Goal: Information Seeking & Learning: Learn about a topic

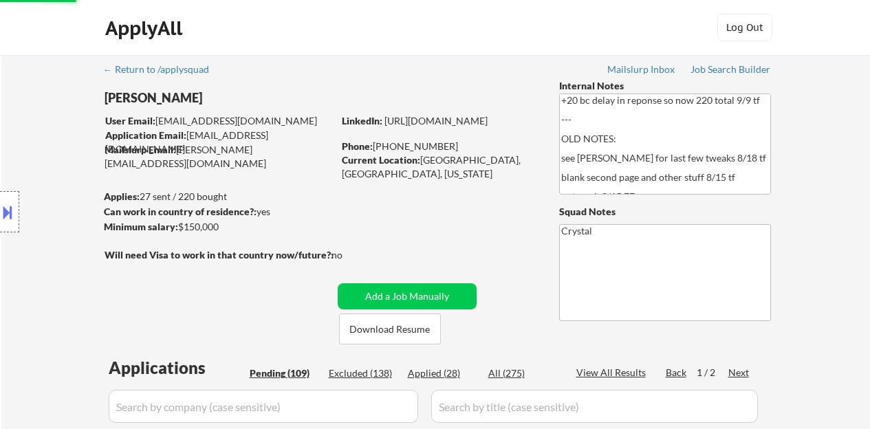
select select ""pending""
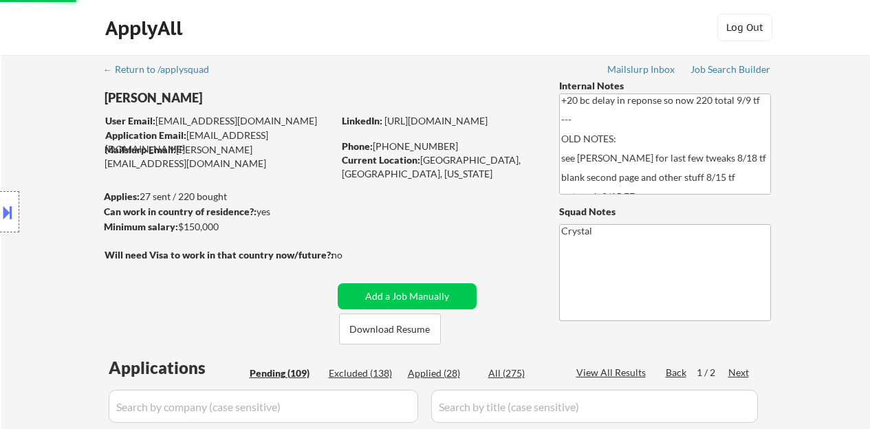
select select ""pending""
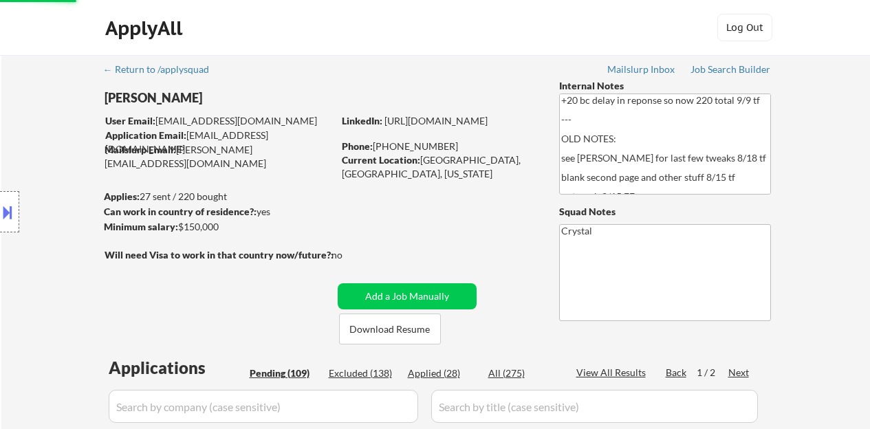
select select ""pending""
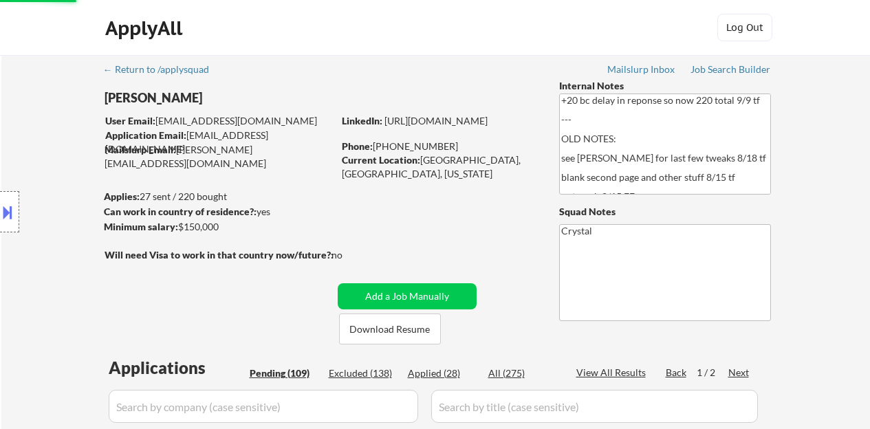
select select ""pending""
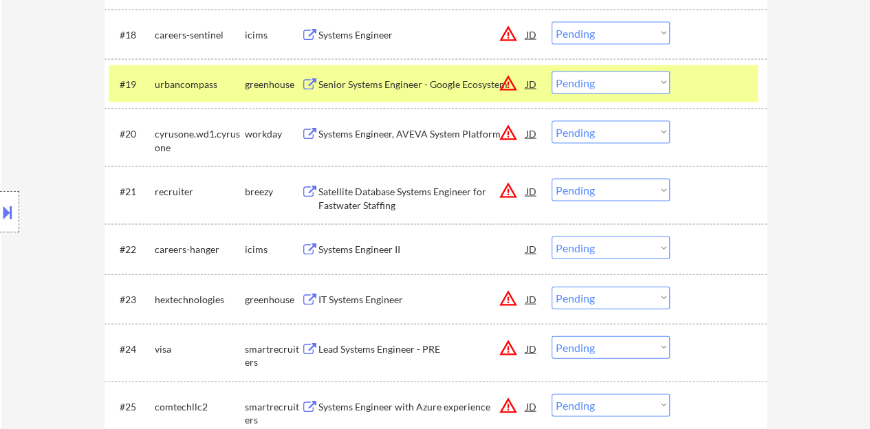
scroll to position [1318, 0]
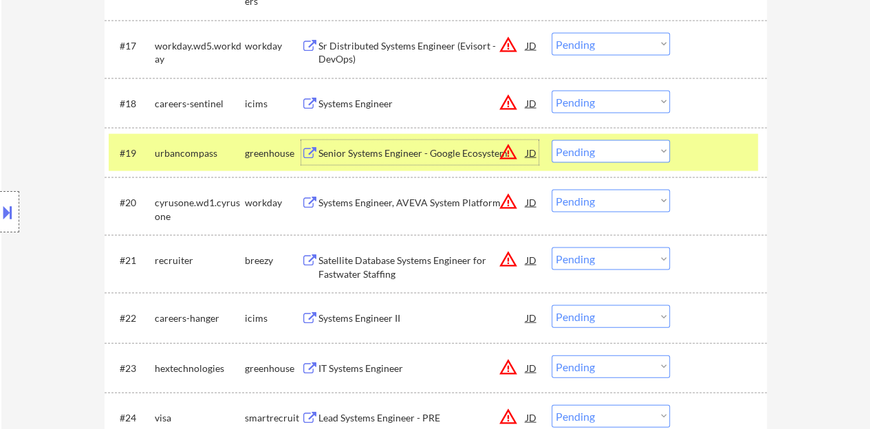
click at [429, 146] on div "Senior Systems Engineer - Google Ecosystem" at bounding box center [422, 153] width 208 height 14
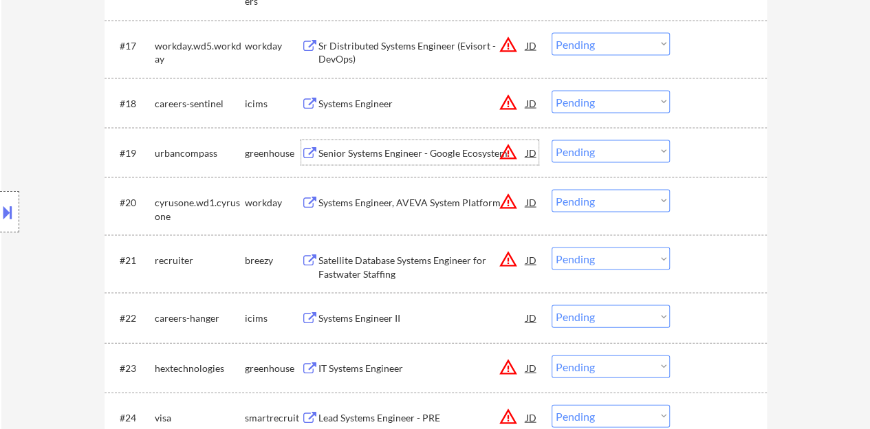
click at [698, 154] on div at bounding box center [720, 152] width 61 height 25
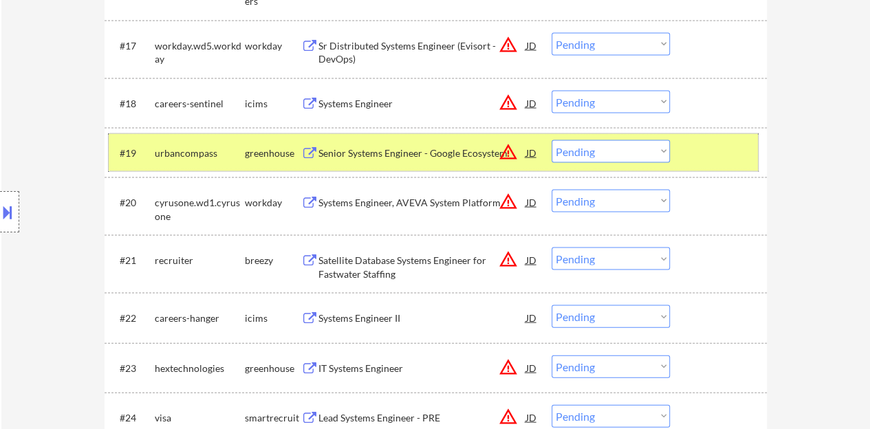
drag, startPoint x: 599, startPoint y: 153, endPoint x: 599, endPoint y: 161, distance: 7.6
click at [599, 153] on select "Choose an option... Pending Applied Excluded (Questions) Excluded (Expired) Exc…" at bounding box center [610, 151] width 118 height 23
click at [551, 140] on select "Choose an option... Pending Applied Excluded (Questions) Excluded (Expired) Exc…" at bounding box center [610, 151] width 118 height 23
select select ""pending""
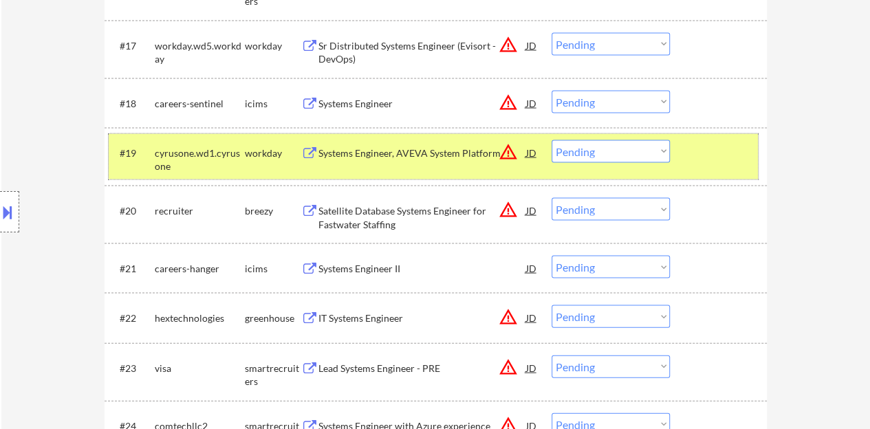
click at [725, 164] on div "#19 cyrusone.wd1.cyrusone workday Systems Engineer, AVEVA System Platform JD wa…" at bounding box center [433, 156] width 649 height 45
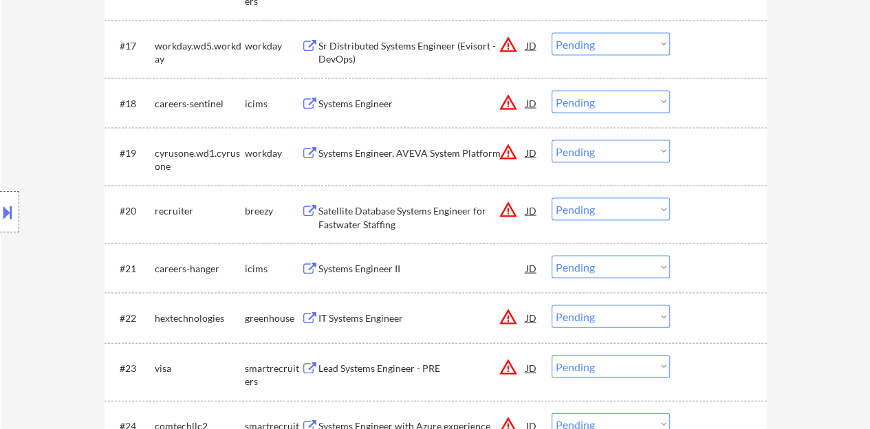
scroll to position [1387, 0]
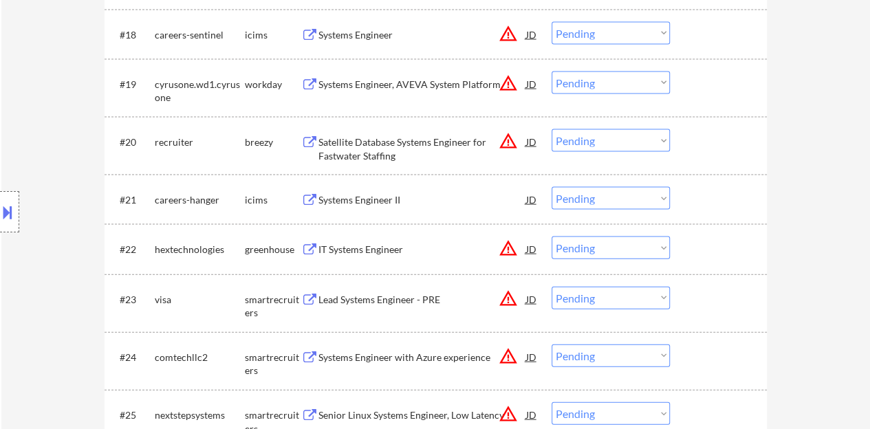
click at [361, 245] on div "IT Systems Engineer" at bounding box center [422, 250] width 208 height 14
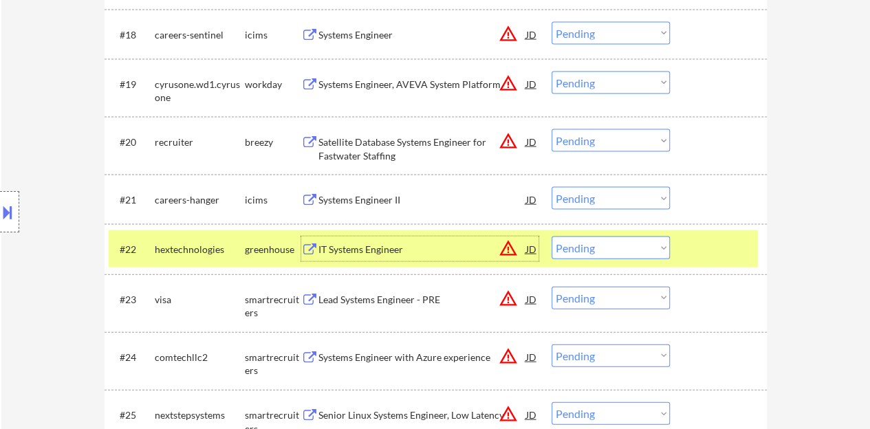
click at [598, 252] on select "Choose an option... Pending Applied Excluded (Questions) Excluded (Expired) Exc…" at bounding box center [610, 248] width 118 height 23
click at [551, 237] on select "Choose an option... Pending Applied Excluded (Questions) Excluded (Expired) Exc…" at bounding box center [610, 248] width 118 height 23
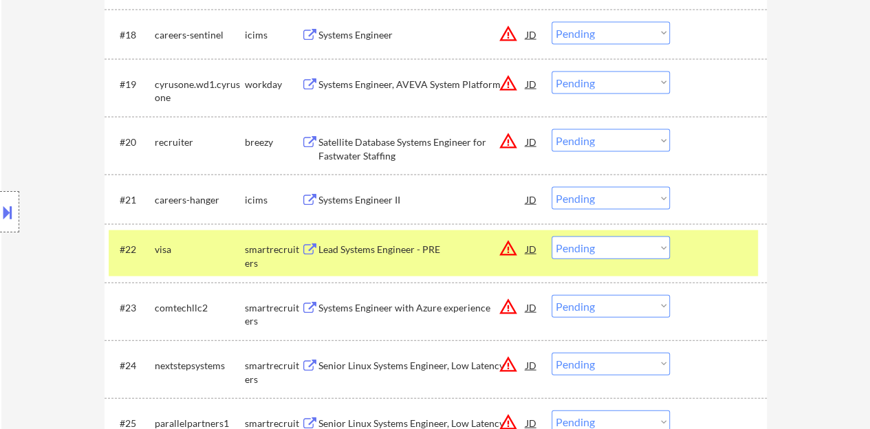
click at [369, 255] on div "Lead Systems Engineer - PRE" at bounding box center [422, 250] width 208 height 14
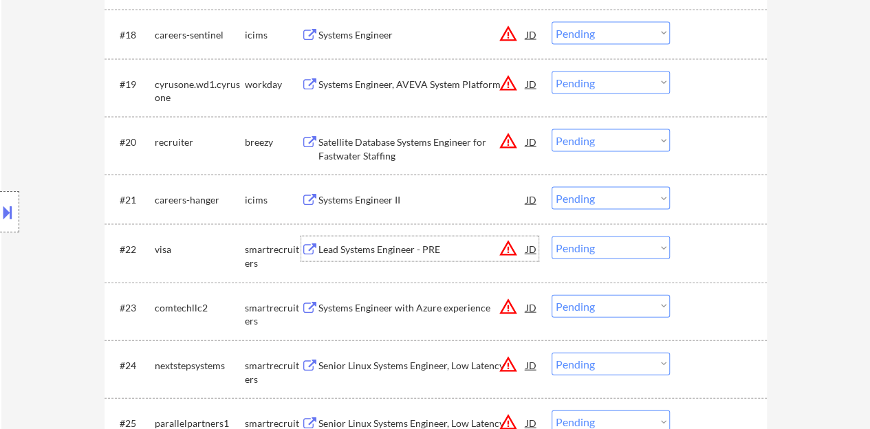
click at [707, 239] on div at bounding box center [720, 249] width 61 height 25
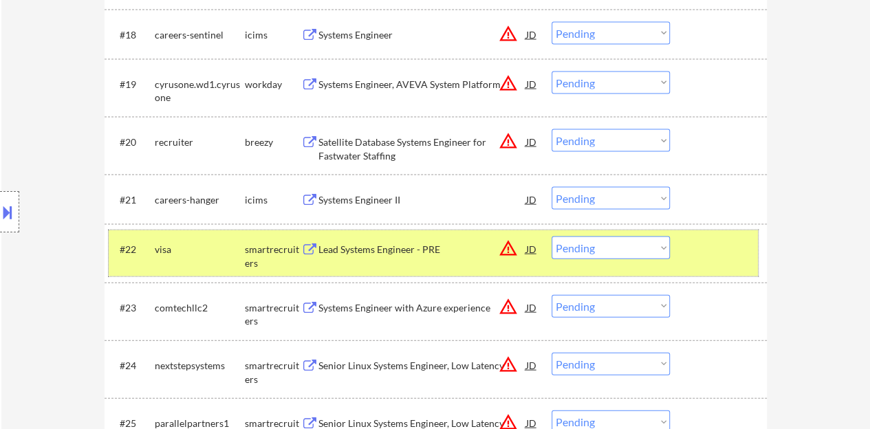
click at [595, 241] on select "Choose an option... Pending Applied Excluded (Questions) Excluded (Expired) Exc…" at bounding box center [610, 248] width 118 height 23
click at [551, 237] on select "Choose an option... Pending Applied Excluded (Questions) Excluded (Expired) Exc…" at bounding box center [610, 248] width 118 height 23
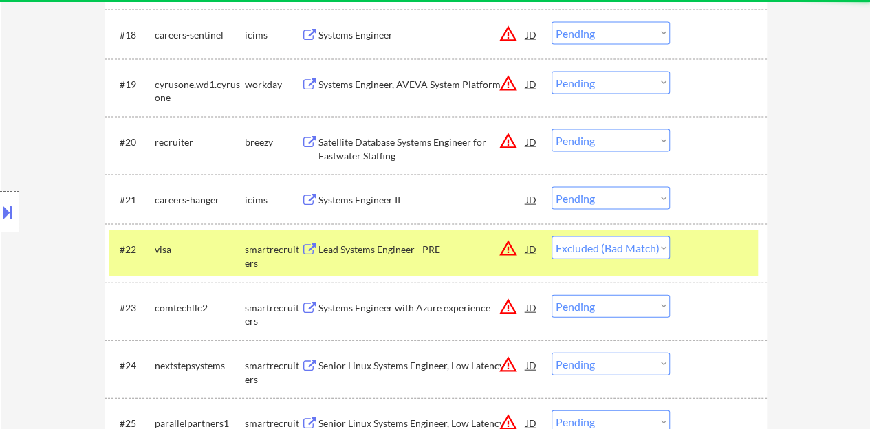
select select ""pending""
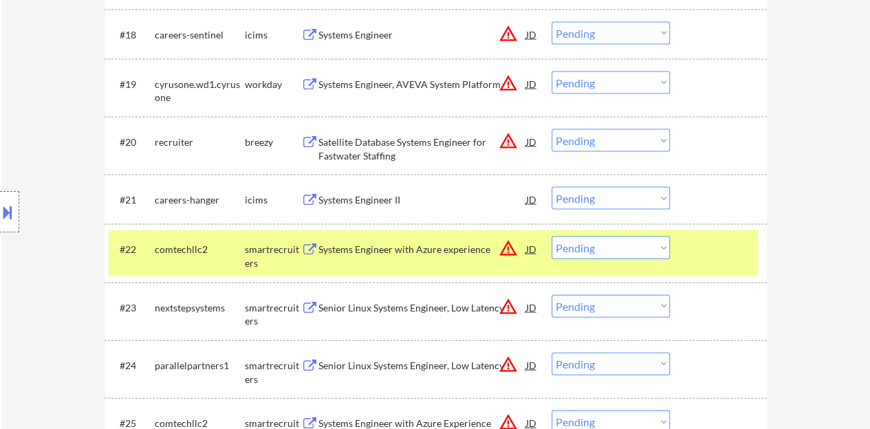
scroll to position [1456, 0]
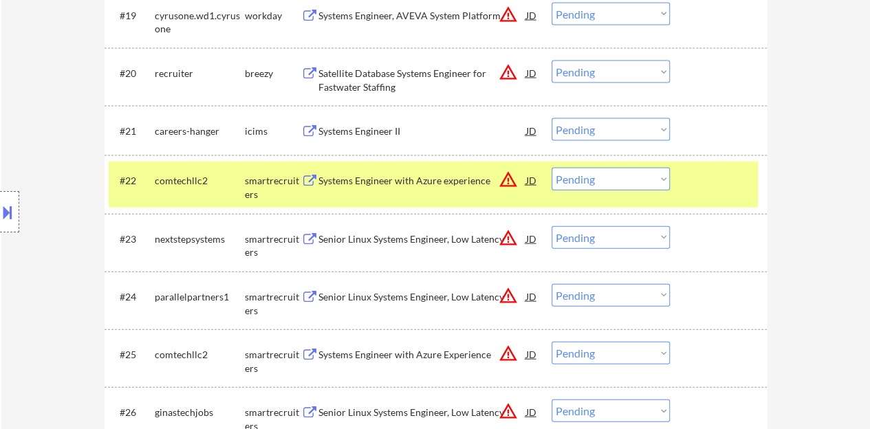
click at [714, 172] on div at bounding box center [720, 180] width 61 height 25
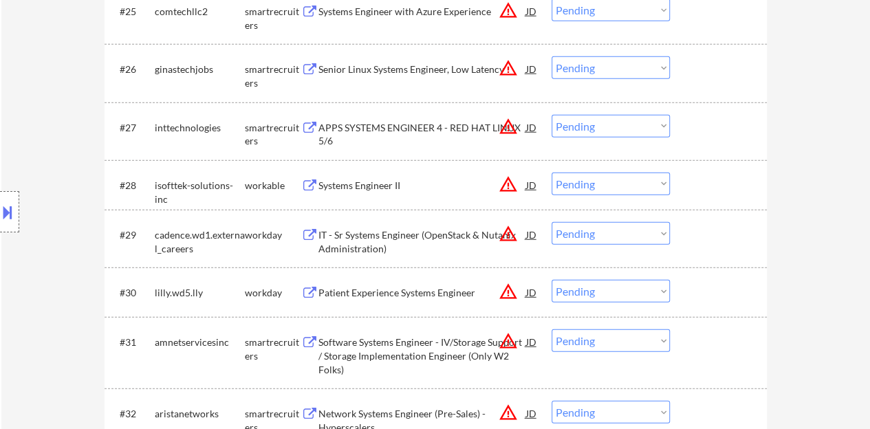
scroll to position [1799, 0]
click at [380, 184] on div "Systems Engineer II" at bounding box center [422, 185] width 208 height 14
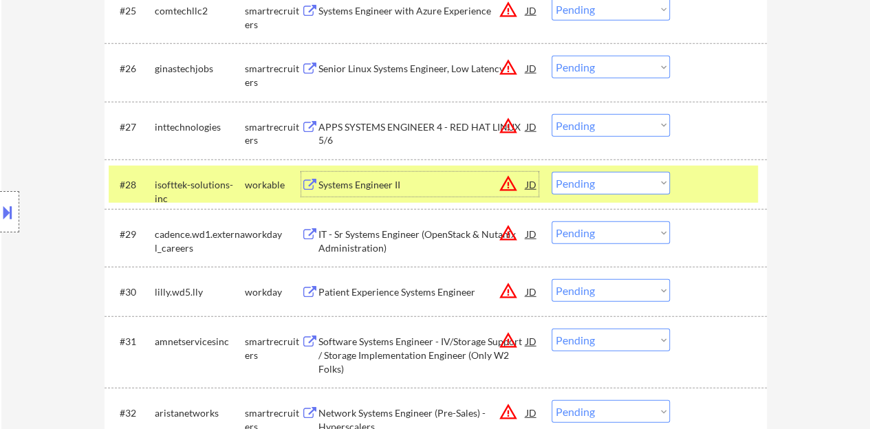
click at [576, 174] on select "Choose an option... Pending Applied Excluded (Questions) Excluded (Expired) Exc…" at bounding box center [610, 183] width 118 height 23
click at [551, 172] on select "Choose an option... Pending Applied Excluded (Questions) Excluded (Expired) Exc…" at bounding box center [610, 183] width 118 height 23
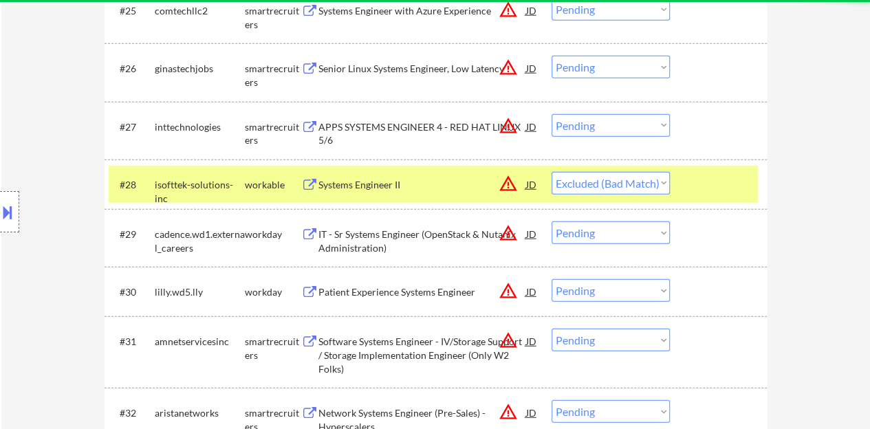
select select ""pending""
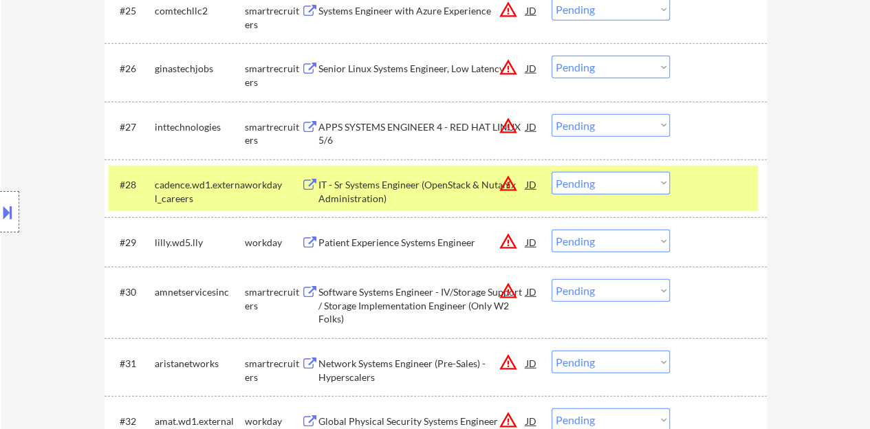
click at [729, 212] on div "#28 cadence.wd1.external_careers workday IT - Sr Systems Engineer (OpenStack & …" at bounding box center [436, 189] width 662 height 58
click at [719, 187] on div at bounding box center [720, 184] width 61 height 25
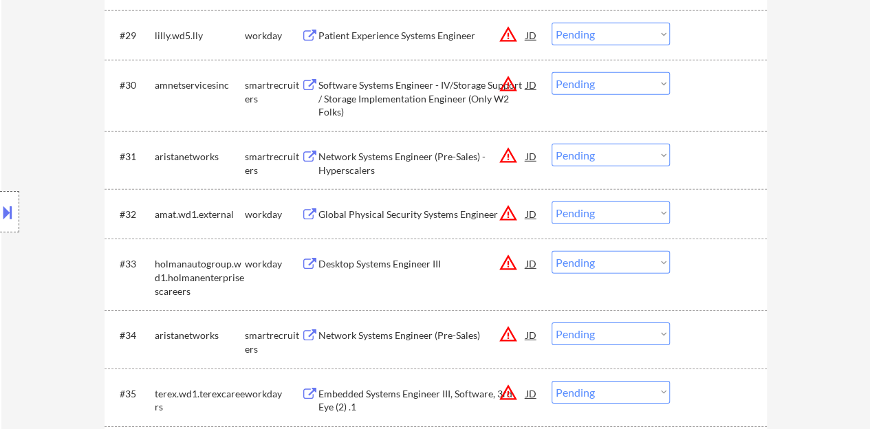
scroll to position [2074, 0]
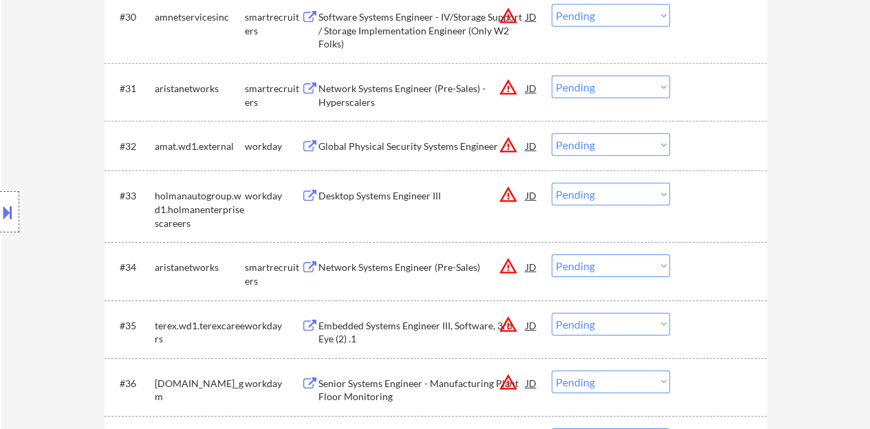
click at [428, 145] on div "Global Physical Security Systems Engineer" at bounding box center [422, 147] width 208 height 14
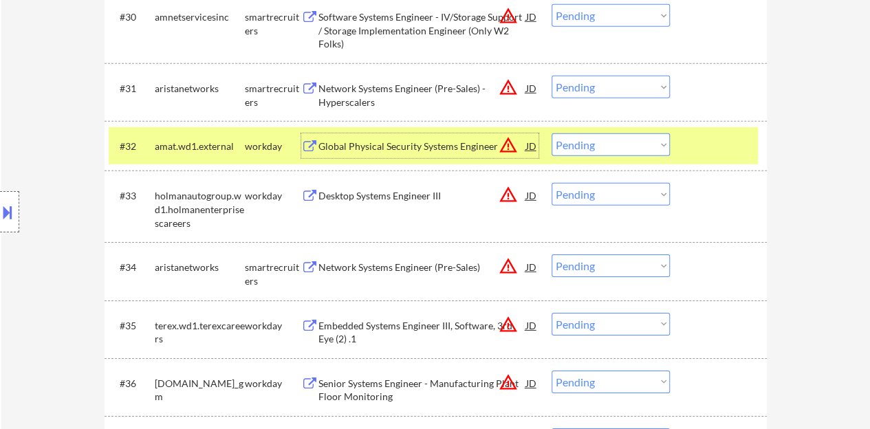
click at [590, 145] on select "Choose an option... Pending Applied Excluded (Questions) Excluded (Expired) Exc…" at bounding box center [610, 144] width 118 height 23
click at [551, 133] on select "Choose an option... Pending Applied Excluded (Questions) Excluded (Expired) Exc…" at bounding box center [610, 144] width 118 height 23
select select ""pending""
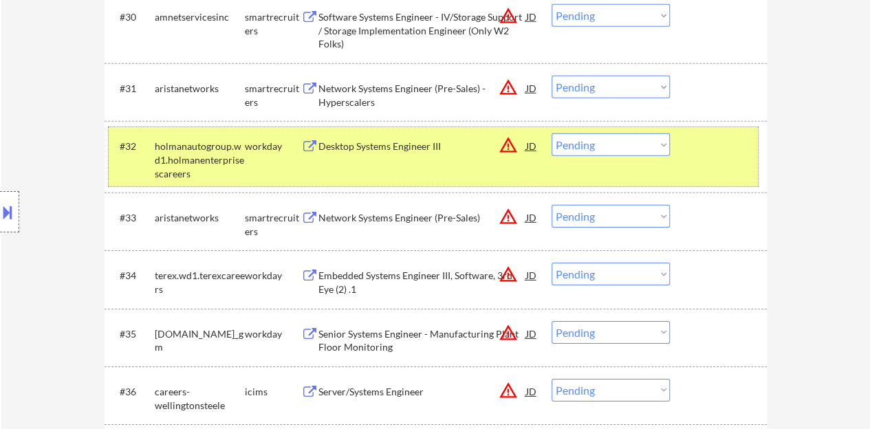
click at [705, 133] on div at bounding box center [720, 145] width 61 height 25
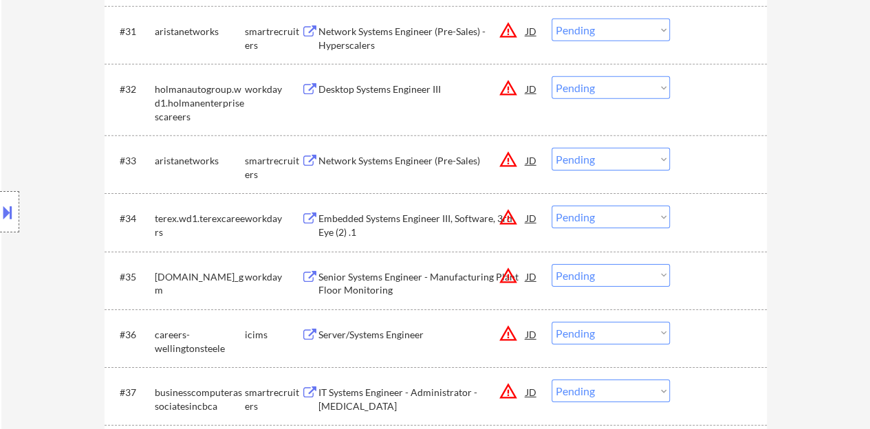
scroll to position [2143, 0]
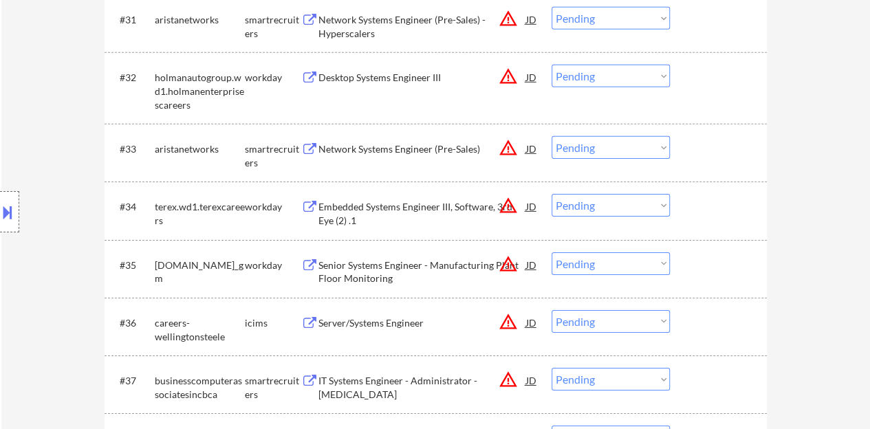
click at [378, 140] on div "Network Systems Engineer (Pre-Sales)" at bounding box center [422, 148] width 208 height 25
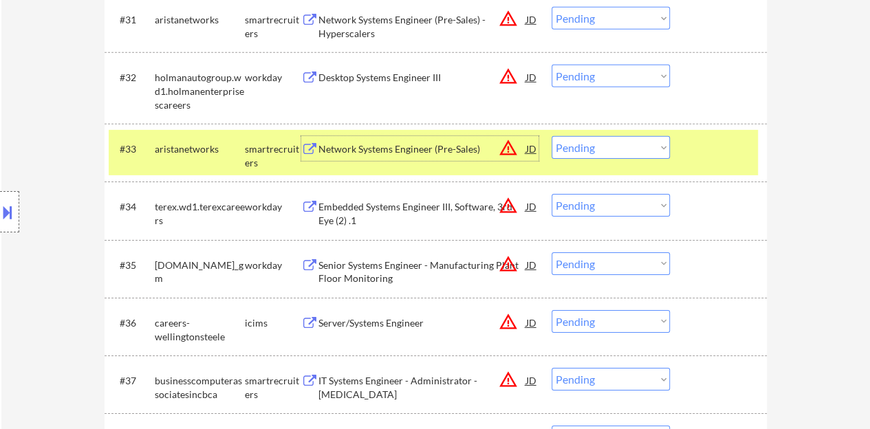
click at [602, 142] on select "Choose an option... Pending Applied Excluded (Questions) Excluded (Expired) Exc…" at bounding box center [610, 147] width 118 height 23
click at [551, 136] on select "Choose an option... Pending Applied Excluded (Questions) Excluded (Expired) Exc…" at bounding box center [610, 147] width 118 height 23
select select ""pending""
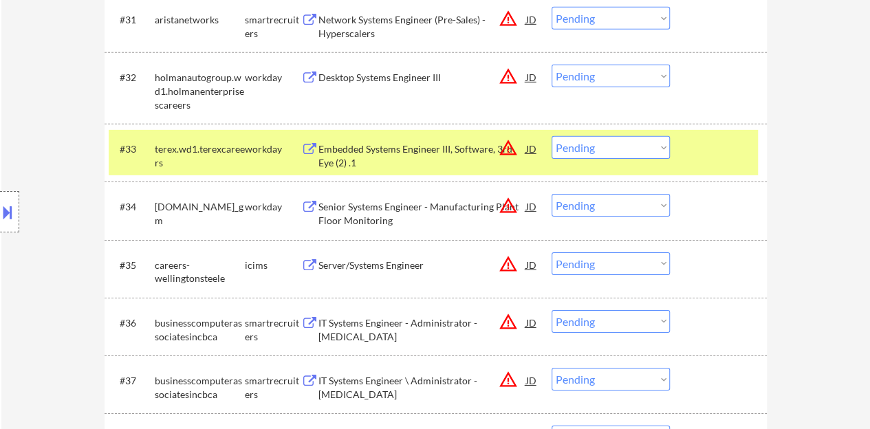
click at [694, 148] on div at bounding box center [720, 148] width 61 height 25
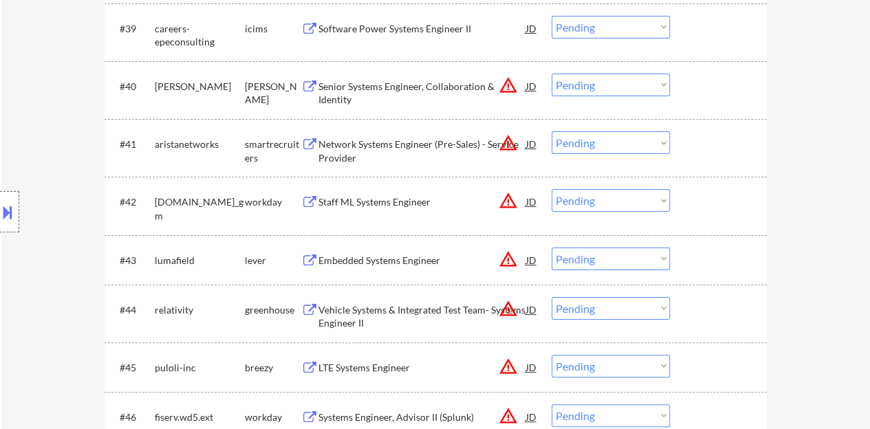
scroll to position [2625, 0]
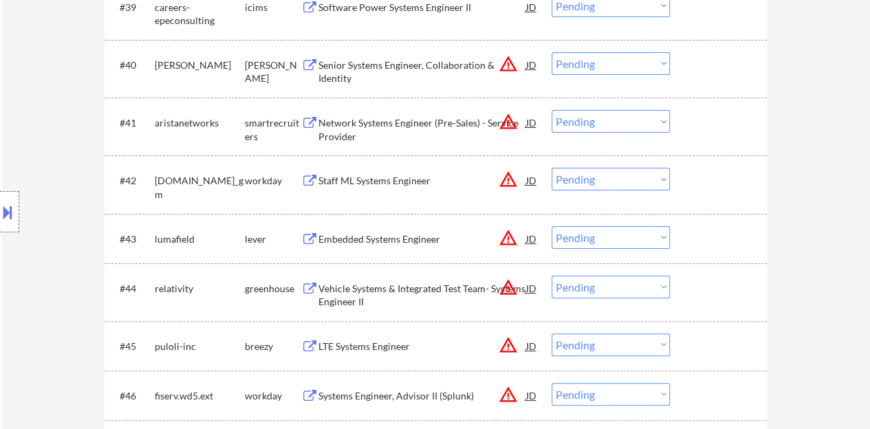
click at [421, 235] on div "Embedded Systems Engineer" at bounding box center [422, 239] width 208 height 14
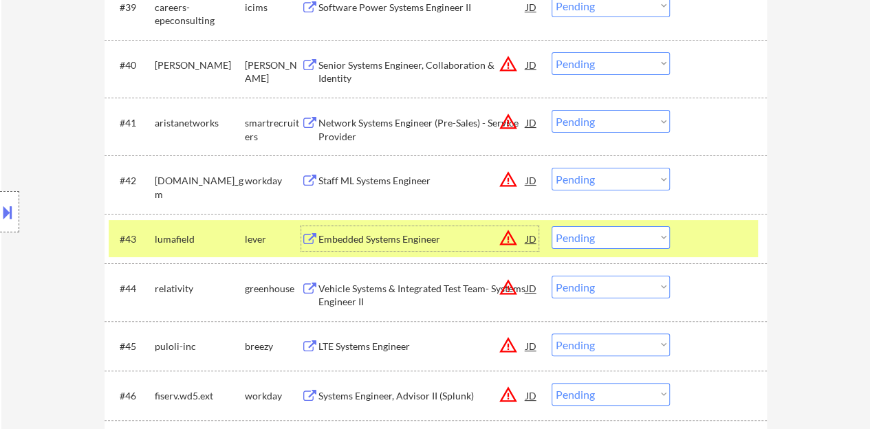
click at [609, 243] on select "Choose an option... Pending Applied Excluded (Questions) Excluded (Expired) Exc…" at bounding box center [610, 237] width 118 height 23
click at [551, 226] on select "Choose an option... Pending Applied Excluded (Questions) Excluded (Expired) Exc…" at bounding box center [610, 237] width 118 height 23
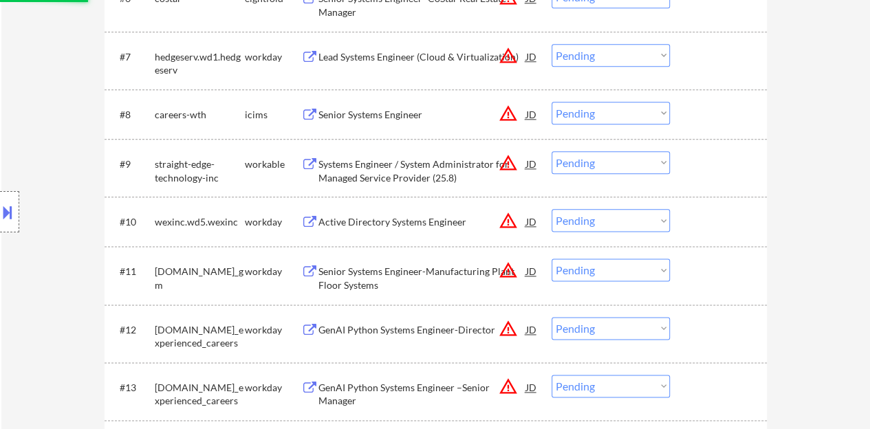
scroll to position [411, 0]
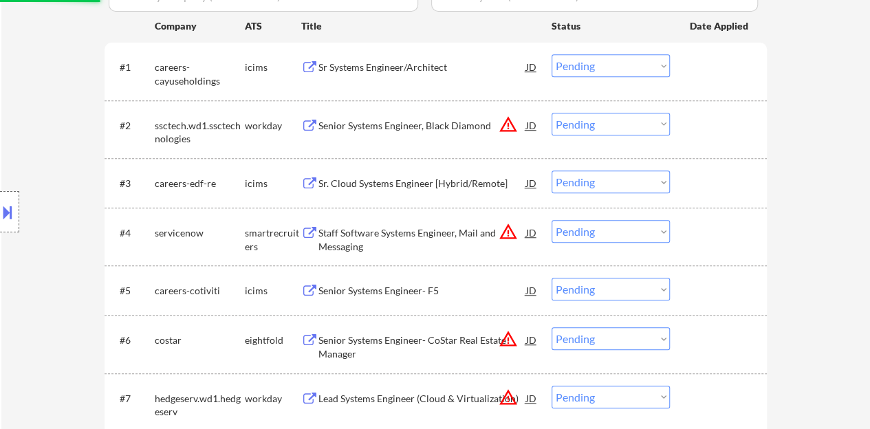
select select ""pending""
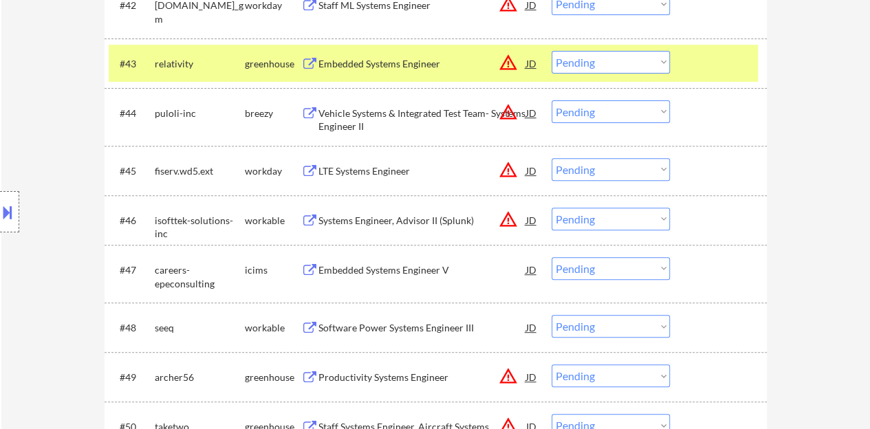
scroll to position [2671, 0]
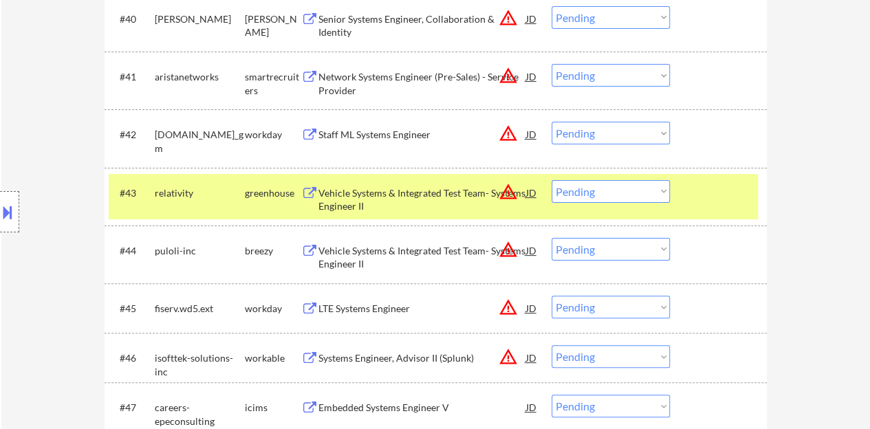
click at [710, 187] on div at bounding box center [720, 192] width 61 height 25
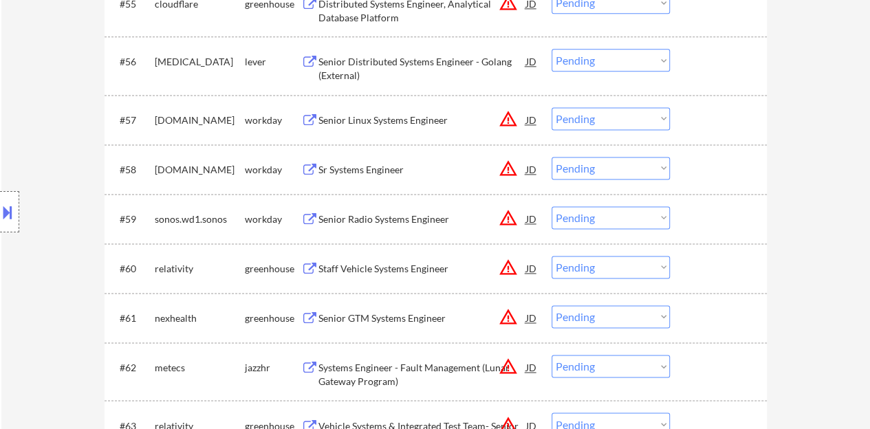
scroll to position [3427, 0]
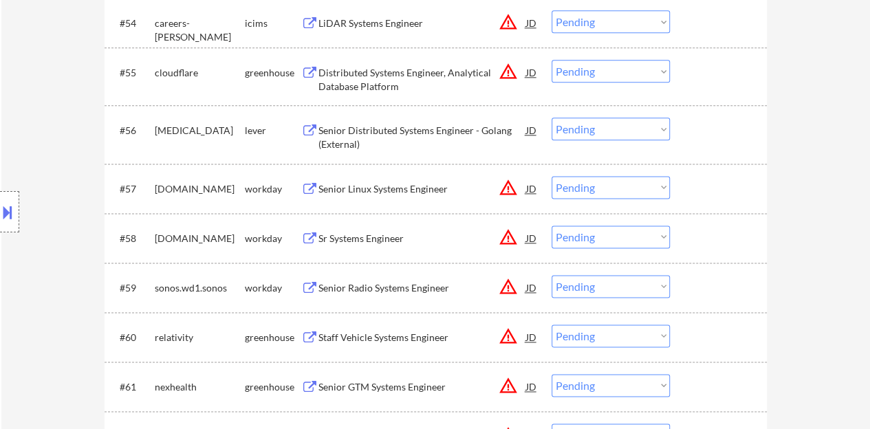
click at [526, 242] on div "JD" at bounding box center [532, 238] width 14 height 25
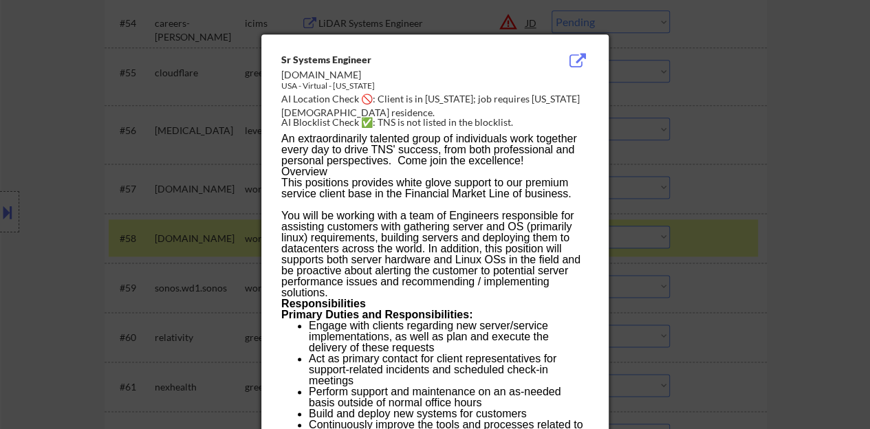
click at [224, 221] on div at bounding box center [435, 214] width 870 height 429
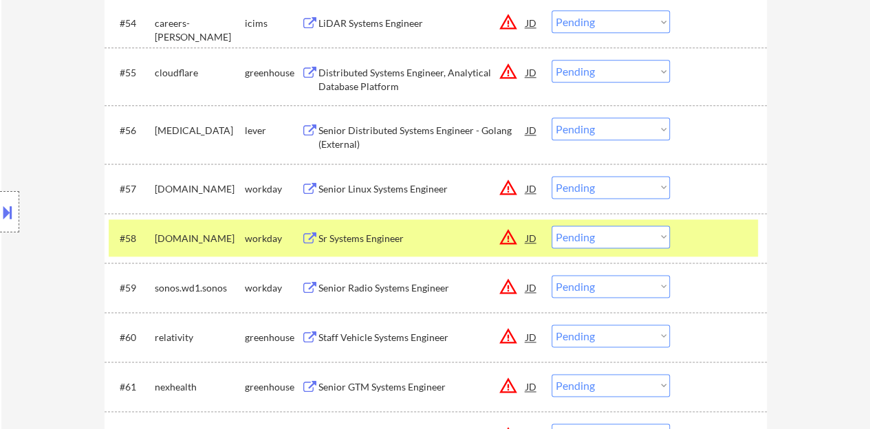
click at [8, 205] on button at bounding box center [7, 212] width 15 height 23
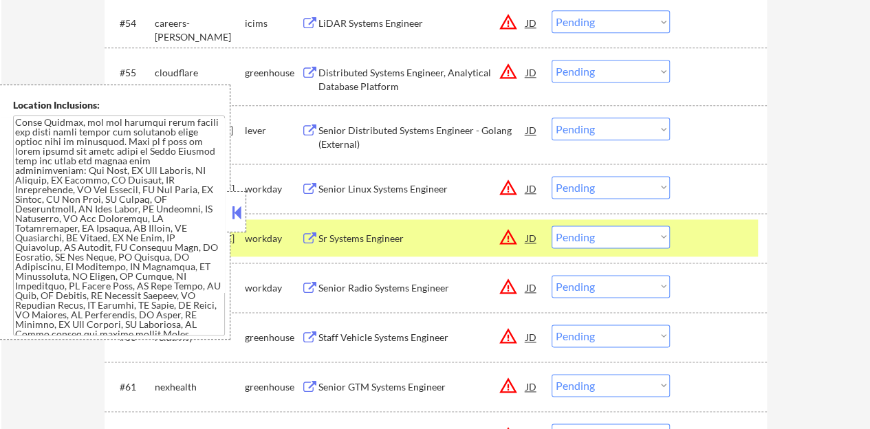
scroll to position [188, 0]
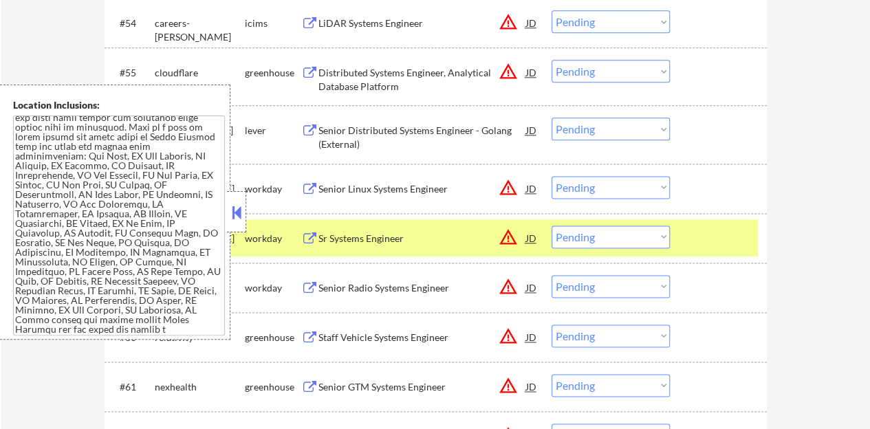
click at [375, 237] on div "Sr Systems Engineer" at bounding box center [422, 239] width 208 height 14
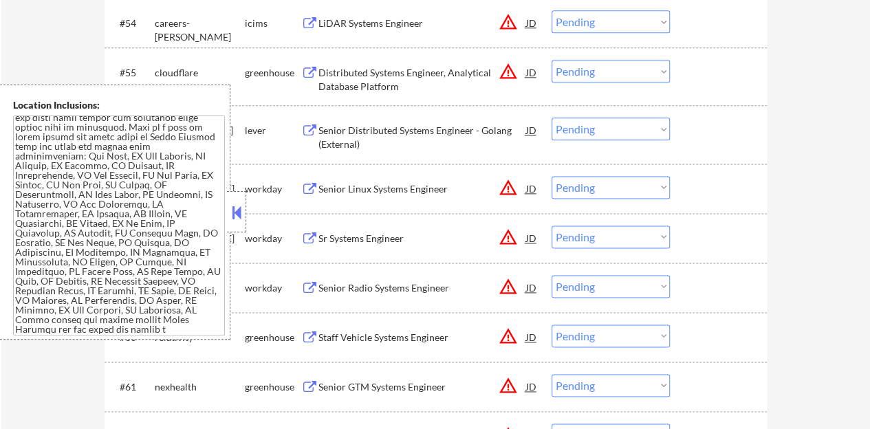
click at [232, 204] on button at bounding box center [236, 212] width 15 height 21
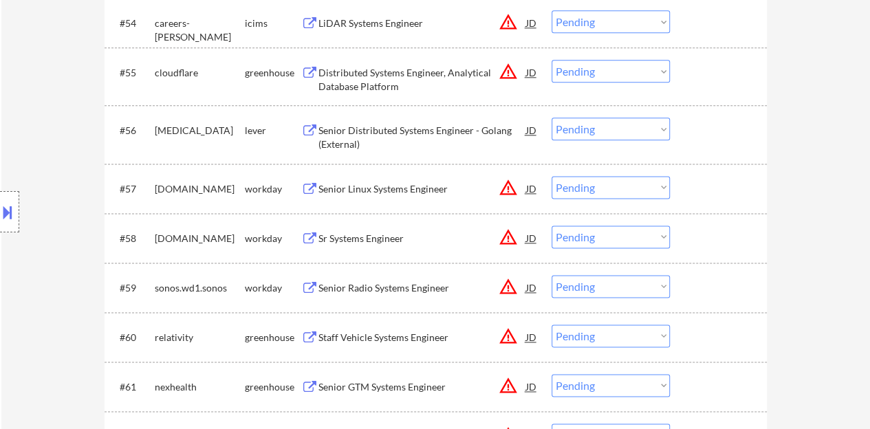
click at [656, 243] on select "Choose an option... Pending Applied Excluded (Questions) Excluded (Expired) Exc…" at bounding box center [610, 237] width 118 height 23
click at [551, 226] on select "Choose an option... Pending Applied Excluded (Questions) Excluded (Expired) Exc…" at bounding box center [610, 237] width 118 height 23
select select ""pending""
click at [439, 191] on div "Senior Linux Systems Engineer" at bounding box center [422, 189] width 208 height 14
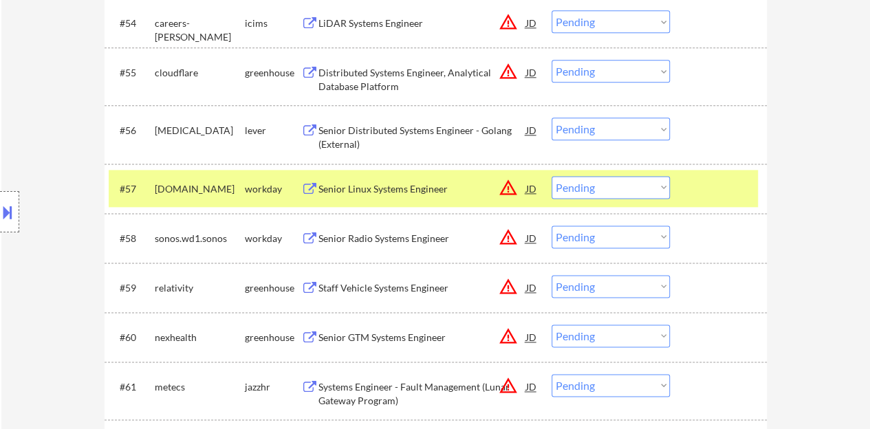
click at [0, 210] on button at bounding box center [7, 212] width 15 height 23
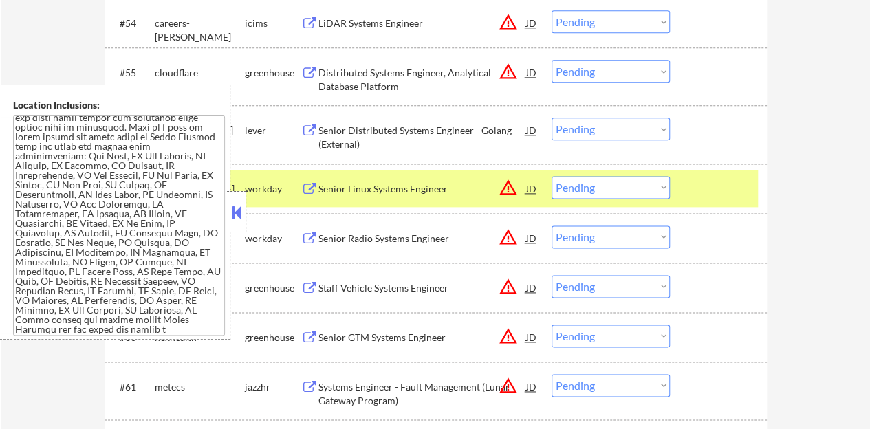
click at [237, 210] on button at bounding box center [236, 212] width 15 height 21
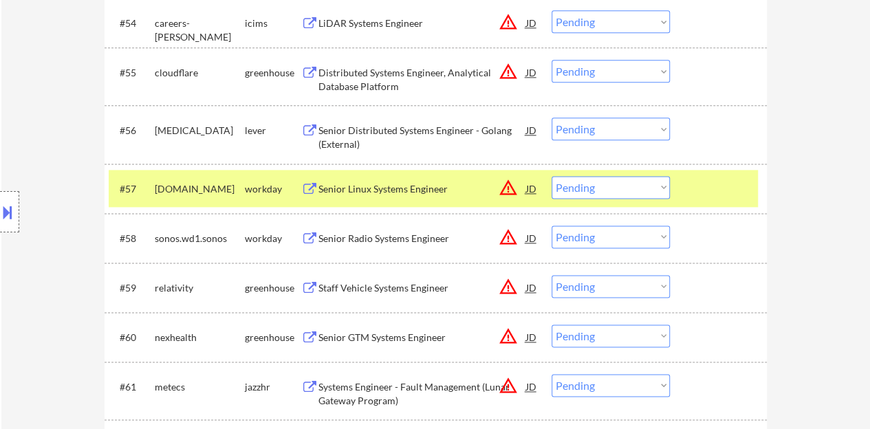
click at [601, 173] on div "#57 hitachi.wd1.hitachi workday Senior Linux Systems Engineer JD warning_amber …" at bounding box center [433, 188] width 649 height 37
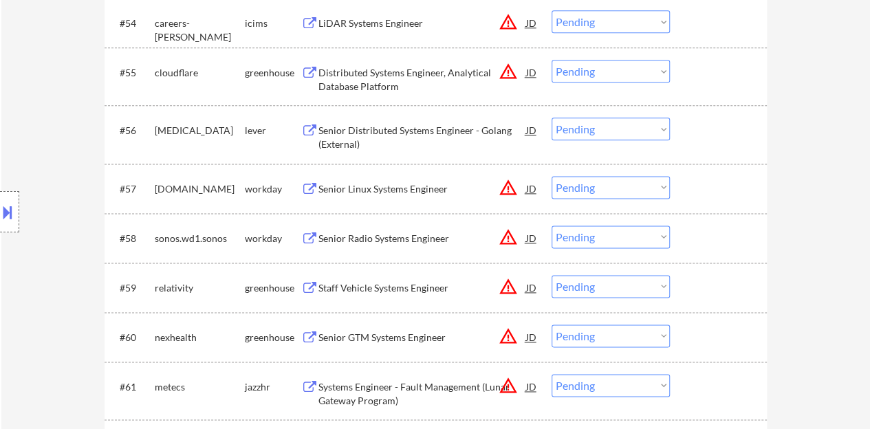
click at [604, 185] on select "Choose an option... Pending Applied Excluded (Questions) Excluded (Expired) Exc…" at bounding box center [610, 187] width 118 height 23
click at [551, 176] on select "Choose an option... Pending Applied Excluded (Questions) Excluded (Expired) Exc…" at bounding box center [610, 187] width 118 height 23
select select ""pending""
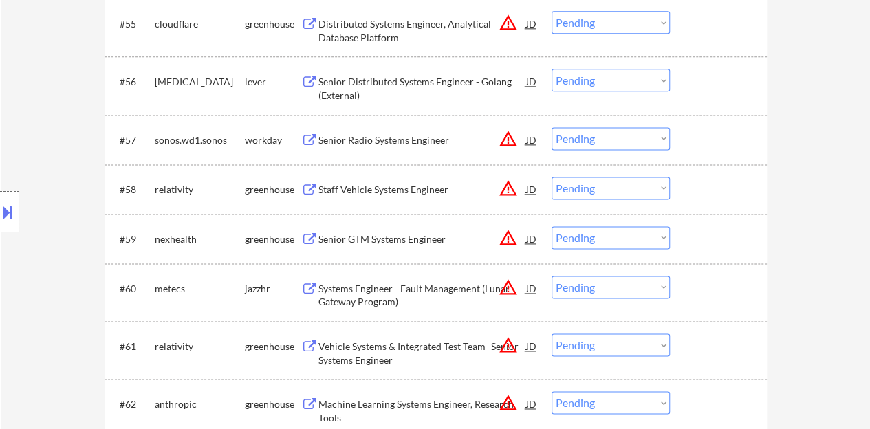
scroll to position [3496, 0]
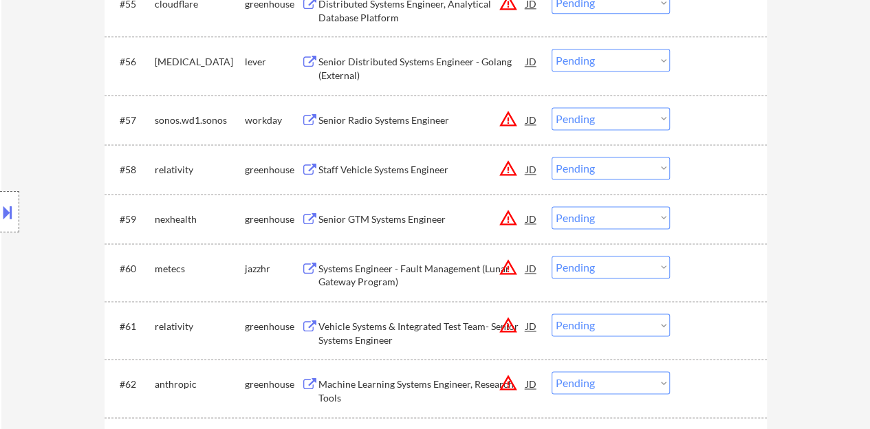
click at [420, 170] on div "Staff Vehicle Systems Engineer" at bounding box center [422, 170] width 208 height 14
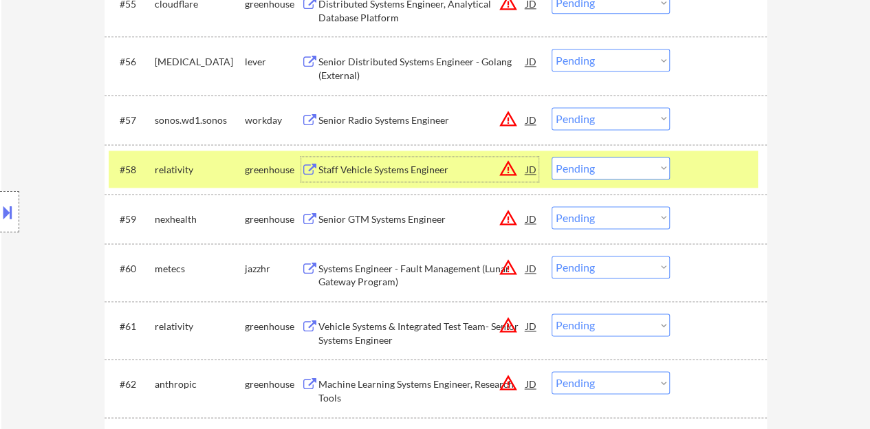
click at [638, 167] on select "Choose an option... Pending Applied Excluded (Questions) Excluded (Expired) Exc…" at bounding box center [610, 168] width 118 height 23
click at [551, 157] on select "Choose an option... Pending Applied Excluded (Questions) Excluded (Expired) Exc…" at bounding box center [610, 168] width 118 height 23
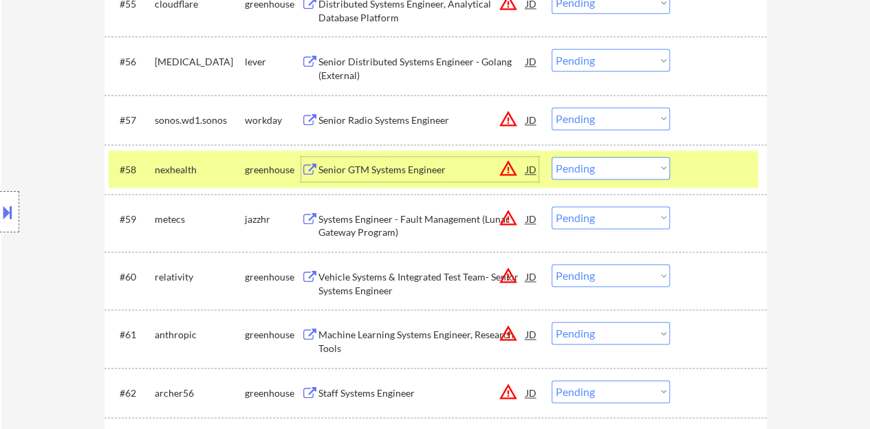
click at [445, 170] on div "Senior GTM Systems Engineer" at bounding box center [422, 170] width 208 height 14
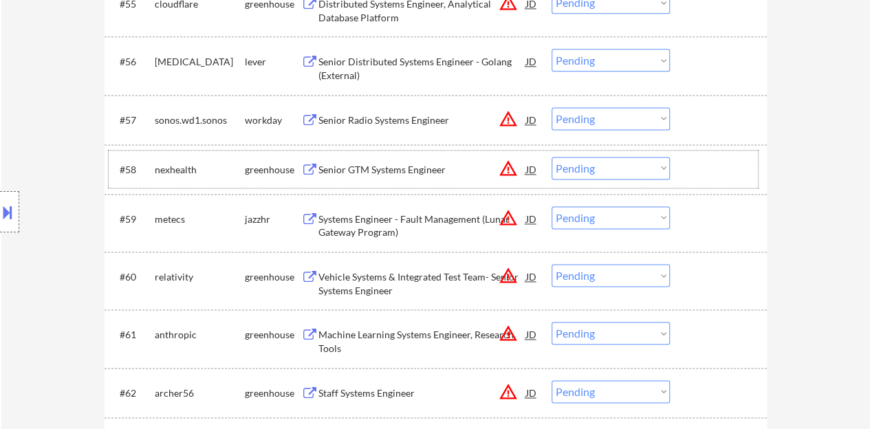
click at [683, 162] on div "#58 nexhealth greenhouse Senior GTM Systems Engineer JD warning_amber Choose an…" at bounding box center [433, 169] width 649 height 37
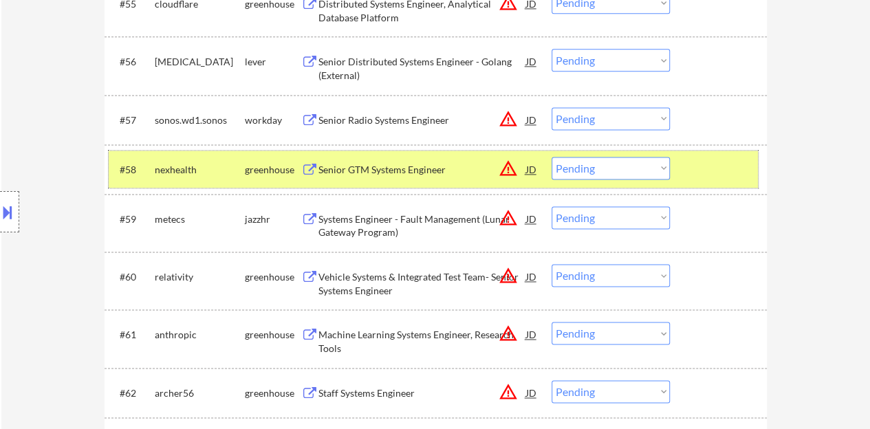
click at [602, 164] on select "Choose an option... Pending Applied Excluded (Questions) Excluded (Expired) Exc…" at bounding box center [610, 168] width 118 height 23
click at [551, 157] on select "Choose an option... Pending Applied Excluded (Questions) Excluded (Expired) Exc…" at bounding box center [610, 168] width 118 height 23
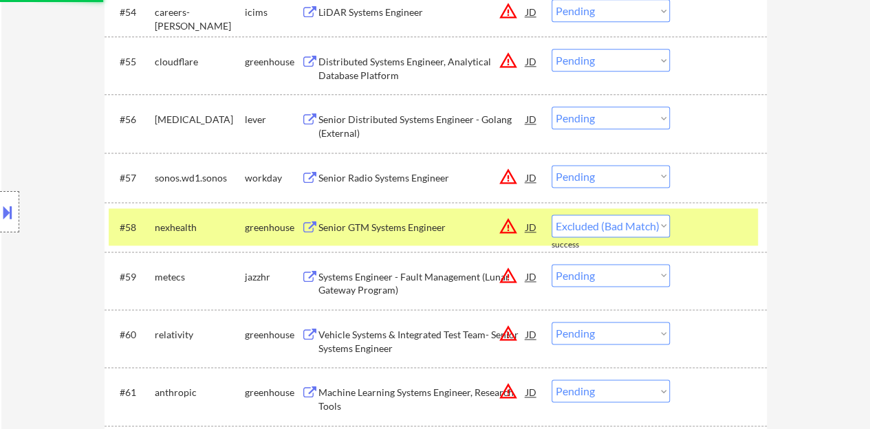
select select ""pending""
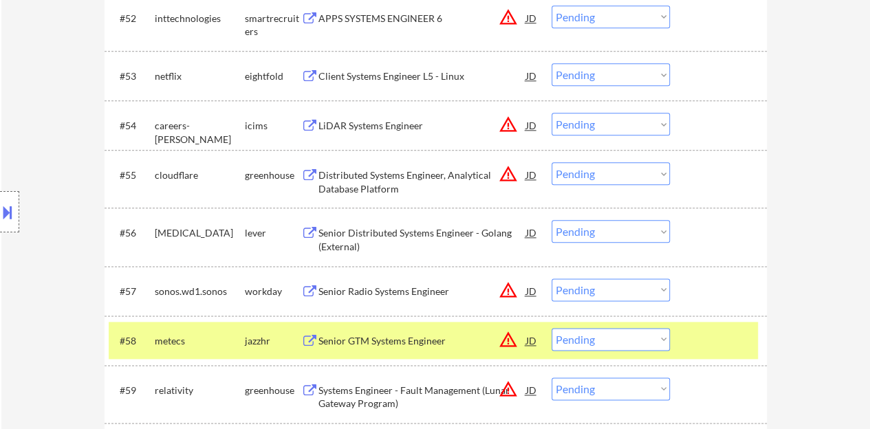
scroll to position [0, 0]
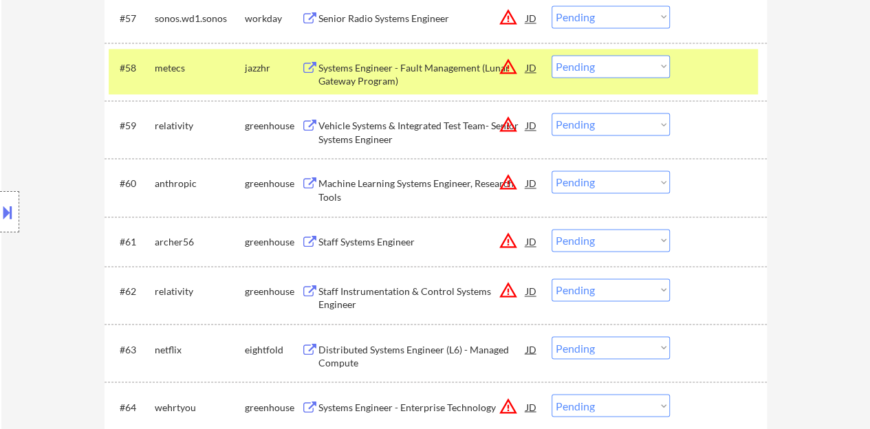
click at [701, 69] on div at bounding box center [720, 67] width 61 height 25
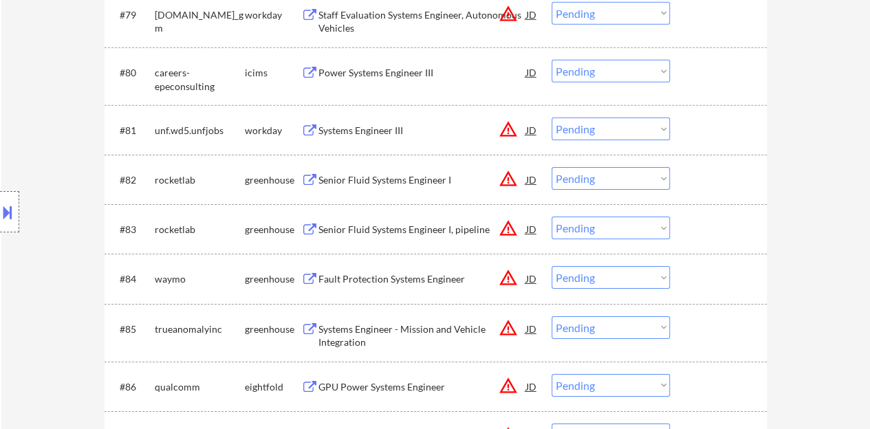
scroll to position [4698, 0]
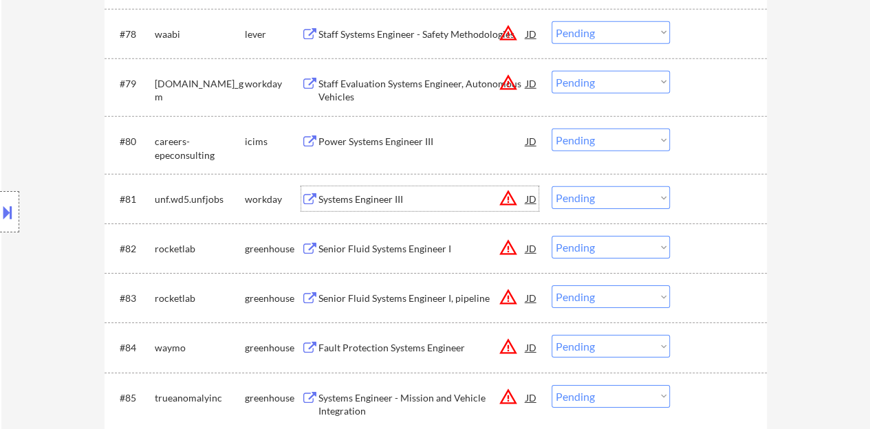
click at [393, 205] on div "Systems Engineer III" at bounding box center [422, 200] width 208 height 14
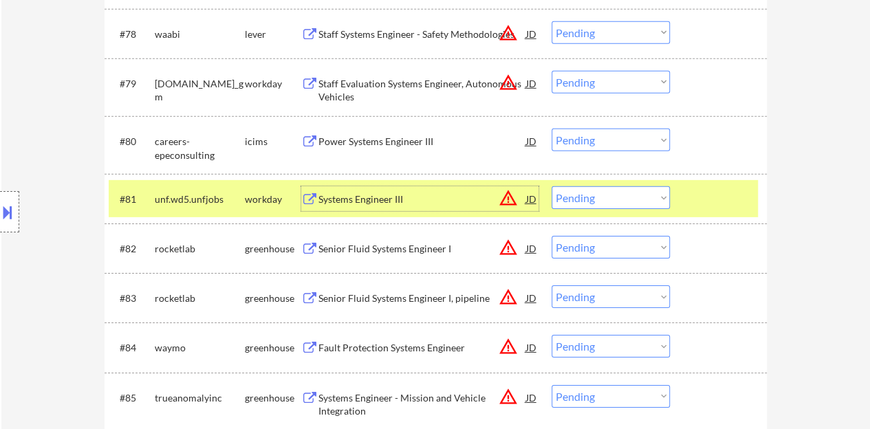
click at [0, 215] on button at bounding box center [7, 212] width 15 height 23
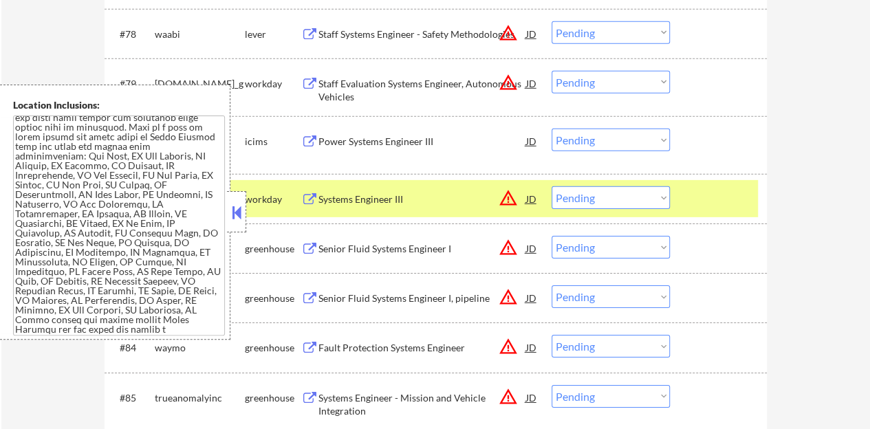
click at [230, 203] on button at bounding box center [236, 212] width 15 height 21
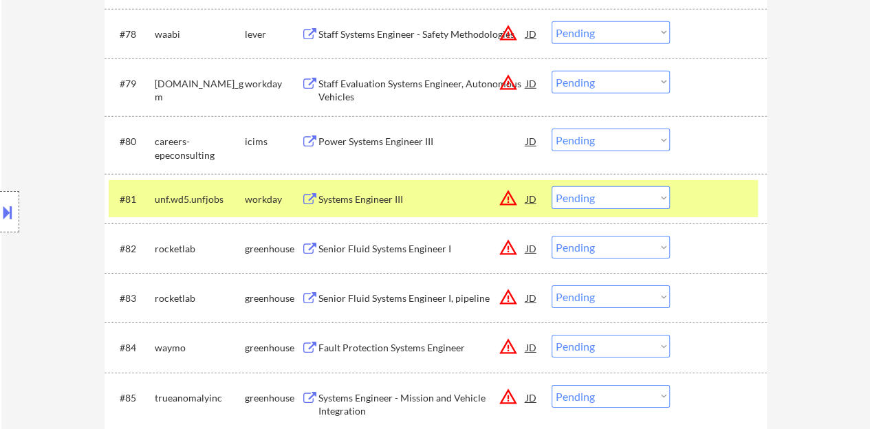
click at [610, 201] on select "Choose an option... Pending Applied Excluded (Questions) Excluded (Expired) Exc…" at bounding box center [610, 197] width 118 height 23
click at [551, 186] on select "Choose an option... Pending Applied Excluded (Questions) Excluded (Expired) Exc…" at bounding box center [610, 197] width 118 height 23
select select ""pending""
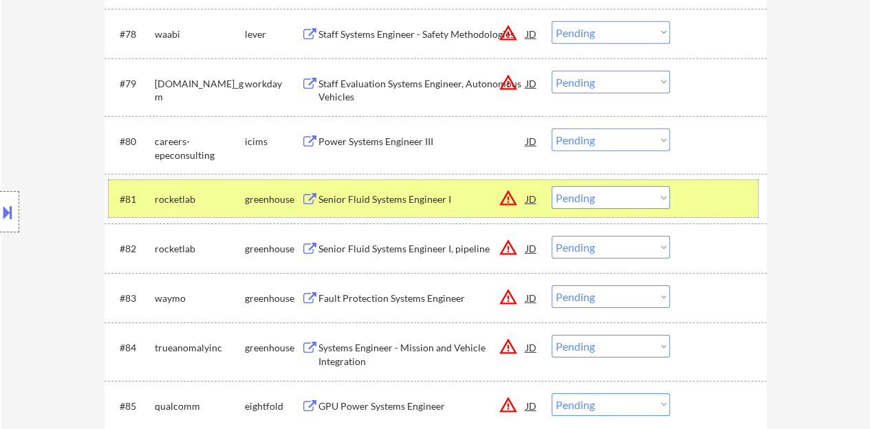
click at [745, 193] on div at bounding box center [720, 198] width 61 height 25
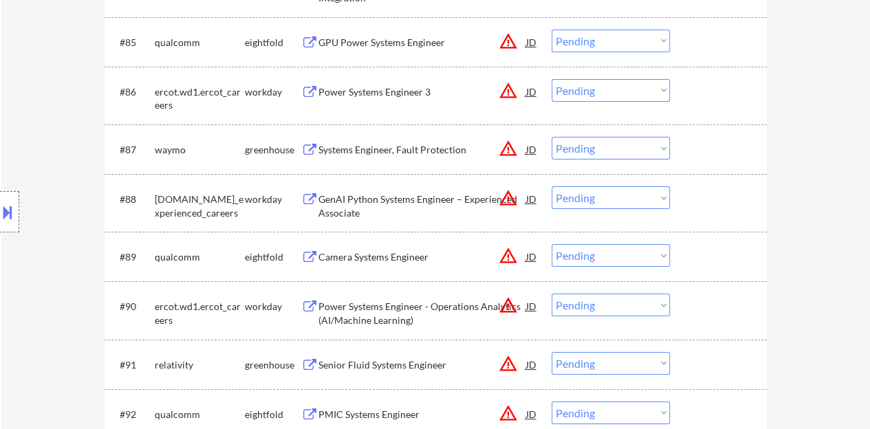
scroll to position [5041, 0]
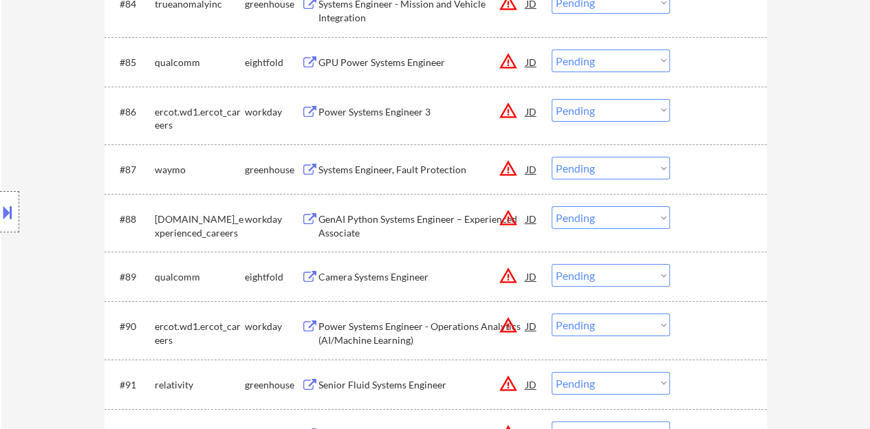
click at [434, 166] on div "Systems Engineer, Fault Protection" at bounding box center [422, 170] width 208 height 14
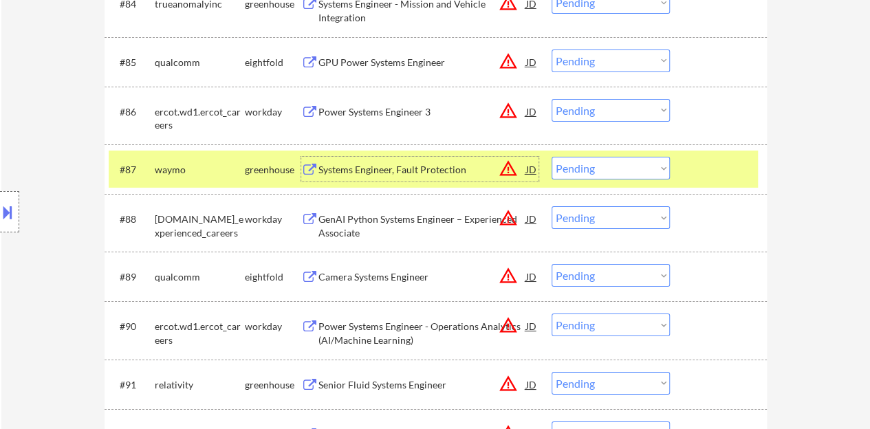
click at [600, 167] on select "Choose an option... Pending Applied Excluded (Questions) Excluded (Expired) Exc…" at bounding box center [610, 168] width 118 height 23
click at [551, 157] on select "Choose an option... Pending Applied Excluded (Questions) Excluded (Expired) Exc…" at bounding box center [610, 168] width 118 height 23
select select ""pending""
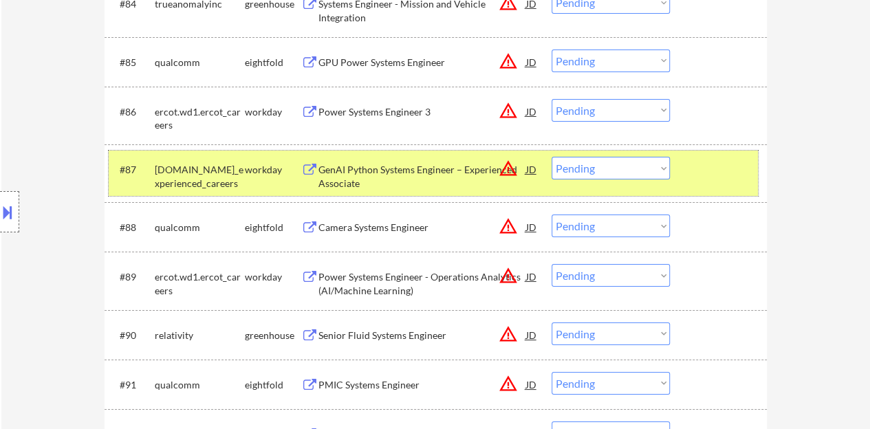
click at [705, 175] on div at bounding box center [720, 169] width 61 height 25
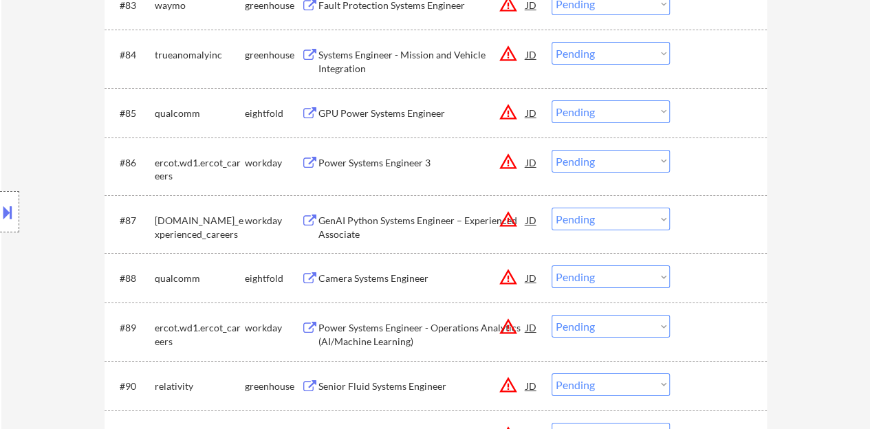
scroll to position [4973, 0]
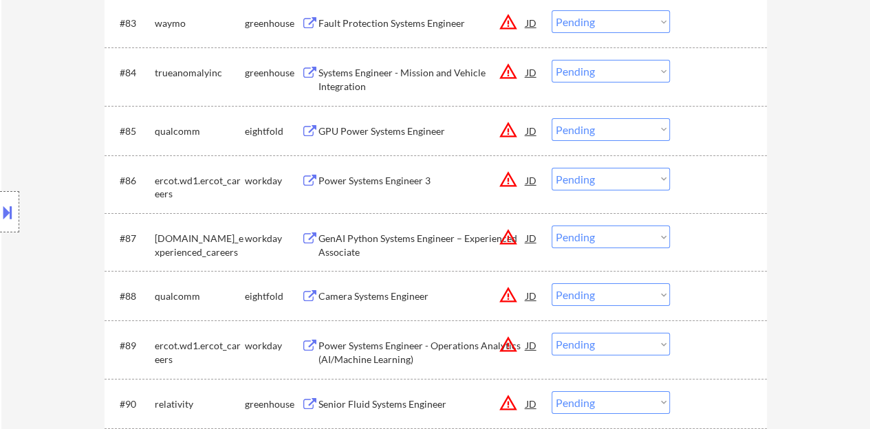
click at [407, 186] on div "Power Systems Engineer 3" at bounding box center [422, 181] width 208 height 14
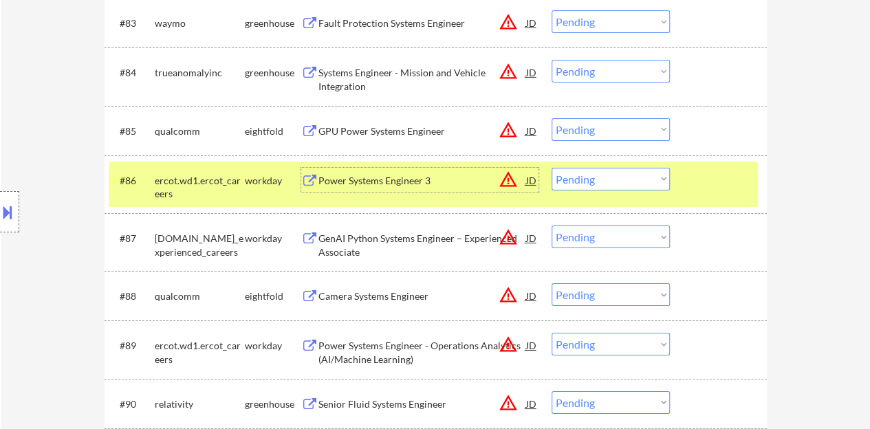
drag, startPoint x: 637, startPoint y: 173, endPoint x: 637, endPoint y: 187, distance: 14.5
click at [637, 173] on select "Choose an option... Pending Applied Excluded (Questions) Excluded (Expired) Exc…" at bounding box center [610, 179] width 118 height 23
click at [551, 168] on select "Choose an option... Pending Applied Excluded (Questions) Excluded (Expired) Exc…" at bounding box center [610, 179] width 118 height 23
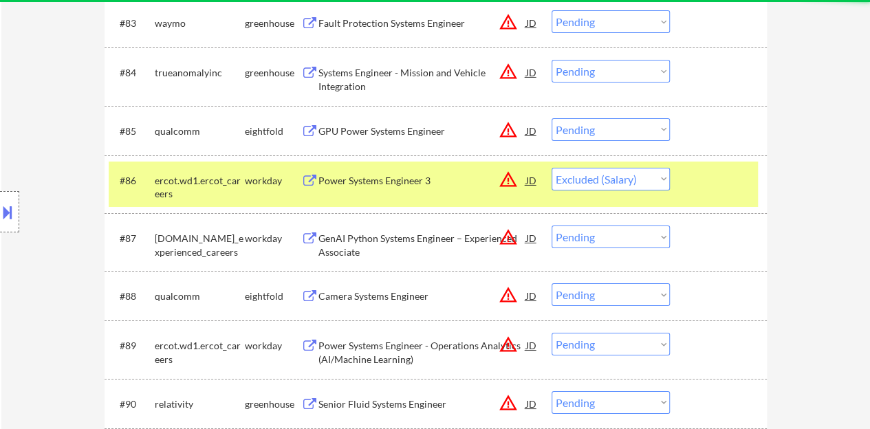
select select ""pending""
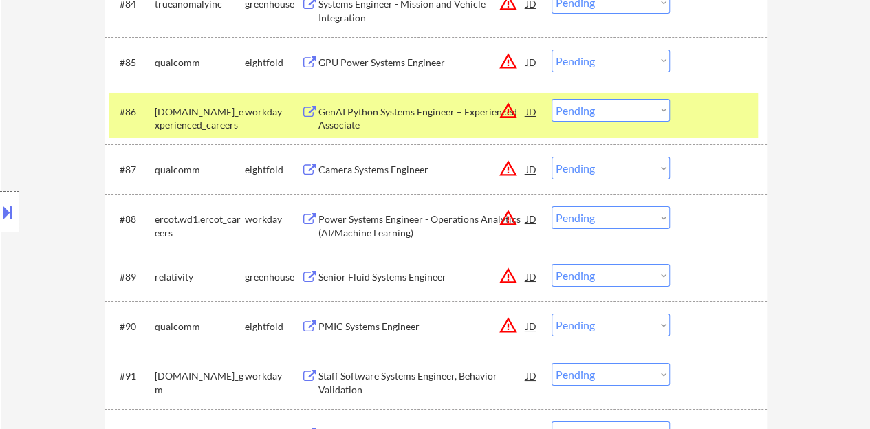
click at [738, 108] on div at bounding box center [720, 111] width 61 height 25
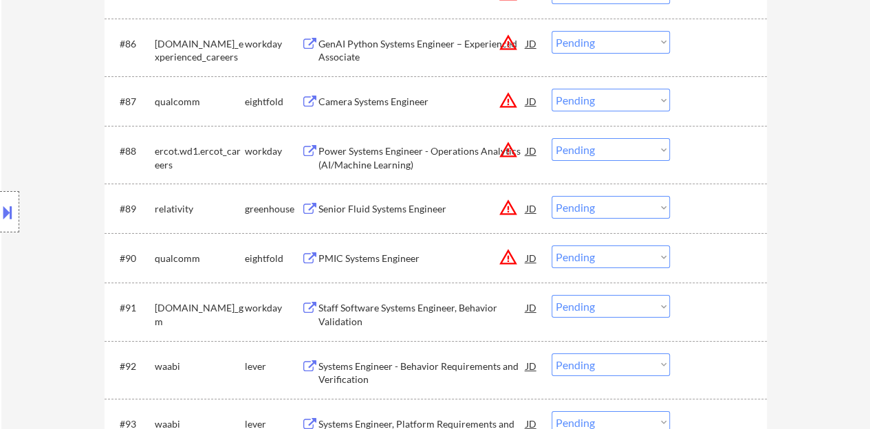
scroll to position [5110, 0]
click at [413, 206] on div "Senior Fluid Systems Engineer" at bounding box center [422, 208] width 208 height 14
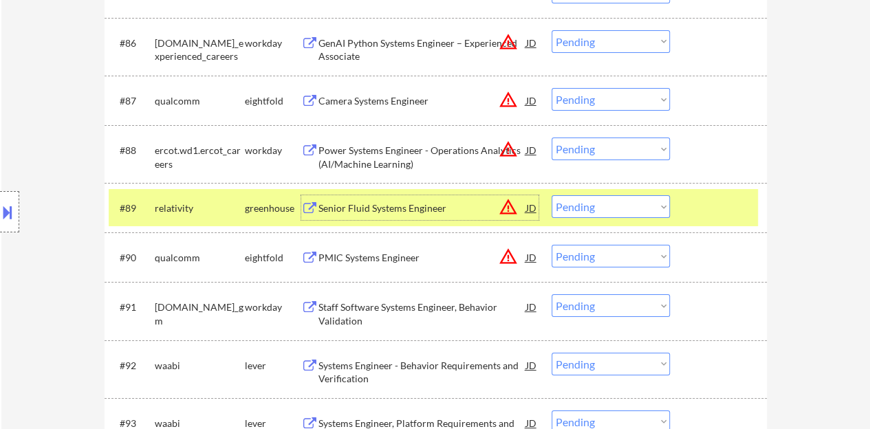
click at [623, 207] on select "Choose an option... Pending Applied Excluded (Questions) Excluded (Expired) Exc…" at bounding box center [610, 206] width 118 height 23
click at [551, 195] on select "Choose an option... Pending Applied Excluded (Questions) Excluded (Expired) Exc…" at bounding box center [610, 206] width 118 height 23
select select ""pending""
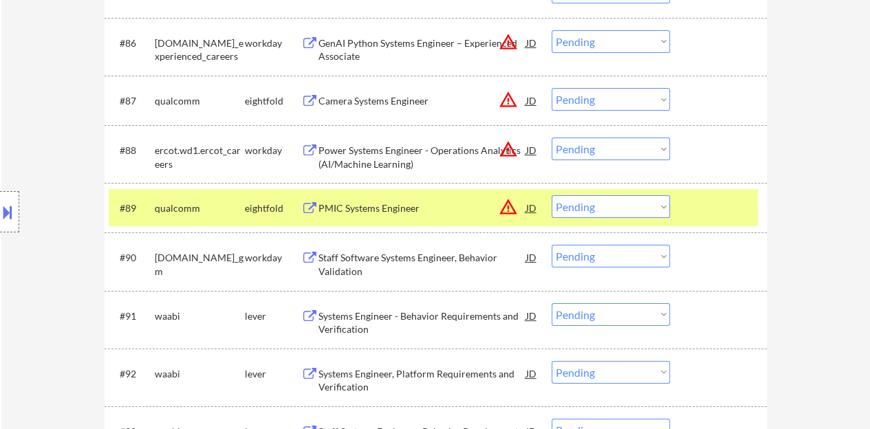
click at [737, 223] on div "#89 qualcomm eightfold PMIC Systems Engineer JD warning_amber Choose an option.…" at bounding box center [433, 207] width 649 height 37
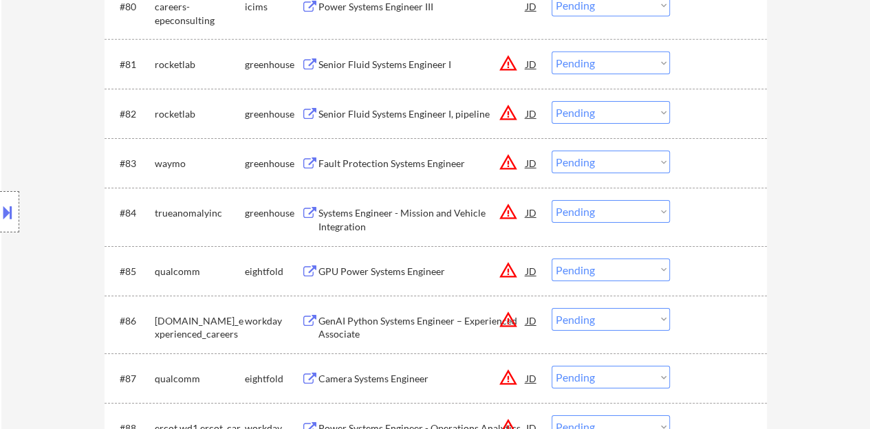
scroll to position [4766, 0]
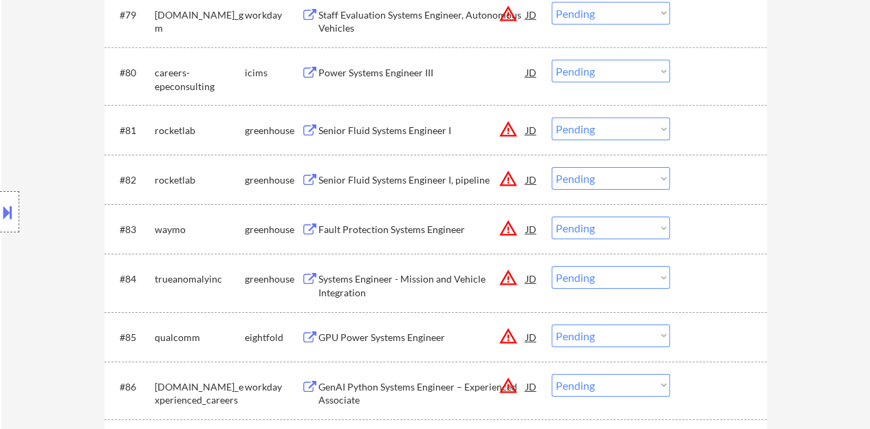
click at [437, 133] on div "Senior Fluid Systems Engineer I" at bounding box center [422, 131] width 208 height 14
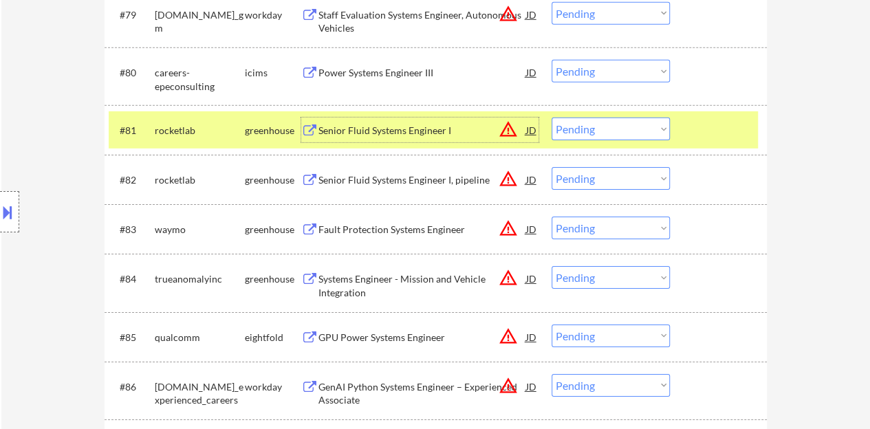
click at [589, 134] on select "Choose an option... Pending Applied Excluded (Questions) Excluded (Expired) Exc…" at bounding box center [610, 129] width 118 height 23
click at [551, 118] on select "Choose an option... Pending Applied Excluded (Questions) Excluded (Expired) Exc…" at bounding box center [610, 129] width 118 height 23
select select ""pending""
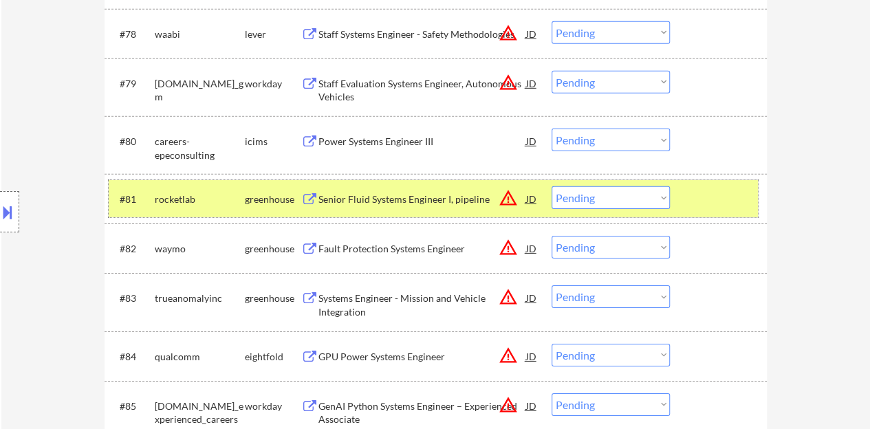
click at [713, 184] on div "#81 rocketlab greenhouse Senior Fluid Systems Engineer I, pipeline JD warning_a…" at bounding box center [433, 198] width 649 height 37
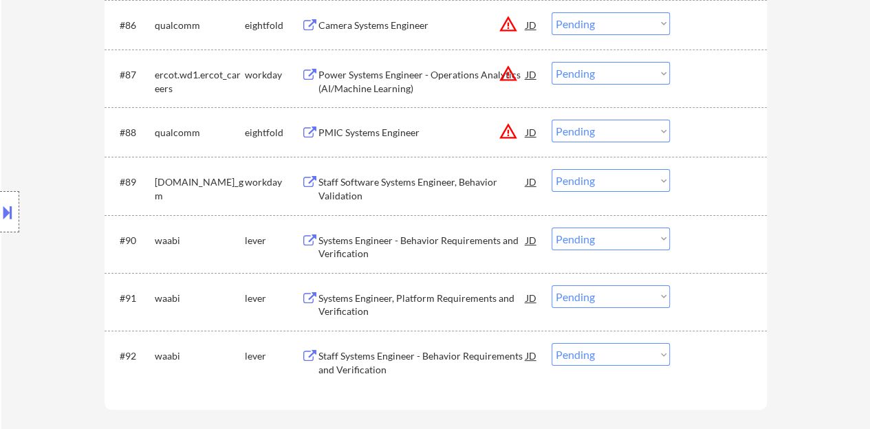
scroll to position [5179, 0]
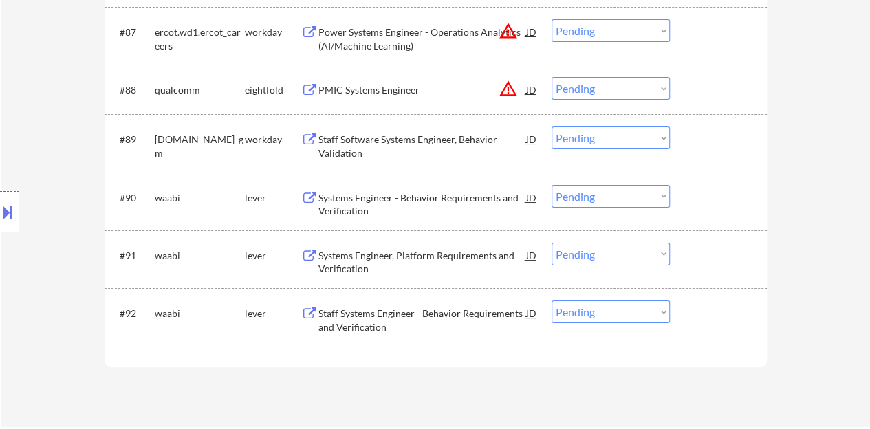
click at [433, 192] on div "Systems Engineer - Behavior Requirements and Verification" at bounding box center [422, 204] width 208 height 27
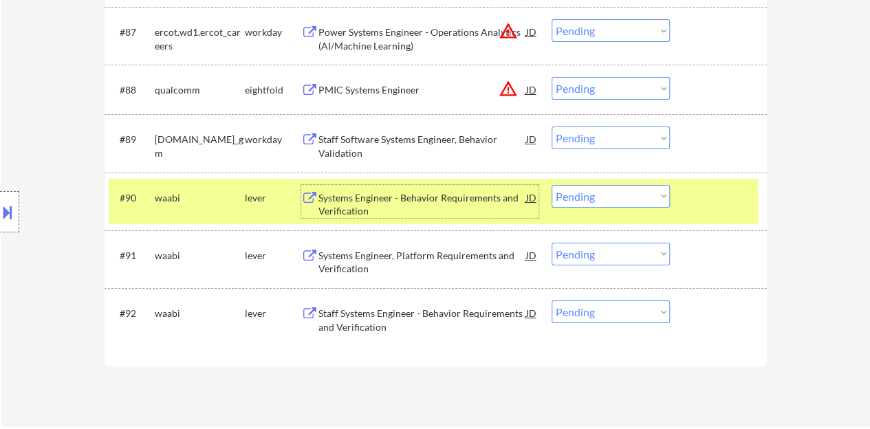
click at [637, 197] on select "Choose an option... Pending Applied Excluded (Questions) Excluded (Expired) Exc…" at bounding box center [610, 196] width 118 height 23
click at [551, 185] on select "Choose an option... Pending Applied Excluded (Questions) Excluded (Expired) Exc…" at bounding box center [610, 196] width 118 height 23
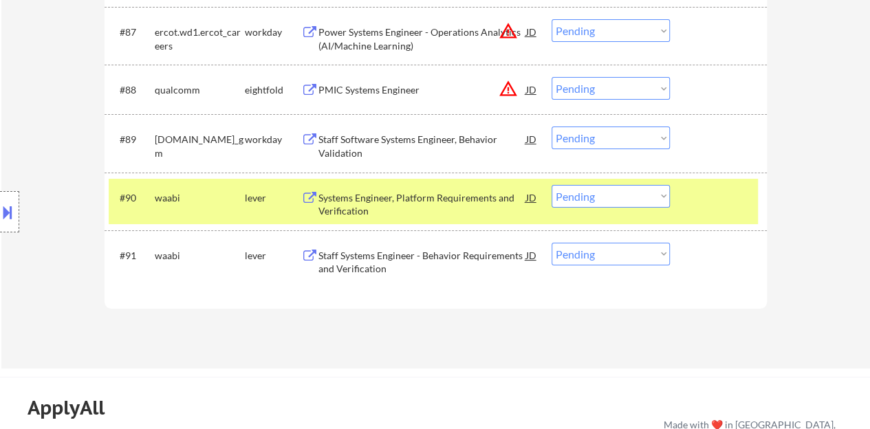
click at [366, 197] on div "Systems Engineer, Platform Requirements and Verification" at bounding box center [422, 204] width 208 height 27
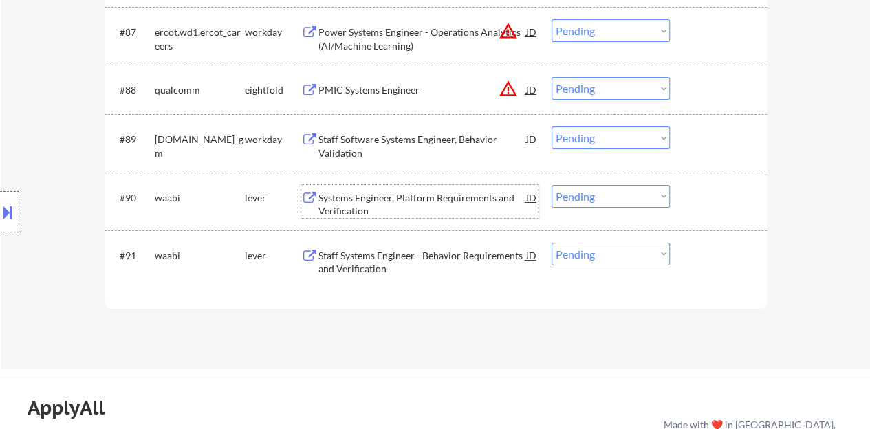
click at [734, 196] on div at bounding box center [720, 197] width 61 height 25
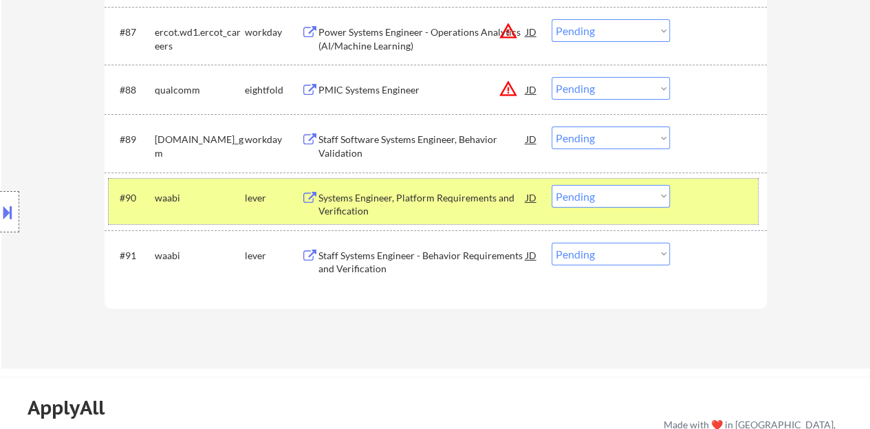
click at [614, 202] on select "Choose an option... Pending Applied Excluded (Questions) Excluded (Expired) Exc…" at bounding box center [610, 196] width 118 height 23
click at [551, 185] on select "Choose an option... Pending Applied Excluded (Questions) Excluded (Expired) Exc…" at bounding box center [610, 196] width 118 height 23
select select ""pending""
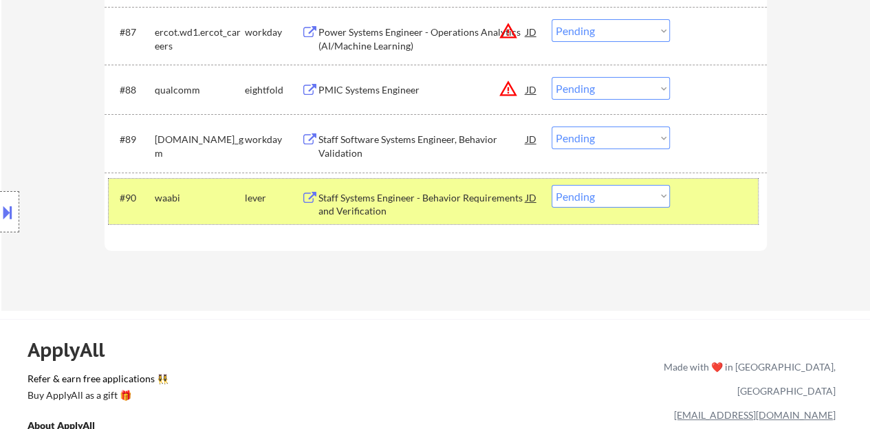
click at [727, 201] on div at bounding box center [720, 197] width 61 height 25
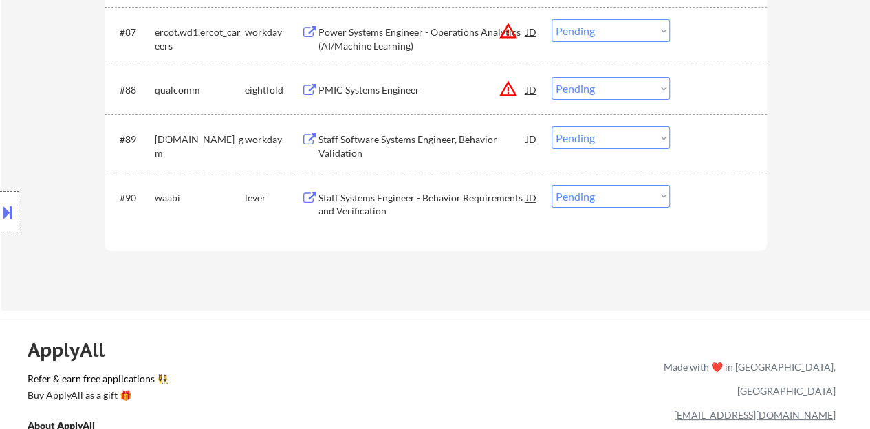
click at [423, 138] on div "Staff Software Systems Engineer, Behavior Validation" at bounding box center [422, 146] width 208 height 27
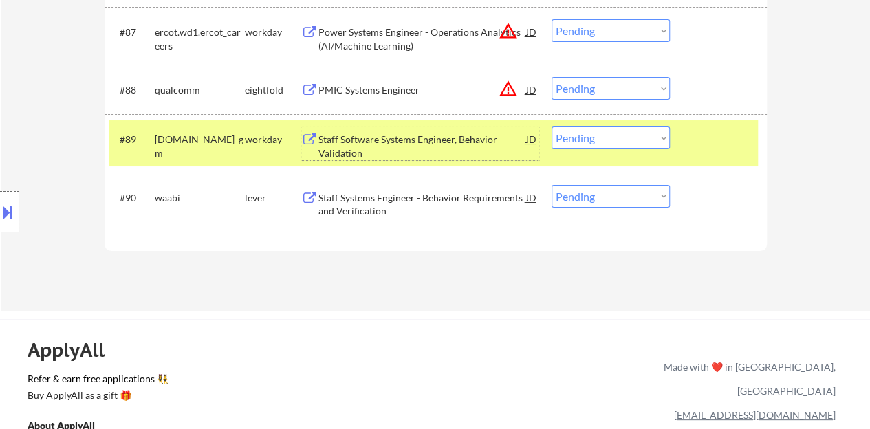
drag, startPoint x: 602, startPoint y: 139, endPoint x: 607, endPoint y: 146, distance: 9.0
click at [602, 138] on select "Choose an option... Pending Applied Excluded (Questions) Excluded (Expired) Exc…" at bounding box center [610, 138] width 118 height 23
click at [551, 127] on select "Choose an option... Pending Applied Excluded (Questions) Excluded (Expired) Exc…" at bounding box center [610, 138] width 118 height 23
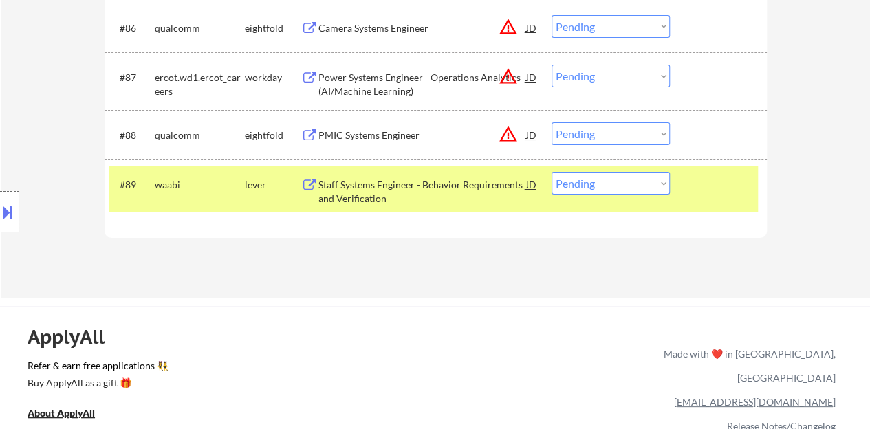
scroll to position [5041, 0]
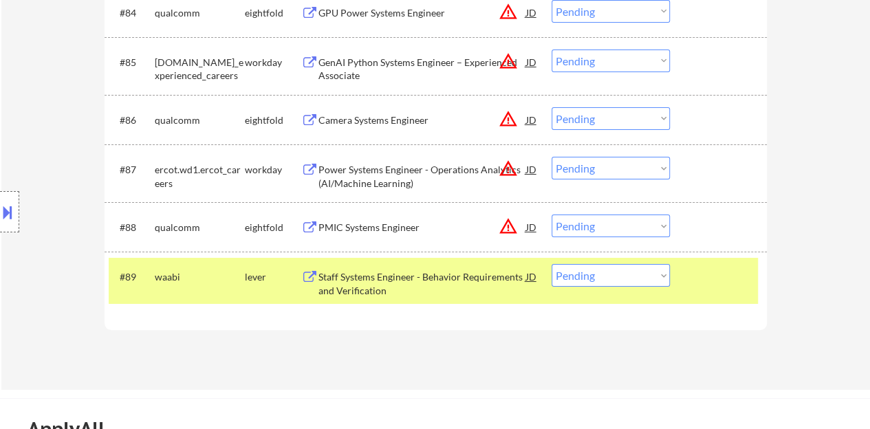
click at [727, 274] on div at bounding box center [720, 276] width 61 height 25
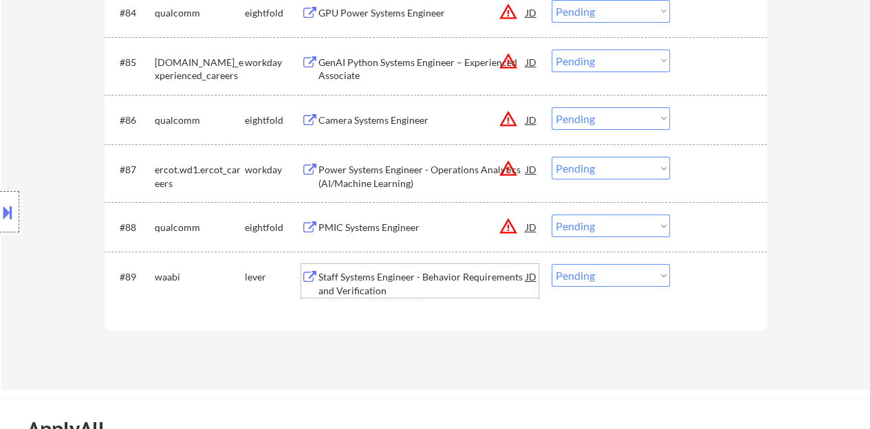
click at [384, 281] on div "Staff Systems Engineer - Behavior Requirements and Verification" at bounding box center [422, 283] width 208 height 27
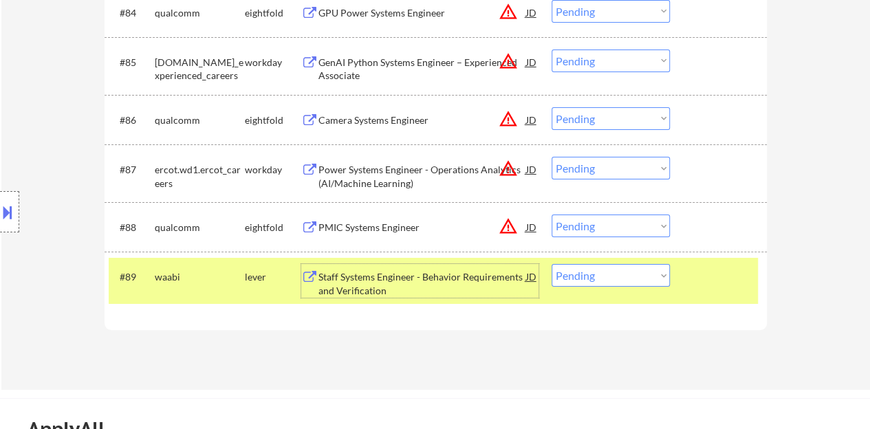
click at [598, 283] on select "Choose an option... Pending Applied Excluded (Questions) Excluded (Expired) Exc…" at bounding box center [610, 275] width 118 height 23
select select ""excluded__bad_match_""
click at [551, 264] on select "Choose an option... Pending Applied Excluded (Questions) Excluded (Expired) Exc…" at bounding box center [610, 275] width 118 height 23
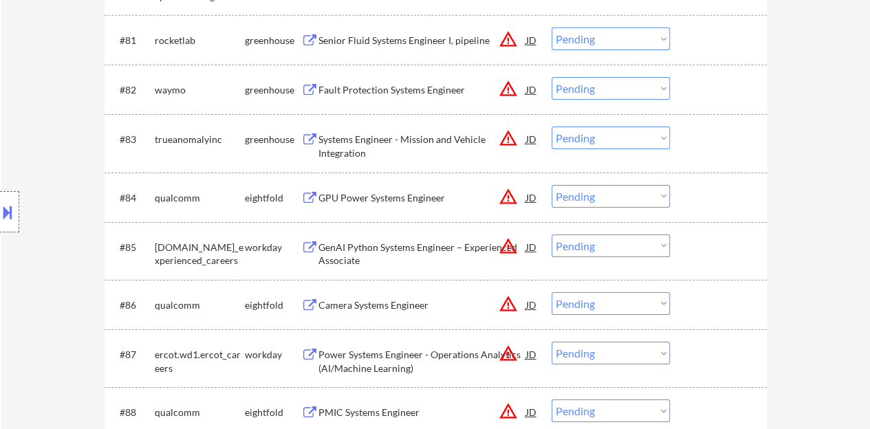
scroll to position [4835, 0]
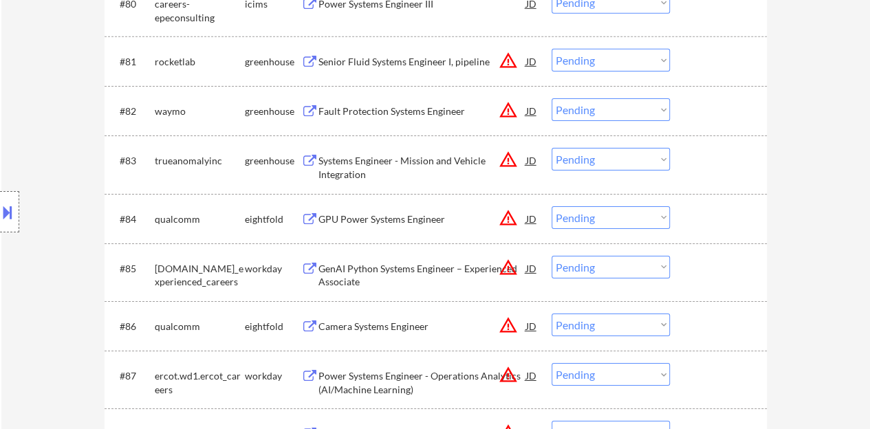
click at [424, 109] on div "Fault Protection Systems Engineer" at bounding box center [422, 112] width 208 height 14
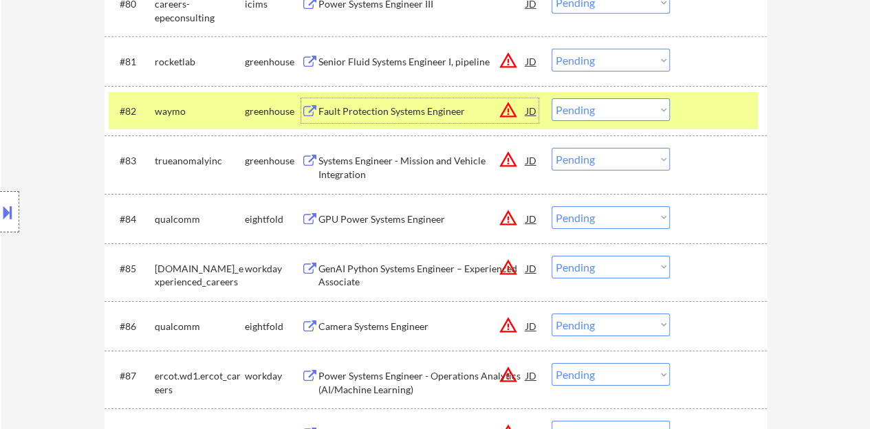
click at [573, 115] on select "Choose an option... Pending Applied Excluded (Questions) Excluded (Expired) Exc…" at bounding box center [610, 109] width 118 height 23
click at [551, 98] on select "Choose an option... Pending Applied Excluded (Questions) Excluded (Expired) Exc…" at bounding box center [610, 109] width 118 height 23
drag, startPoint x: 869, startPoint y: 350, endPoint x: 879, endPoint y: 124, distance: 225.7
select select ""pending""
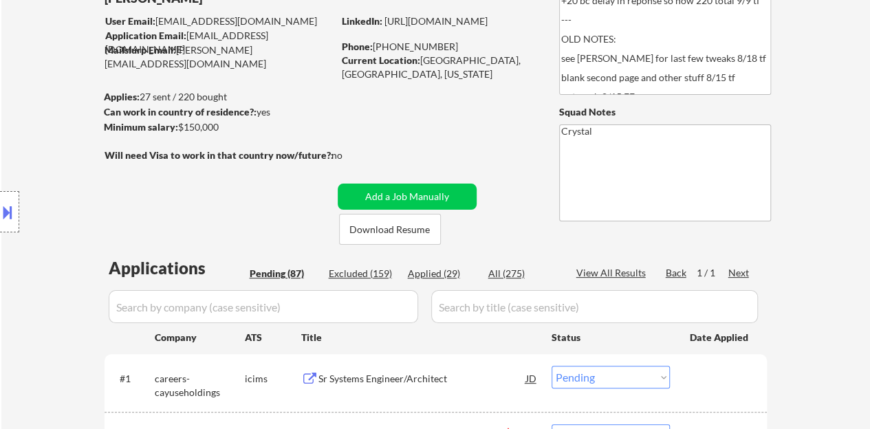
scroll to position [142, 0]
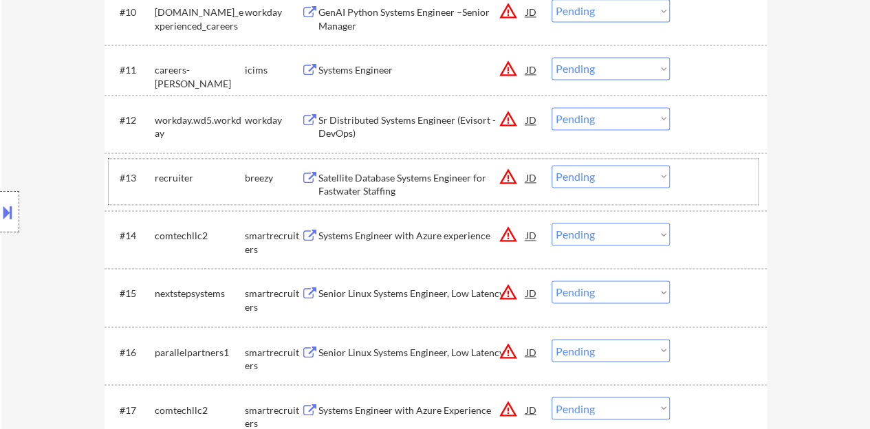
click at [701, 184] on div at bounding box center [720, 177] width 61 height 25
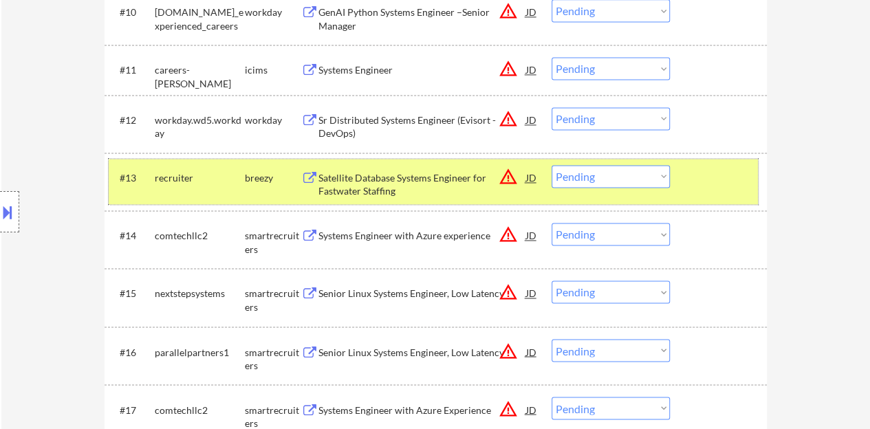
click at [578, 175] on select "Choose an option... Pending Applied Excluded (Questions) Excluded (Expired) Exc…" at bounding box center [610, 176] width 118 height 23
click at [551, 165] on select "Choose an option... Pending Applied Excluded (Questions) Excluded (Expired) Exc…" at bounding box center [610, 176] width 118 height 23
select select ""pending""
click at [690, 183] on div at bounding box center [720, 177] width 61 height 25
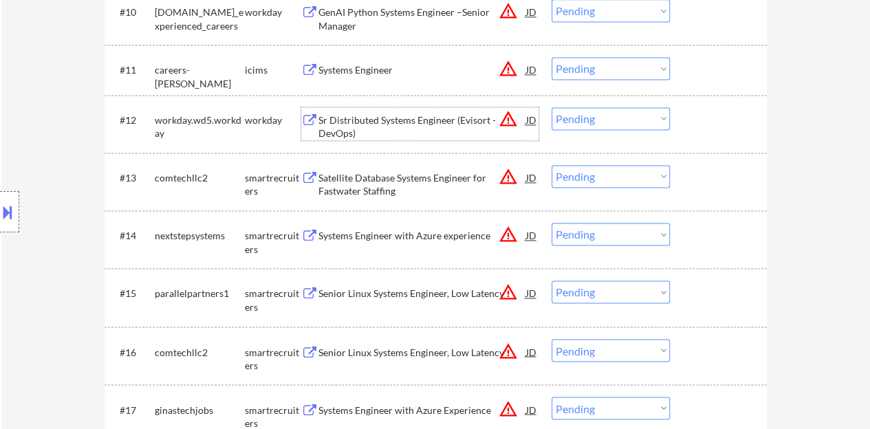
click at [384, 113] on div "Sr Distributed Systems Engineer (Evisort - DevOps)" at bounding box center [422, 126] width 208 height 27
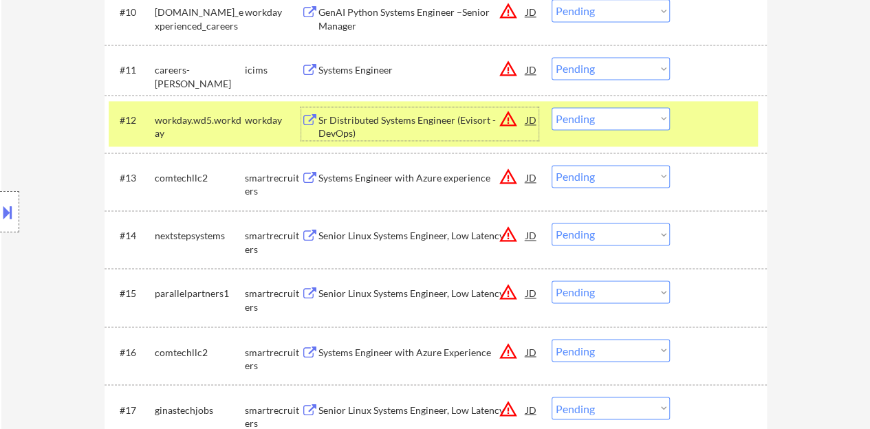
click at [604, 112] on select "Choose an option... Pending Applied Excluded (Questions) Excluded (Expired) Exc…" at bounding box center [610, 118] width 118 height 23
click at [551, 107] on select "Choose an option... Pending Applied Excluded (Questions) Excluded (Expired) Exc…" at bounding box center [610, 118] width 118 height 23
click at [711, 124] on div at bounding box center [720, 119] width 61 height 25
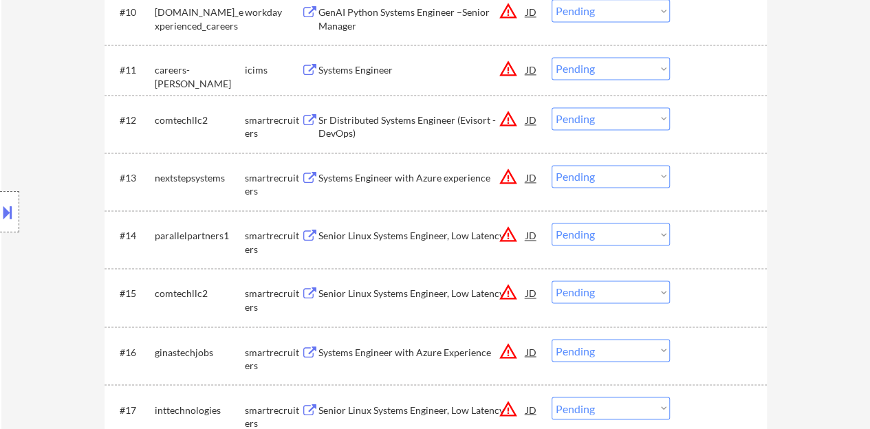
click at [424, 118] on div "Sr Distributed Systems Engineer (Evisort - DevOps)" at bounding box center [422, 126] width 208 height 27
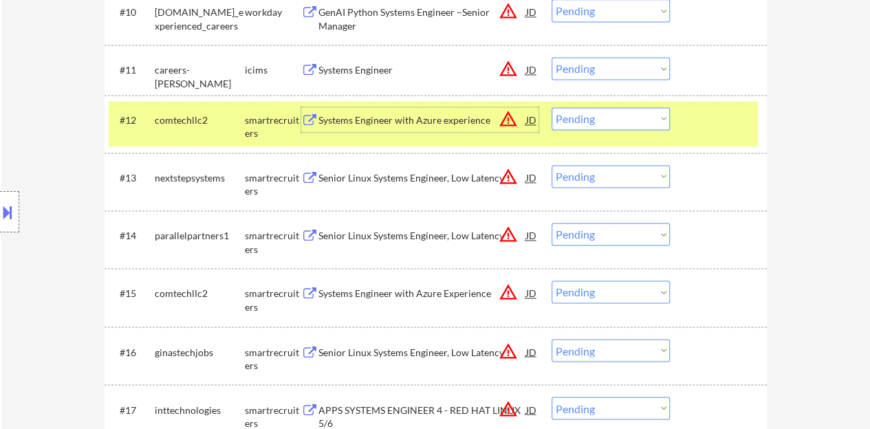
click at [0, 197] on div at bounding box center [9, 211] width 19 height 41
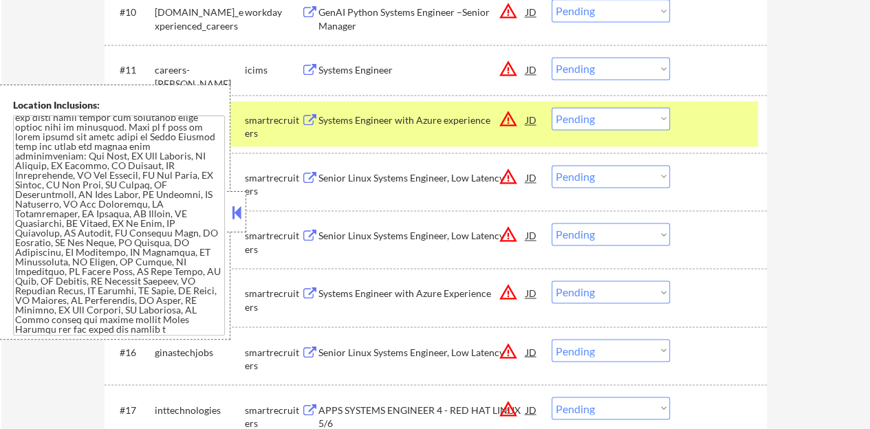
click at [241, 219] on button at bounding box center [236, 212] width 15 height 21
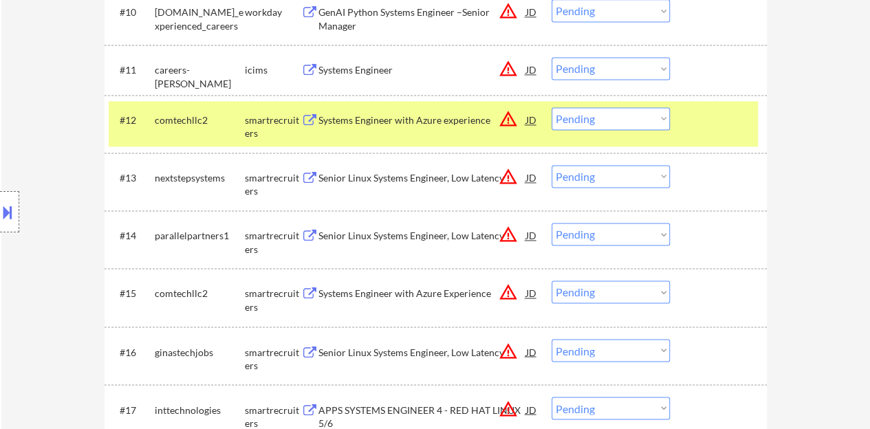
click at [580, 118] on select "Choose an option... Pending Applied Excluded (Questions) Excluded (Expired) Exc…" at bounding box center [610, 118] width 118 height 23
click at [551, 107] on select "Choose an option... Pending Applied Excluded (Questions) Excluded (Expired) Exc…" at bounding box center [610, 118] width 118 height 23
select select ""pending""
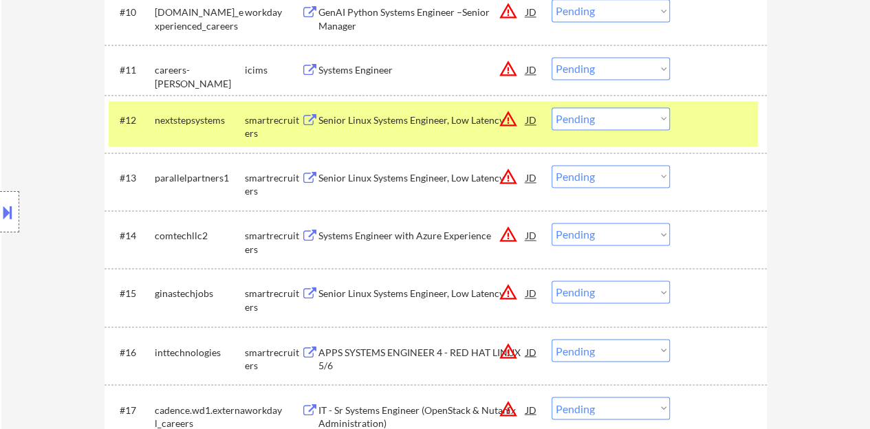
click at [730, 109] on div at bounding box center [720, 119] width 61 height 25
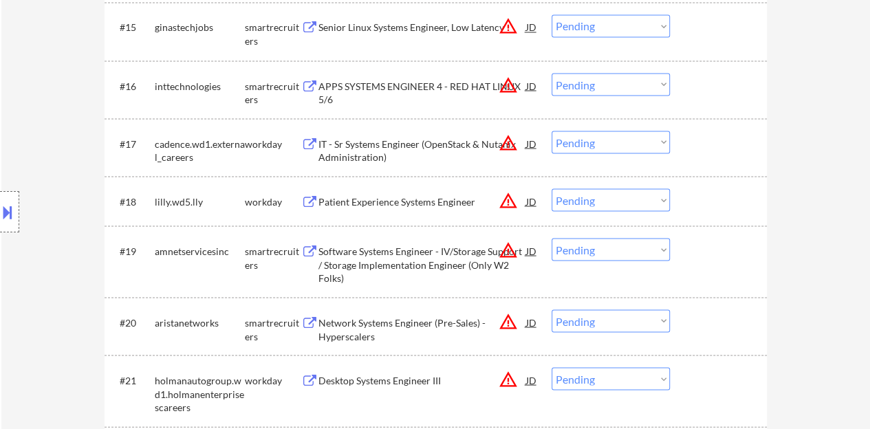
scroll to position [1238, 0]
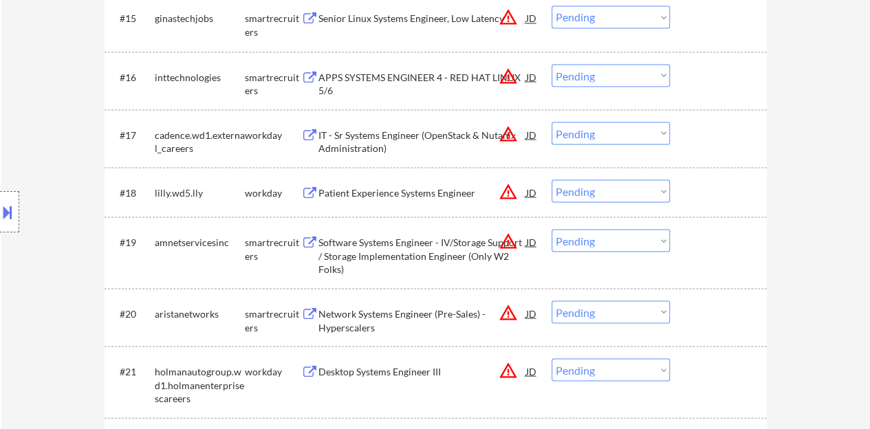
click at [421, 196] on div "Patient Experience Systems Engineer" at bounding box center [422, 193] width 208 height 14
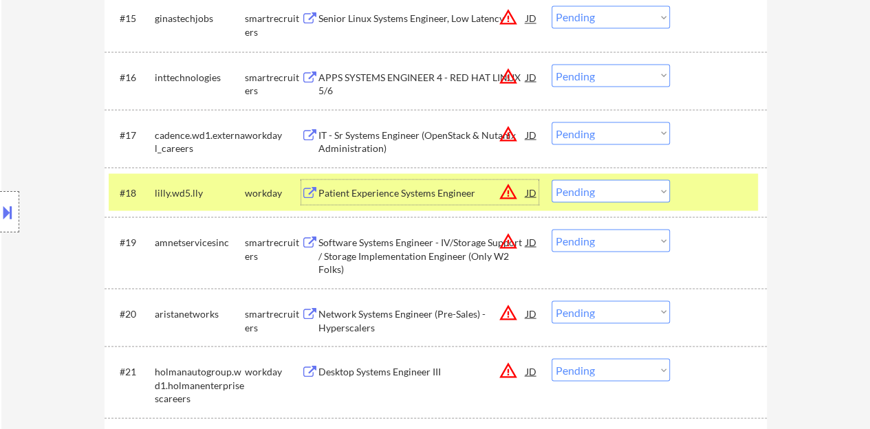
click at [601, 192] on select "Choose an option... Pending Applied Excluded (Questions) Excluded (Expired) Exc…" at bounding box center [610, 190] width 118 height 23
click at [551, 179] on select "Choose an option... Pending Applied Excluded (Questions) Excluded (Expired) Exc…" at bounding box center [610, 190] width 118 height 23
select select ""pending""
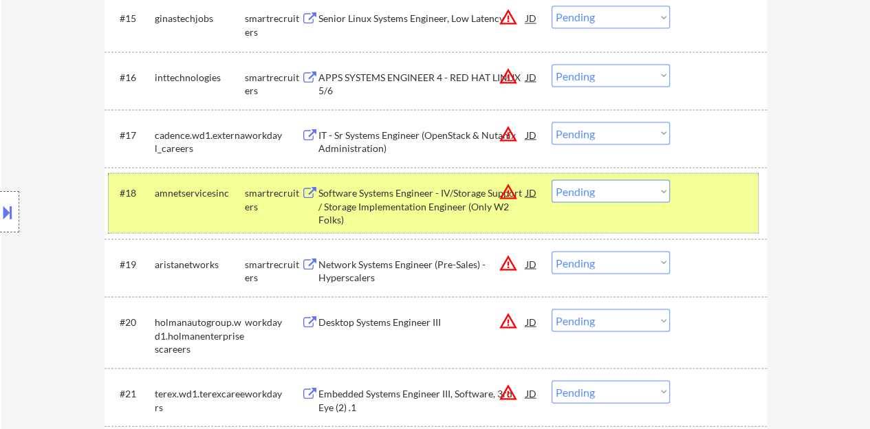
click at [697, 201] on div at bounding box center [720, 191] width 61 height 25
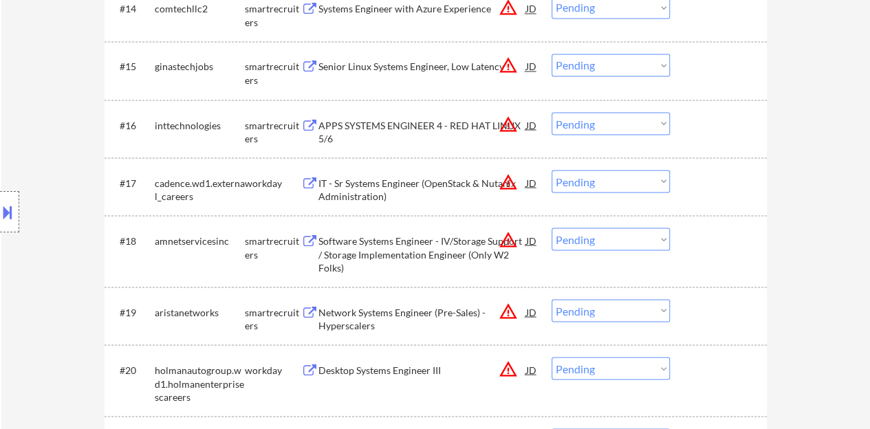
scroll to position [1169, 0]
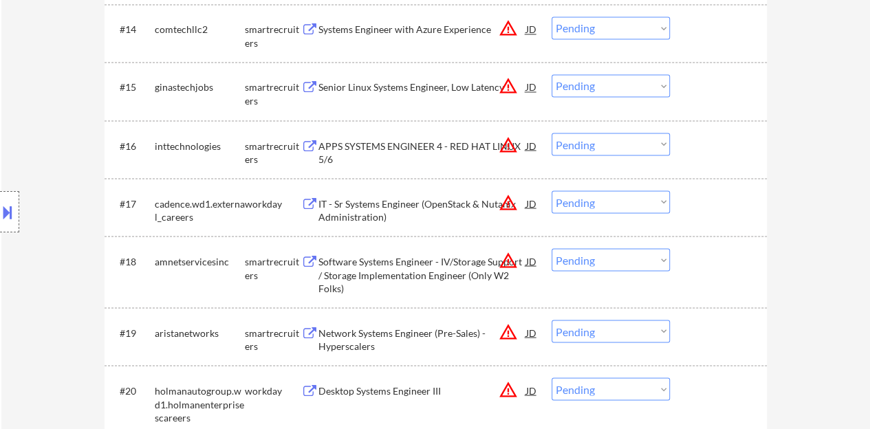
click at [406, 195] on div "IT - Sr Systems Engineer (OpenStack & Nutanix Administration)" at bounding box center [422, 206] width 208 height 33
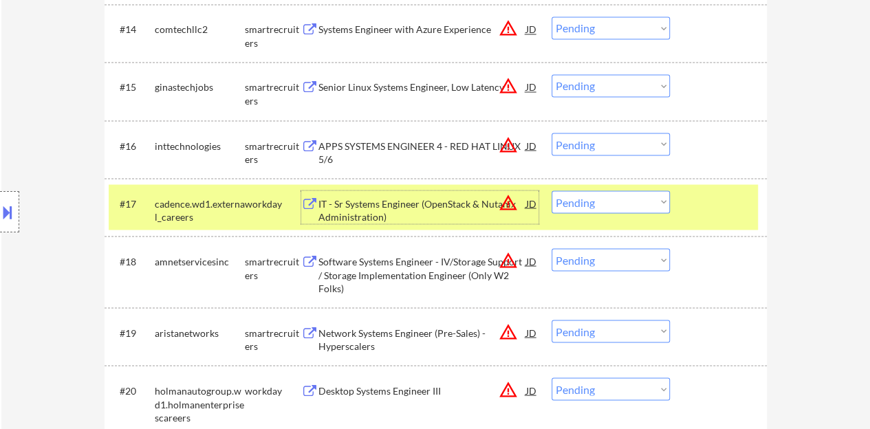
click at [574, 210] on select "Choose an option... Pending Applied Excluded (Questions) Excluded (Expired) Exc…" at bounding box center [610, 201] width 118 height 23
click at [551, 190] on select "Choose an option... Pending Applied Excluded (Questions) Excluded (Expired) Exc…" at bounding box center [610, 201] width 118 height 23
select select ""pending""
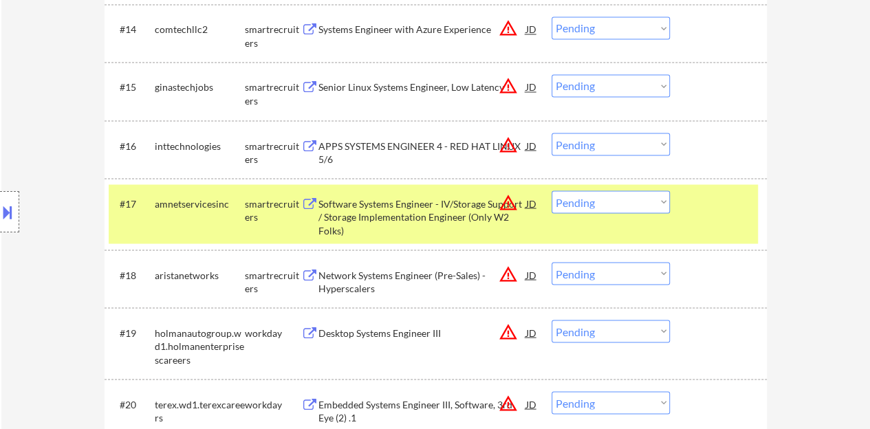
click at [692, 208] on div at bounding box center [720, 202] width 61 height 25
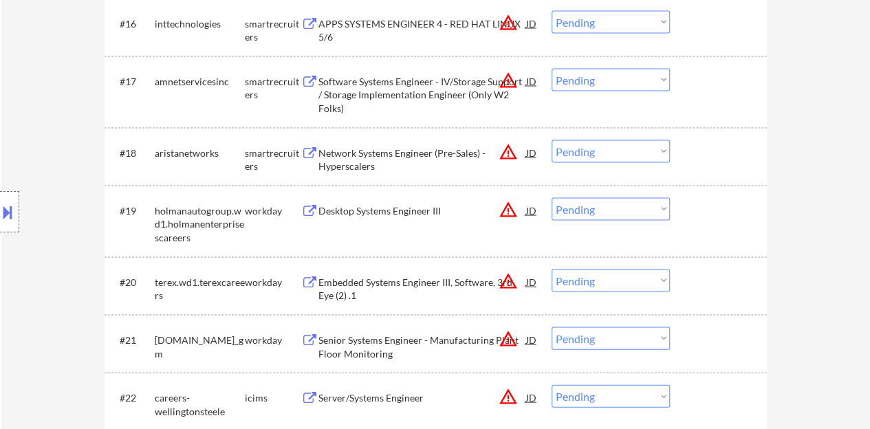
scroll to position [1306, 0]
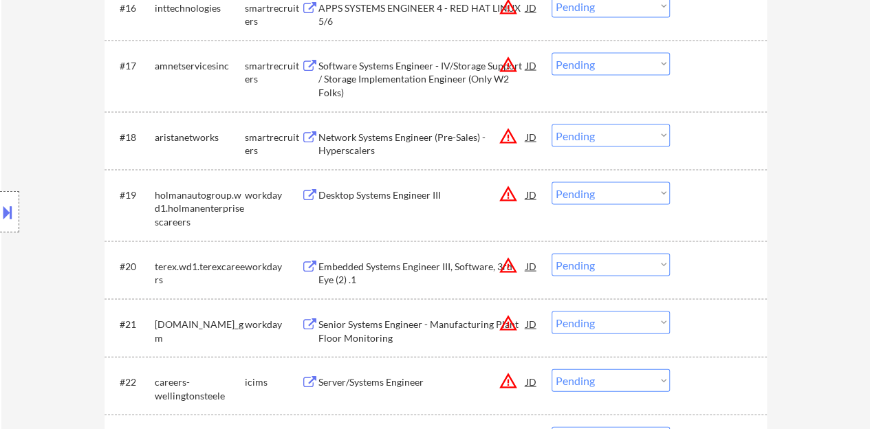
click at [371, 141] on div "Network Systems Engineer (Pre-Sales) - Hyperscalers" at bounding box center [422, 144] width 208 height 27
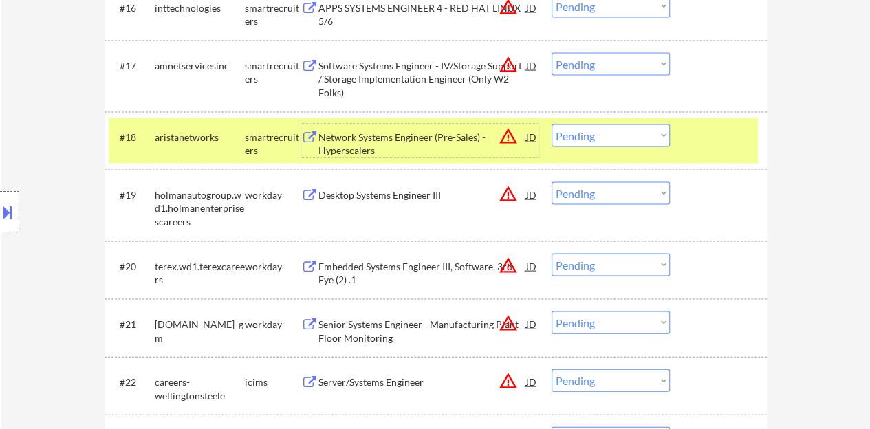
click at [573, 133] on select "Choose an option... Pending Applied Excluded (Questions) Excluded (Expired) Exc…" at bounding box center [610, 135] width 118 height 23
click at [551, 124] on select "Choose an option... Pending Applied Excluded (Questions) Excluded (Expired) Exc…" at bounding box center [610, 135] width 118 height 23
select select ""pending""
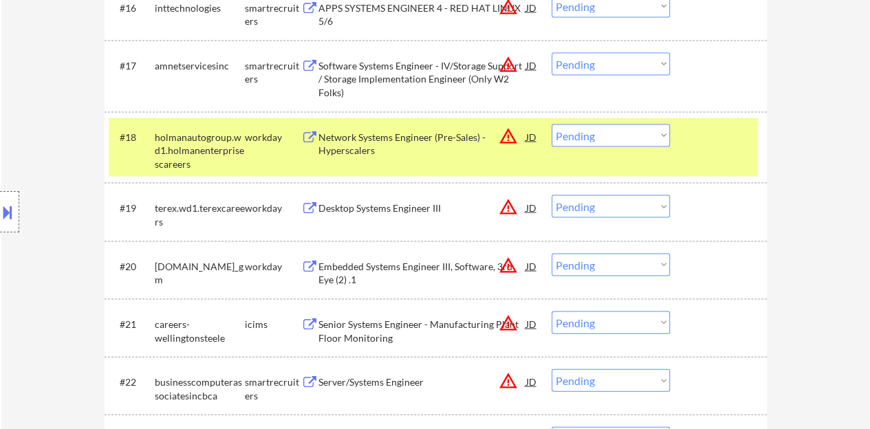
click at [688, 134] on div "#18 holmanautogroup.wd1.holmanenterprisescareers workday Network Systems Engine…" at bounding box center [433, 147] width 649 height 59
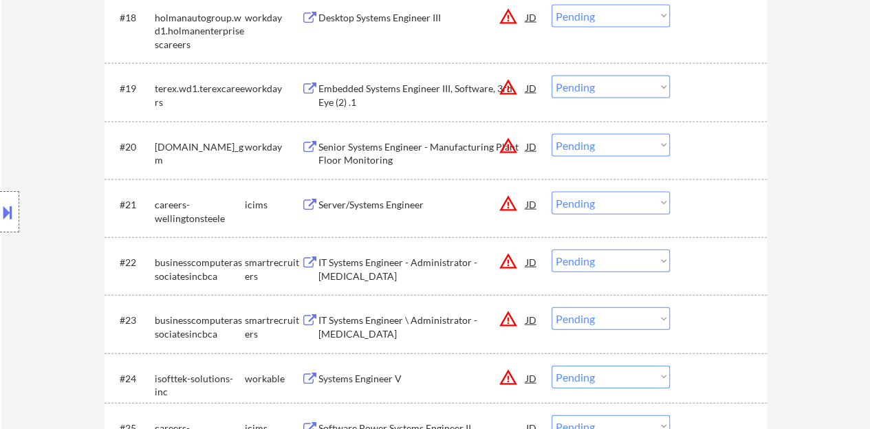
scroll to position [1444, 0]
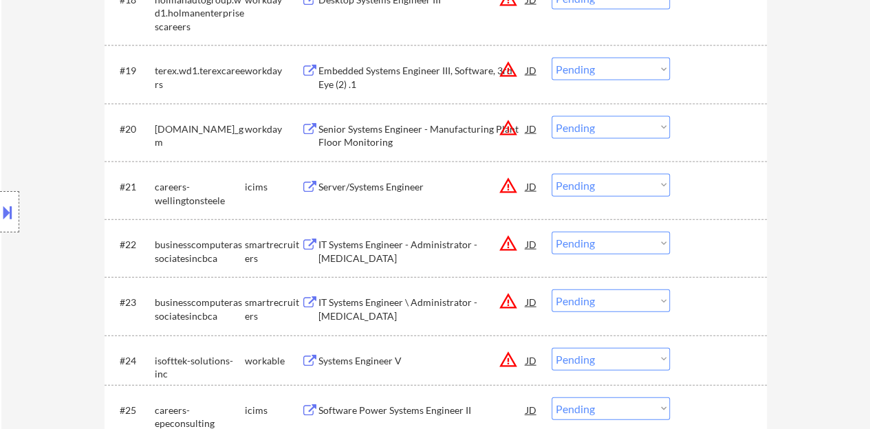
click at [368, 185] on div "Server/Systems Engineer" at bounding box center [422, 187] width 208 height 14
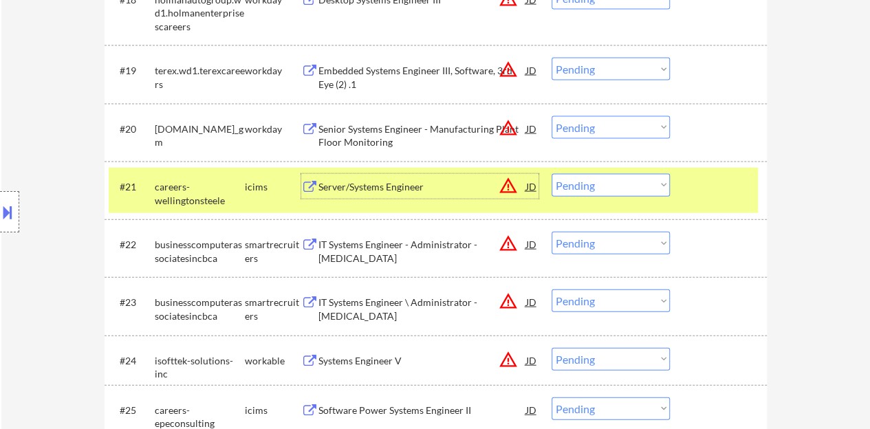
click at [568, 182] on select "Choose an option... Pending Applied Excluded (Questions) Excluded (Expired) Exc…" at bounding box center [610, 185] width 118 height 23
click at [551, 174] on select "Choose an option... Pending Applied Excluded (Questions) Excluded (Expired) Exc…" at bounding box center [610, 185] width 118 height 23
select select ""pending""
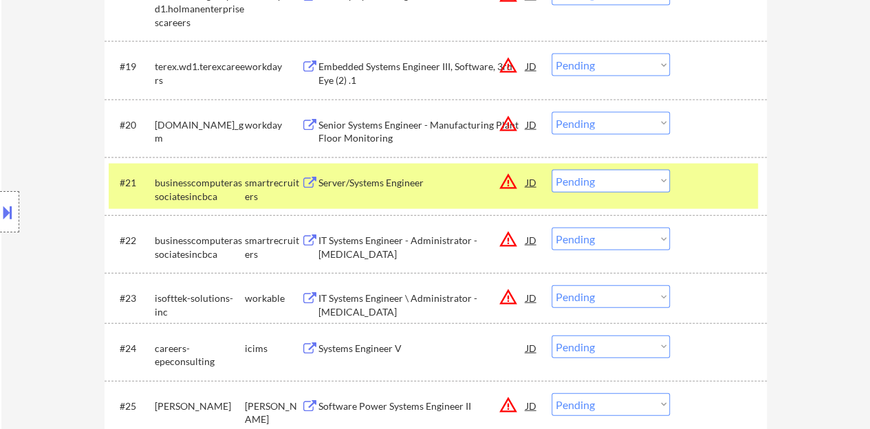
scroll to position [1513, 0]
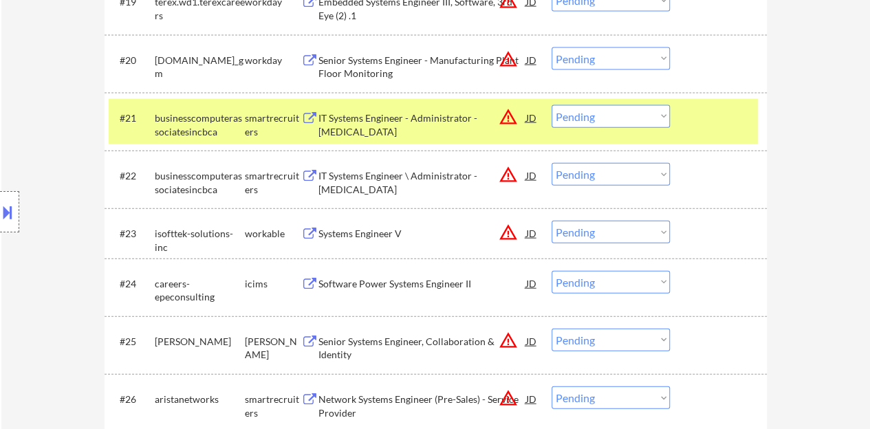
click at [716, 122] on div at bounding box center [720, 117] width 61 height 25
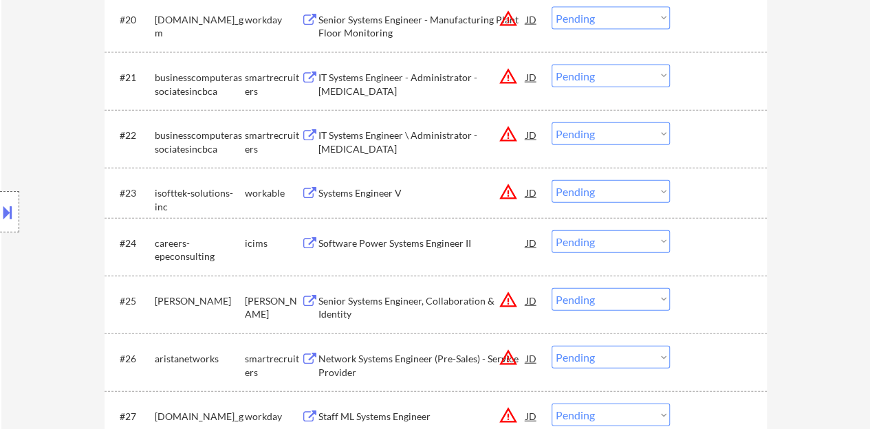
scroll to position [1581, 0]
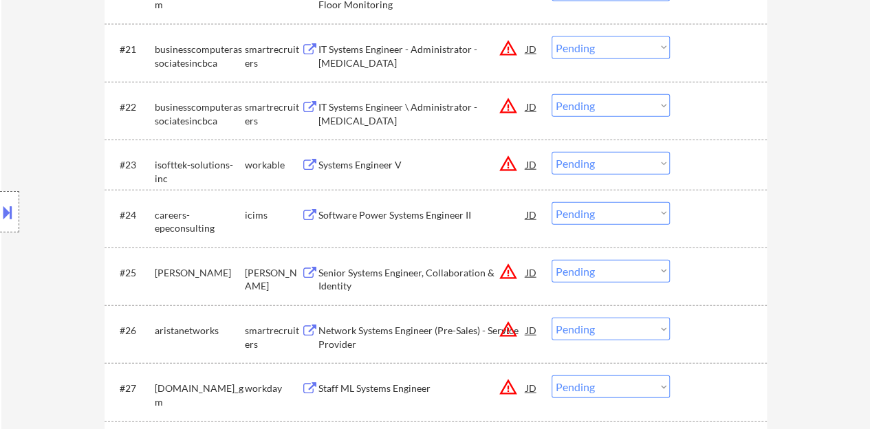
click at [366, 166] on div "Systems Engineer V" at bounding box center [422, 165] width 208 height 14
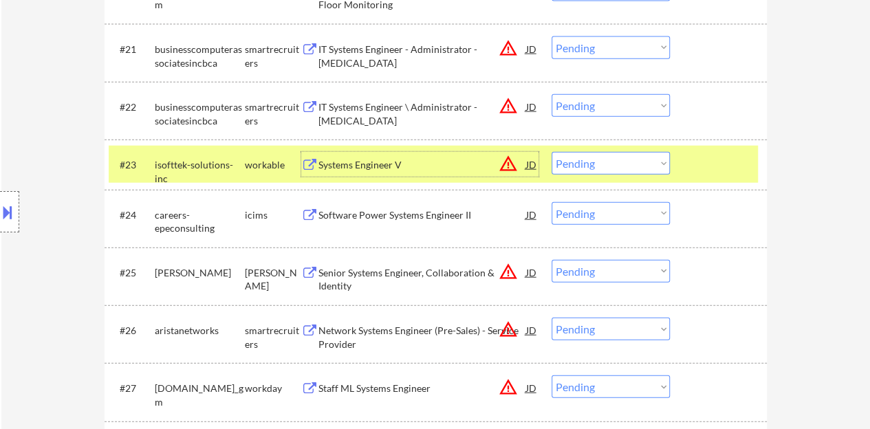
click at [571, 150] on div "#23 isofttek-solutions-inc workable Systems Engineer V JD warning_amber Choose …" at bounding box center [433, 164] width 649 height 37
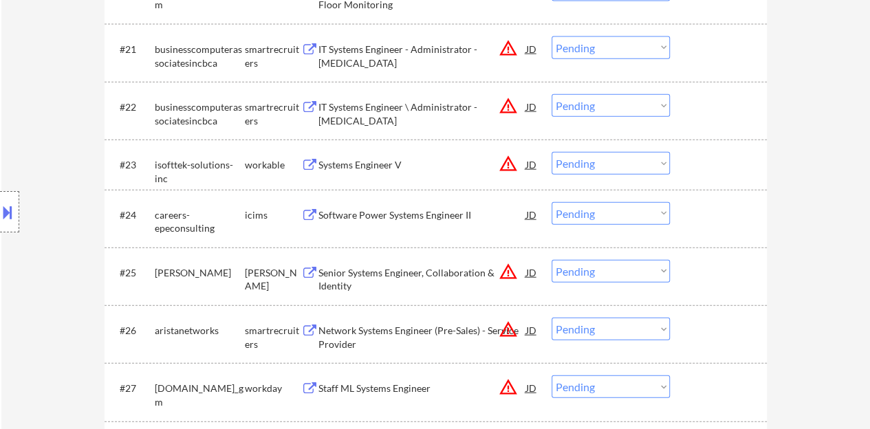
drag, startPoint x: 578, startPoint y: 156, endPoint x: 586, endPoint y: 170, distance: 16.0
click at [578, 156] on select "Choose an option... Pending Applied Excluded (Questions) Excluded (Expired) Exc…" at bounding box center [610, 163] width 118 height 23
click at [551, 152] on select "Choose an option... Pending Applied Excluded (Questions) Excluded (Expired) Exc…" at bounding box center [610, 163] width 118 height 23
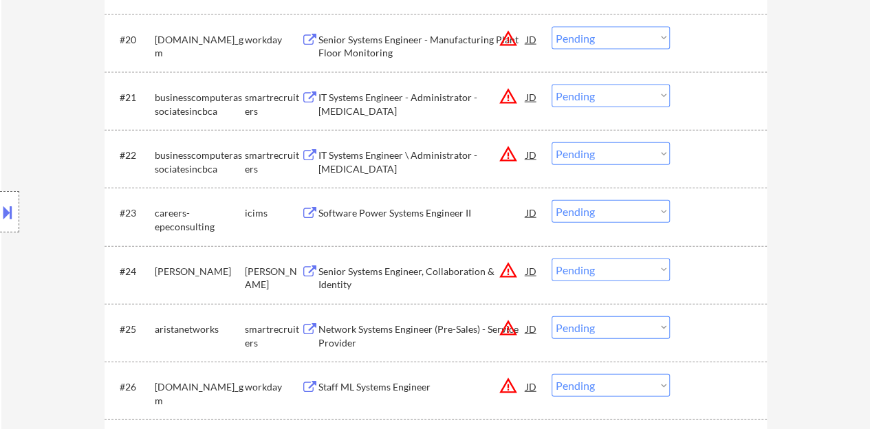
scroll to position [1513, 0]
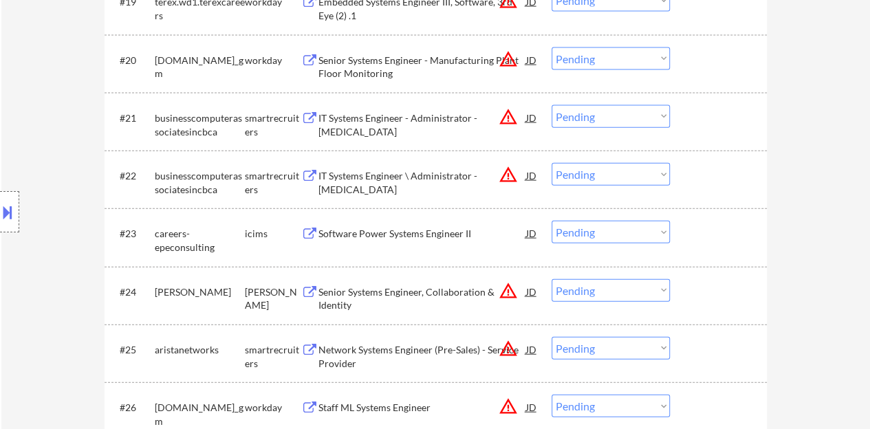
click at [403, 228] on div "Software Power Systems Engineer II" at bounding box center [422, 234] width 208 height 14
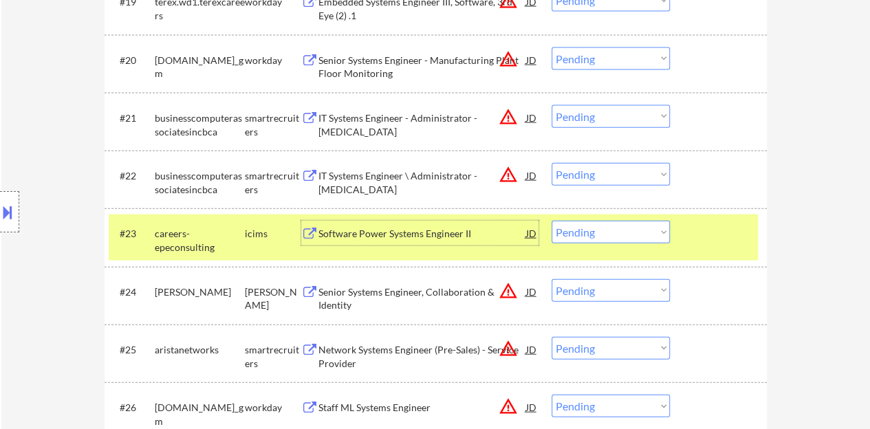
click at [617, 227] on select "Choose an option... Pending Applied Excluded (Questions) Excluded (Expired) Exc…" at bounding box center [610, 232] width 118 height 23
click at [551, 221] on select "Choose an option... Pending Applied Excluded (Questions) Excluded (Expired) Exc…" at bounding box center [610, 232] width 118 height 23
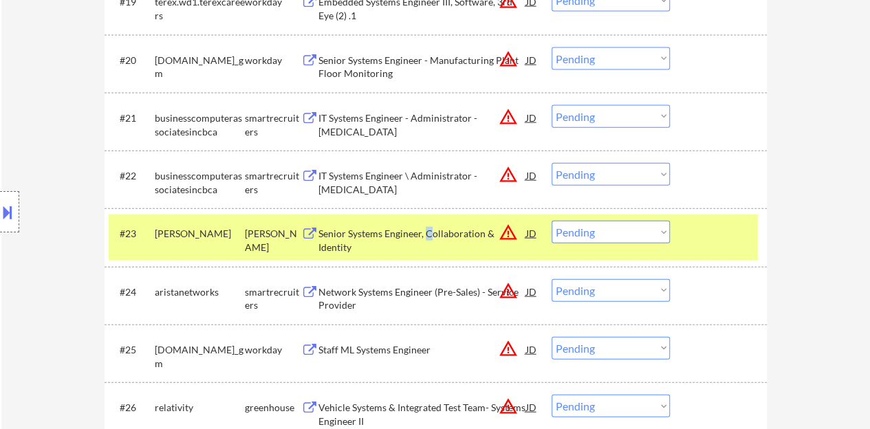
click at [428, 230] on div "Senior Systems Engineer, Collaboration & Identity" at bounding box center [422, 240] width 208 height 27
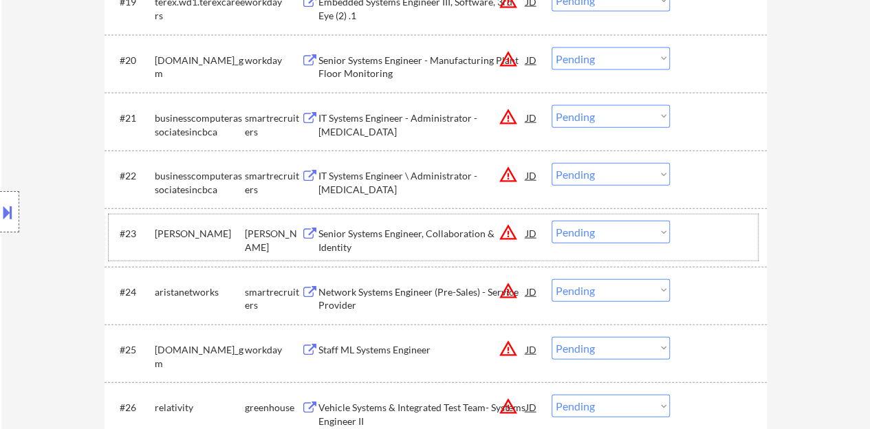
click at [732, 258] on div "#23 [PERSON_NAME] Senior Systems Engineer, Collaboration & Identity JD warning_…" at bounding box center [433, 237] width 649 height 45
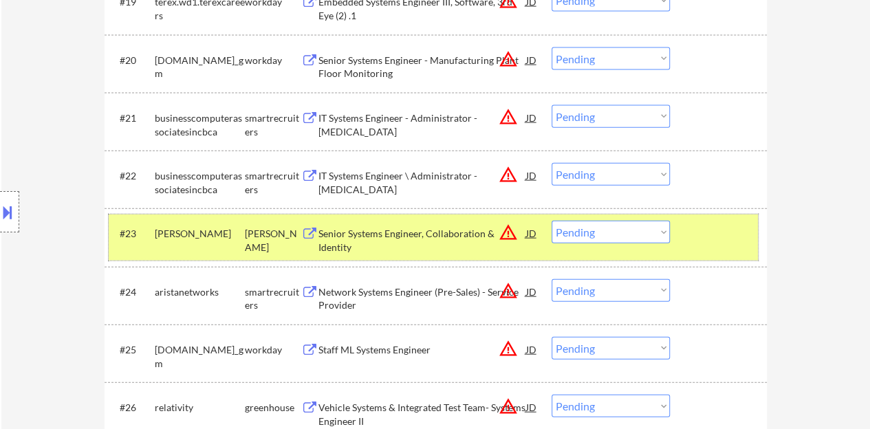
click at [587, 222] on select "Choose an option... Pending Applied Excluded (Questions) Excluded (Expired) Exc…" at bounding box center [610, 232] width 118 height 23
click at [551, 221] on select "Choose an option... Pending Applied Excluded (Questions) Excluded (Expired) Exc…" at bounding box center [610, 232] width 118 height 23
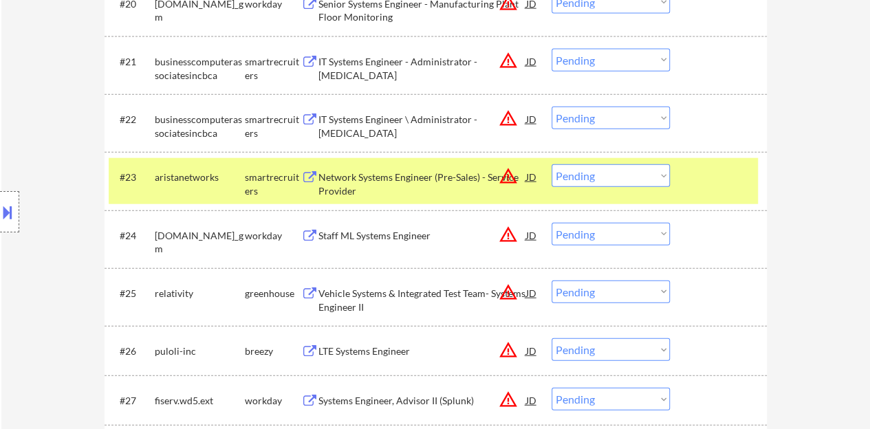
scroll to position [1581, 0]
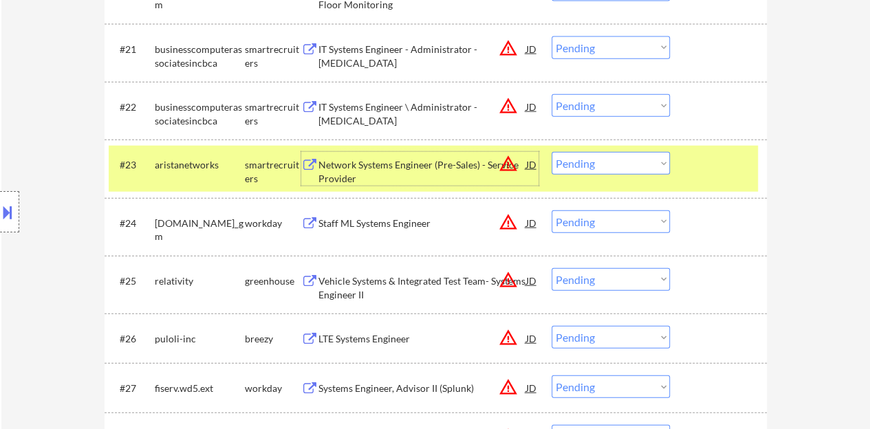
click at [438, 166] on div "Network Systems Engineer (Pre-Sales) - Service Provider" at bounding box center [422, 171] width 208 height 27
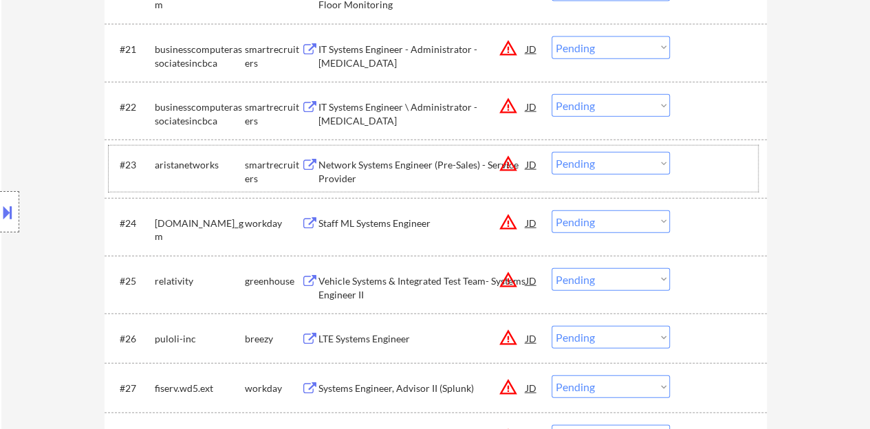
click at [723, 153] on div at bounding box center [720, 164] width 61 height 25
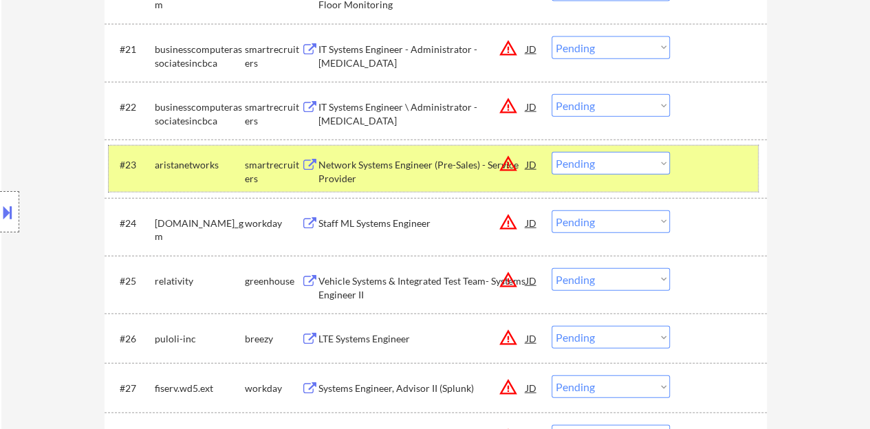
click at [593, 163] on select "Choose an option... Pending Applied Excluded (Questions) Excluded (Expired) Exc…" at bounding box center [610, 163] width 118 height 23
click at [551, 152] on select "Choose an option... Pending Applied Excluded (Questions) Excluded (Expired) Exc…" at bounding box center [610, 163] width 118 height 23
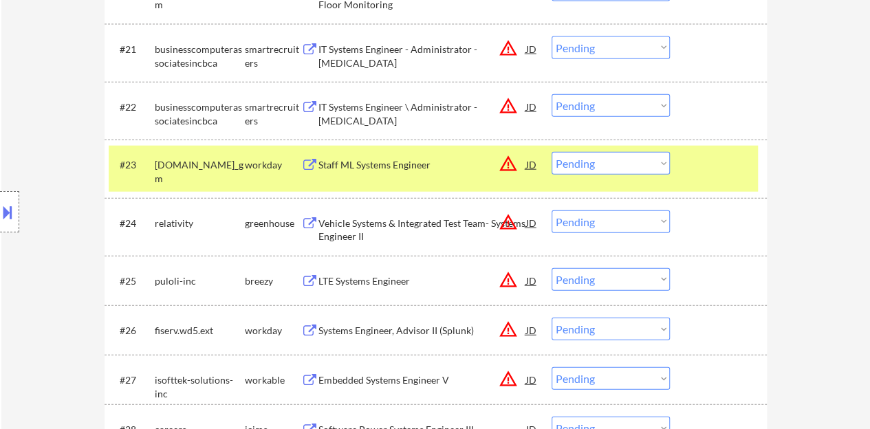
scroll to position [1513, 0]
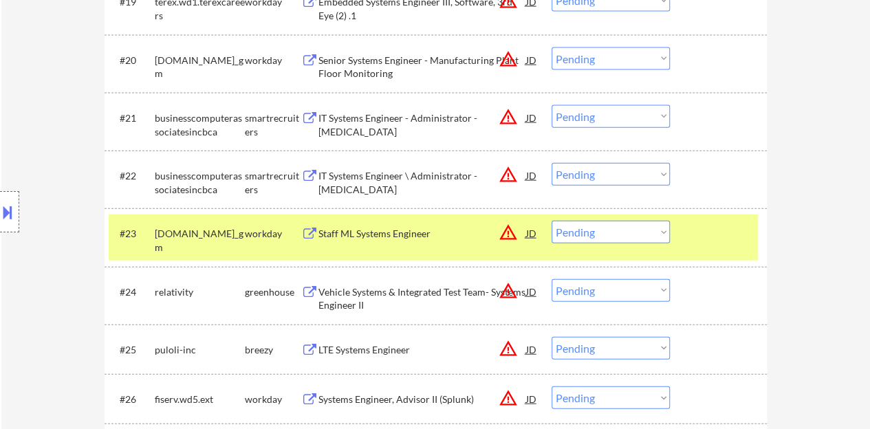
click at [417, 237] on div "Staff ML Systems Engineer" at bounding box center [422, 234] width 208 height 14
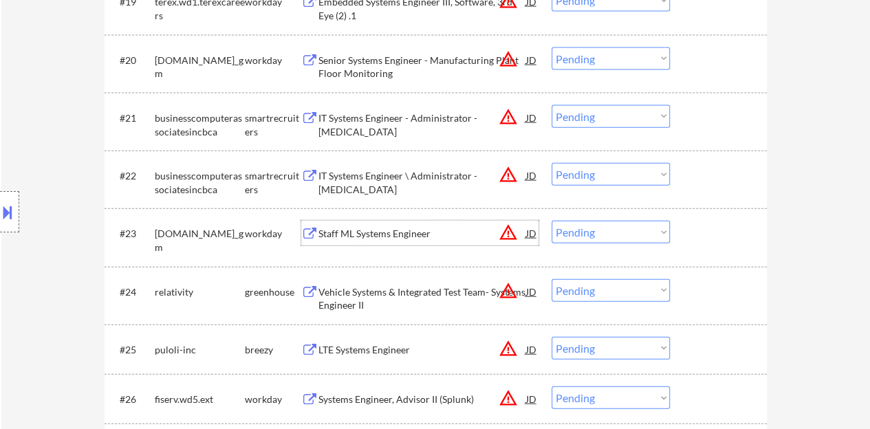
click at [704, 231] on div at bounding box center [720, 233] width 61 height 25
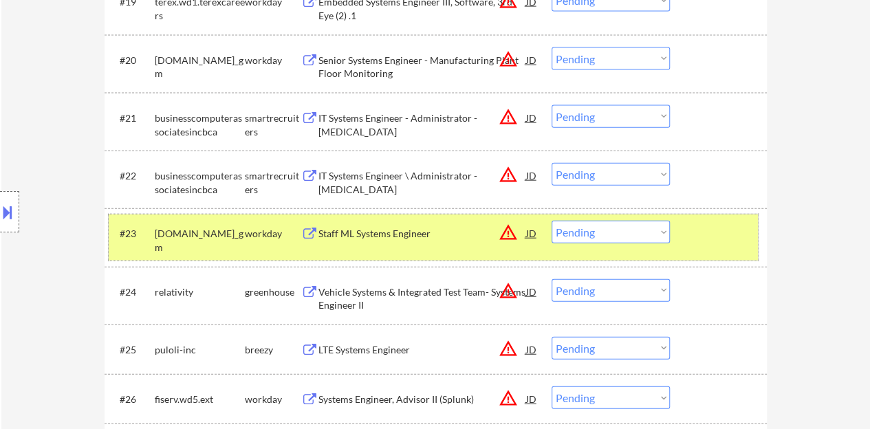
click at [641, 232] on select "Choose an option... Pending Applied Excluded (Questions) Excluded (Expired) Exc…" at bounding box center [610, 232] width 118 height 23
click at [551, 221] on select "Choose an option... Pending Applied Excluded (Questions) Excluded (Expired) Exc…" at bounding box center [610, 232] width 118 height 23
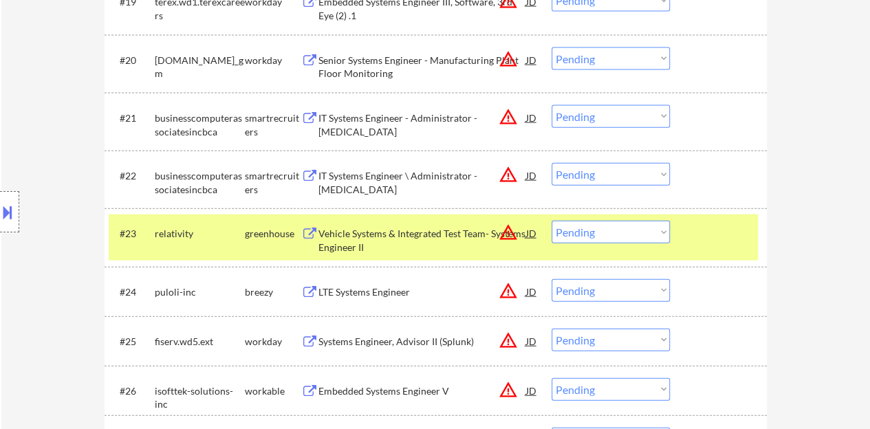
click at [403, 228] on div "Vehicle Systems & Integrated Test Team- Systems Engineer II" at bounding box center [422, 240] width 208 height 27
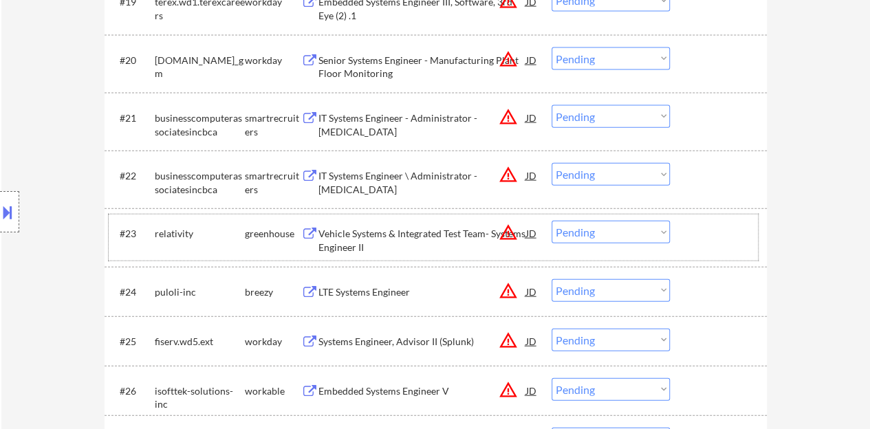
click at [738, 234] on div at bounding box center [720, 233] width 61 height 25
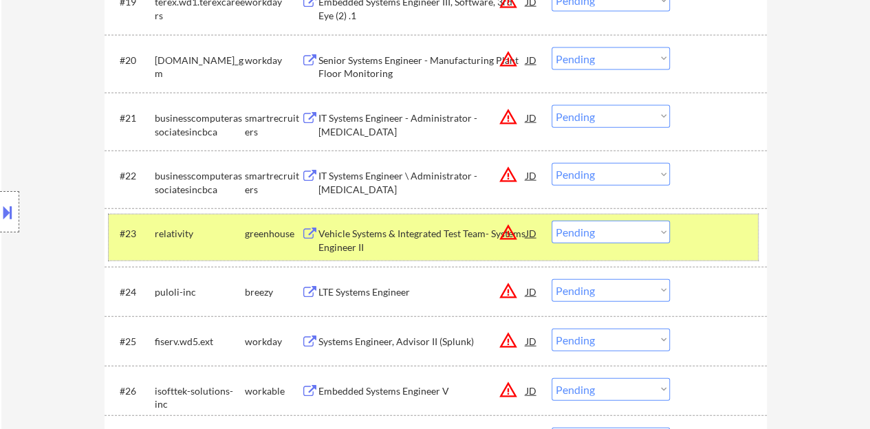
click at [591, 231] on select "Choose an option... Pending Applied Excluded (Questions) Excluded (Expired) Exc…" at bounding box center [610, 232] width 118 height 23
click at [551, 221] on select "Choose an option... Pending Applied Excluded (Questions) Excluded (Expired) Exc…" at bounding box center [610, 232] width 118 height 23
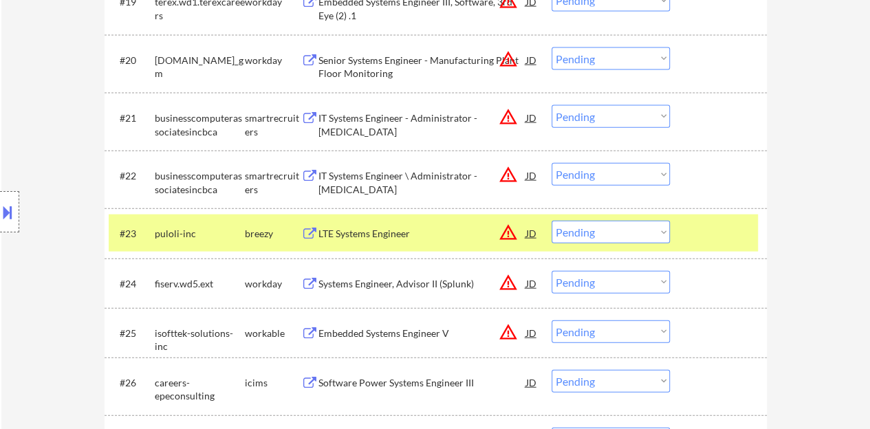
click at [374, 233] on div "LTE Systems Engineer" at bounding box center [422, 234] width 208 height 14
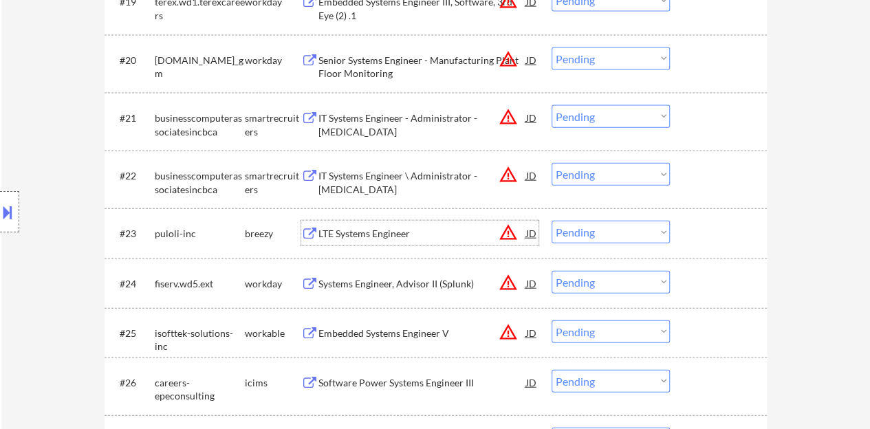
click at [738, 239] on div at bounding box center [720, 233] width 61 height 25
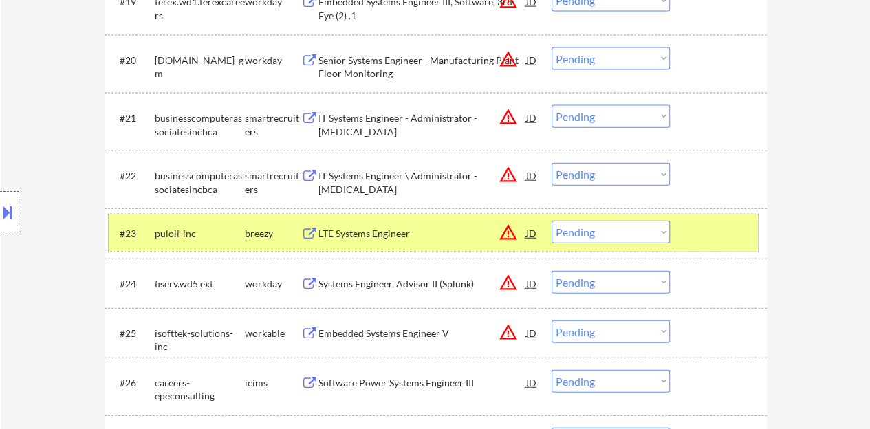
click at [606, 232] on select "Choose an option... Pending Applied Excluded (Questions) Excluded (Expired) Exc…" at bounding box center [610, 232] width 118 height 23
click at [551, 221] on select "Choose an option... Pending Applied Excluded (Questions) Excluded (Expired) Exc…" at bounding box center [610, 232] width 118 height 23
select select ""pending""
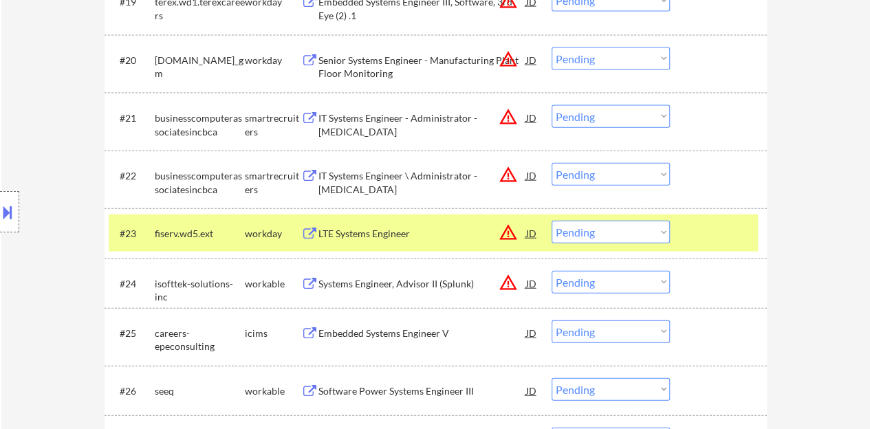
click at [699, 228] on div at bounding box center [720, 233] width 61 height 25
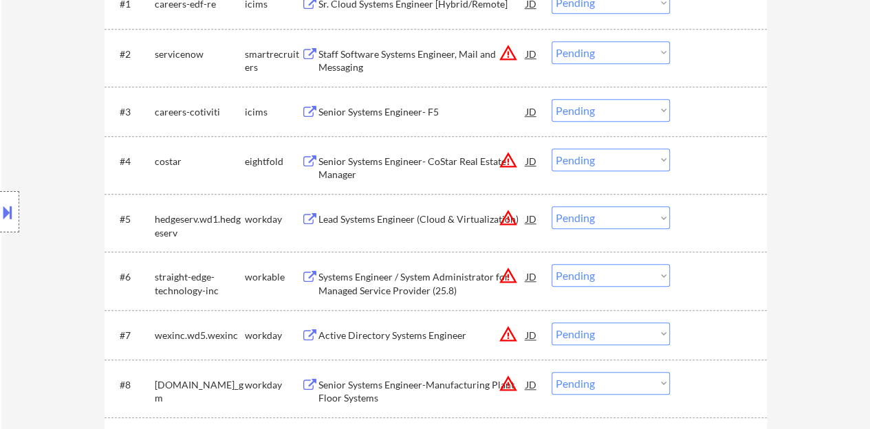
scroll to position [413, 0]
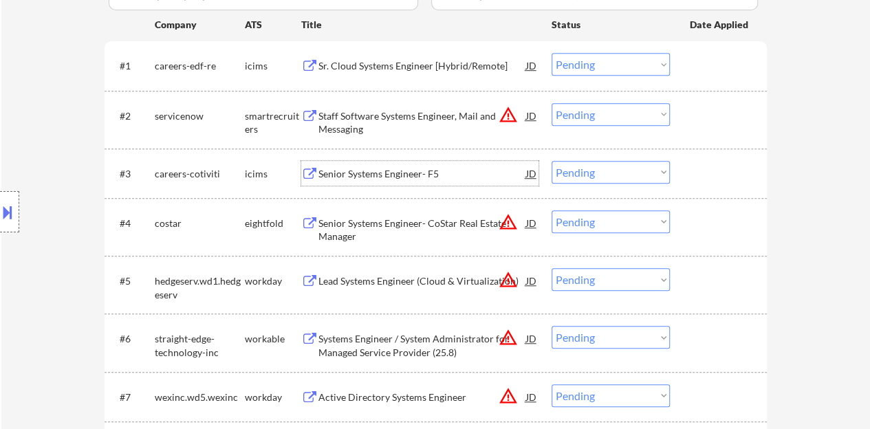
click at [419, 167] on div "Senior Systems Engineer- F5" at bounding box center [422, 174] width 208 height 14
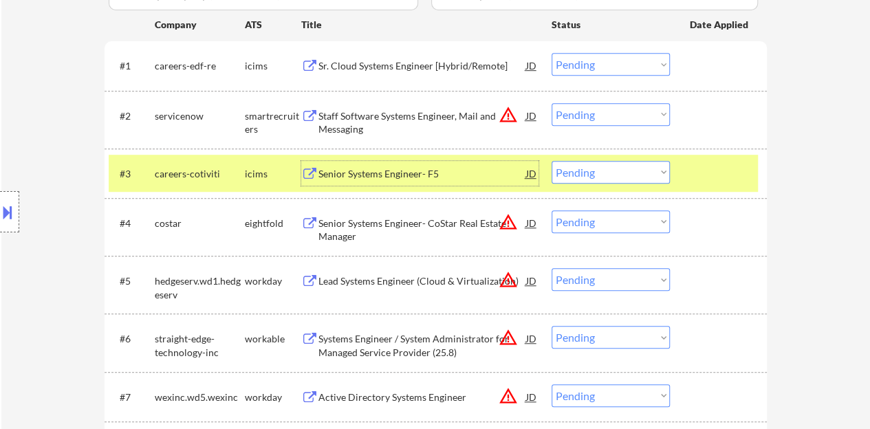
click at [576, 171] on select "Choose an option... Pending Applied Excluded (Questions) Excluded (Expired) Exc…" at bounding box center [610, 172] width 118 height 23
click at [551, 161] on select "Choose an option... Pending Applied Excluded (Questions) Excluded (Expired) Exc…" at bounding box center [610, 172] width 118 height 23
select select ""pending""
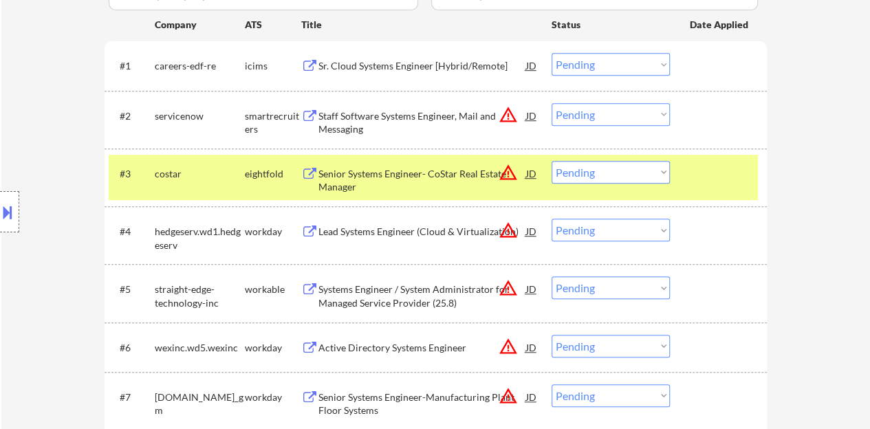
click at [701, 164] on div at bounding box center [720, 173] width 61 height 25
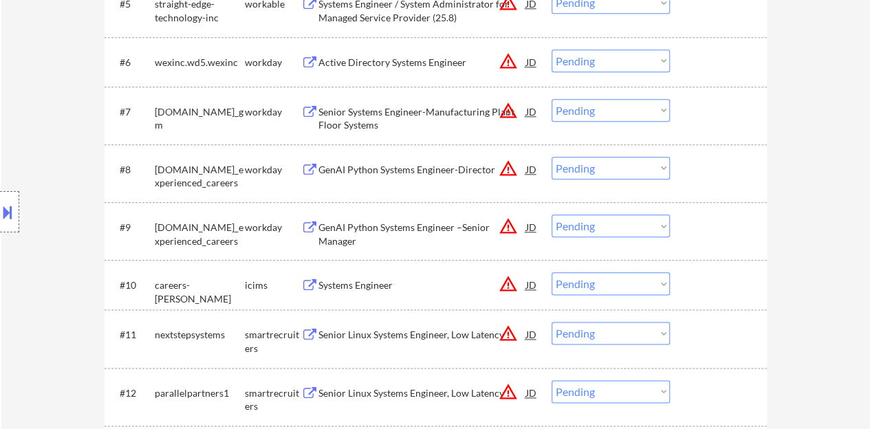
scroll to position [756, 0]
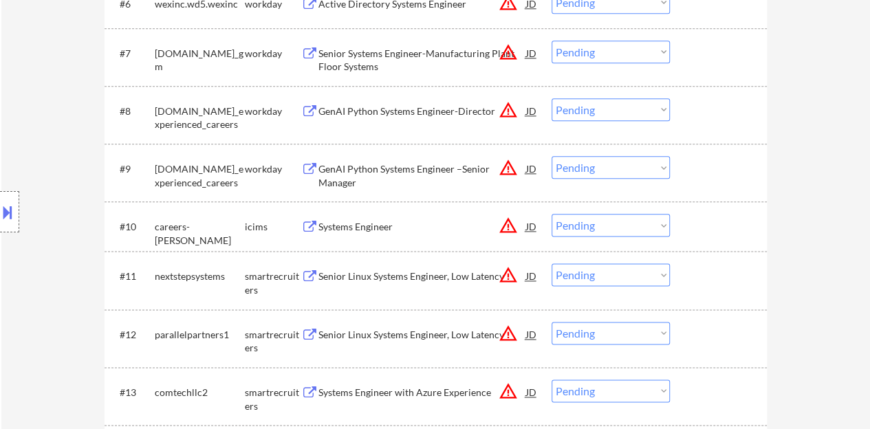
click at [340, 228] on div "Systems Engineer" at bounding box center [422, 227] width 208 height 14
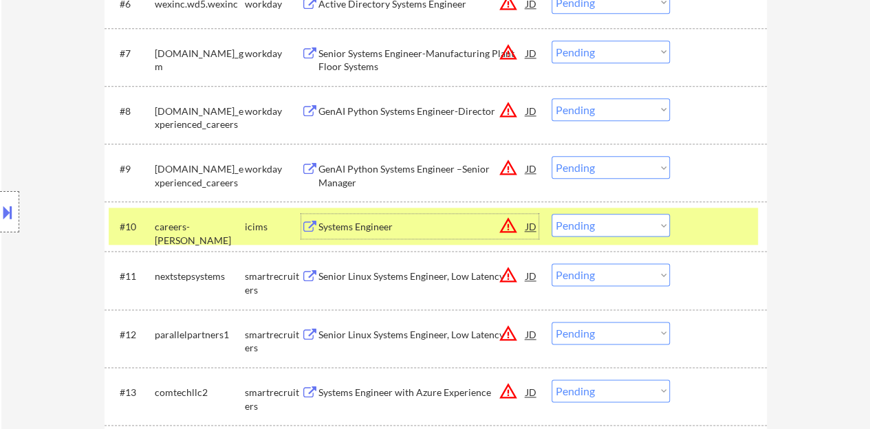
click at [593, 209] on div "#10 careers-tatitlek icims Systems Engineer JD warning_amber Choose an option..…" at bounding box center [433, 226] width 649 height 37
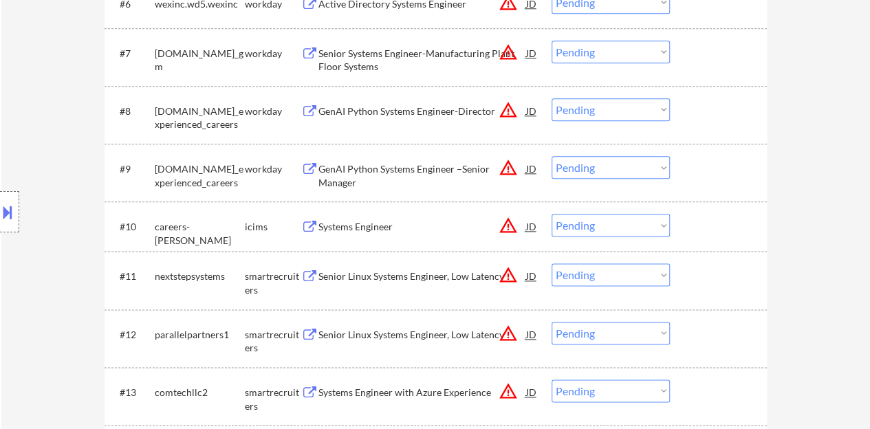
click at [593, 220] on select "Choose an option... Pending Applied Excluded (Questions) Excluded (Expired) Exc…" at bounding box center [610, 225] width 118 height 23
click at [551, 214] on select "Choose an option... Pending Applied Excluded (Questions) Excluded (Expired) Exc…" at bounding box center [610, 225] width 118 height 23
select select ""pending""
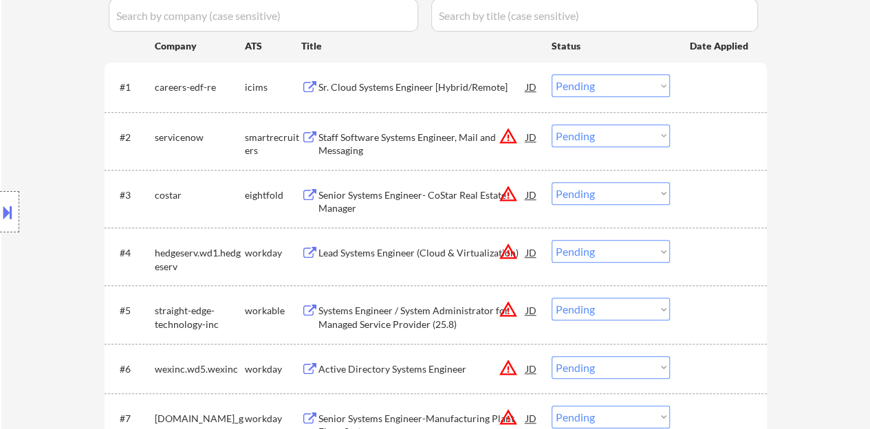
scroll to position [275, 0]
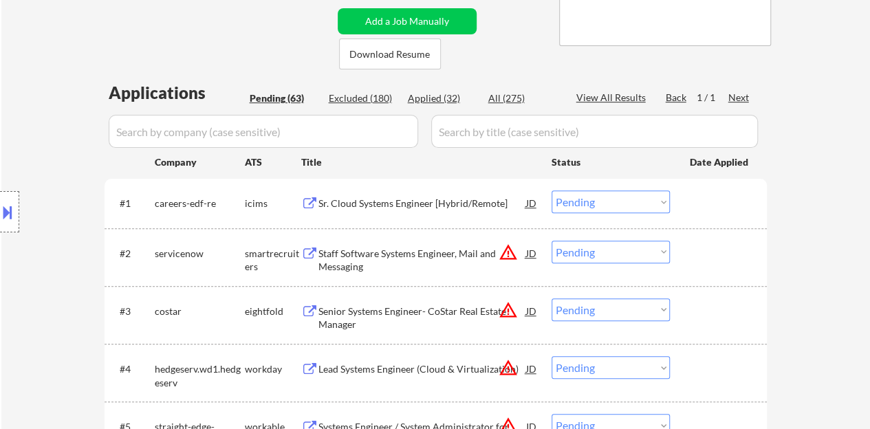
click at [438, 204] on div "Sr. Cloud Systems Engineer [Hybrid/Remote]" at bounding box center [422, 204] width 208 height 14
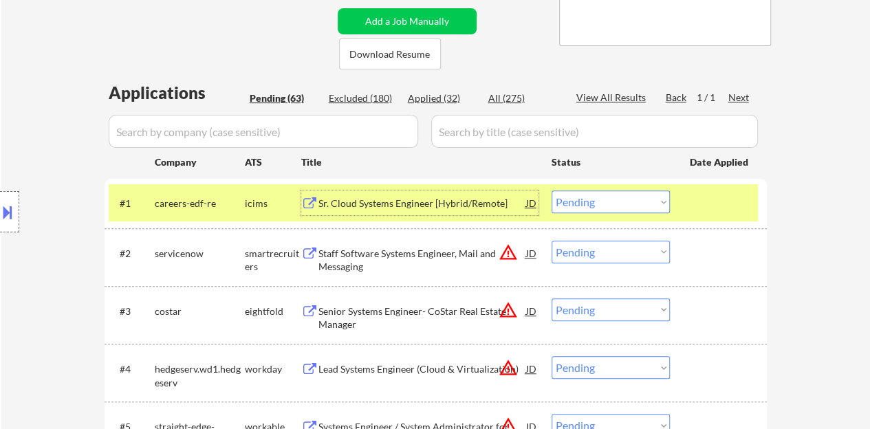
click at [406, 203] on div "Sr. Cloud Systems Engineer [Hybrid/Remote]" at bounding box center [422, 204] width 208 height 14
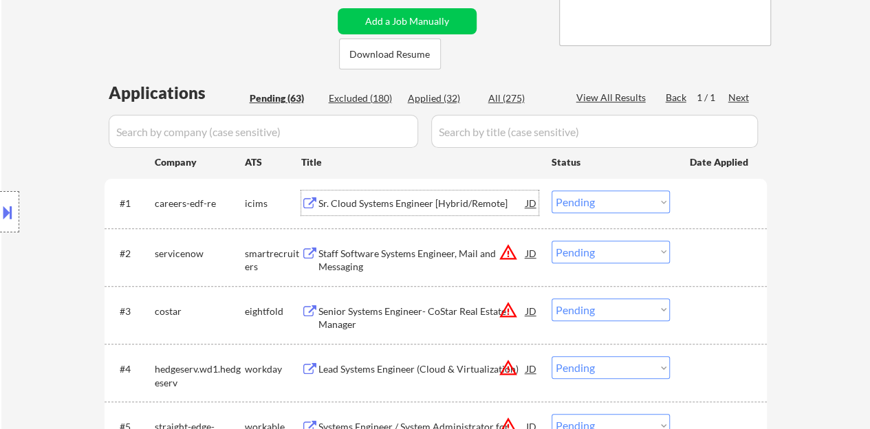
click at [741, 195] on div at bounding box center [720, 202] width 61 height 25
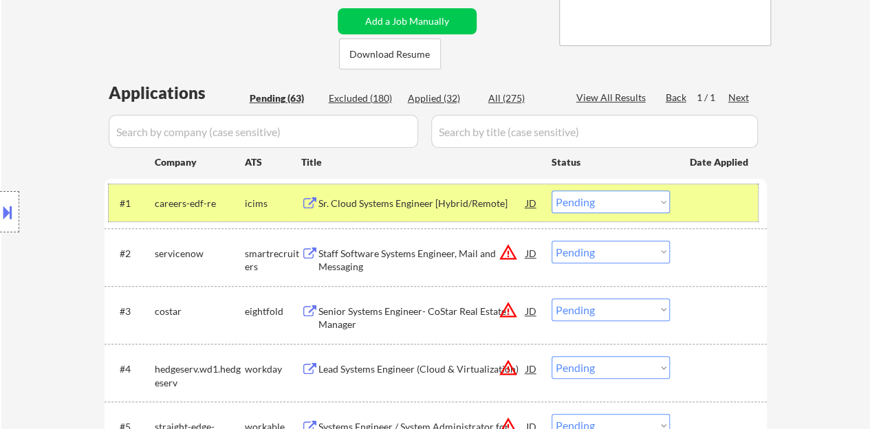
click at [570, 189] on div "#1 careers-edf-re icims Sr. Cloud Systems Engineer [Hybrid/Remote] JD warning_a…" at bounding box center [433, 202] width 649 height 37
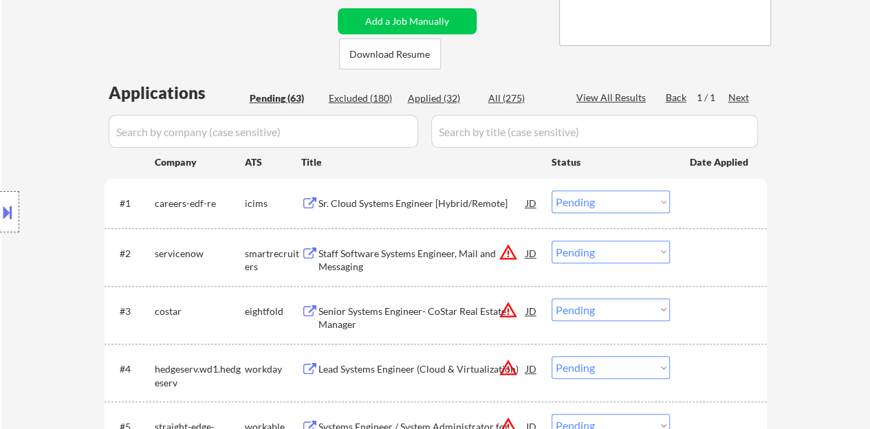
click at [586, 200] on select "Choose an option... Pending Applied Excluded (Questions) Excluded (Expired) Exc…" at bounding box center [610, 201] width 118 height 23
click at [551, 190] on select "Choose an option... Pending Applied Excluded (Questions) Excluded (Expired) Exc…" at bounding box center [610, 201] width 118 height 23
select select ""pending""
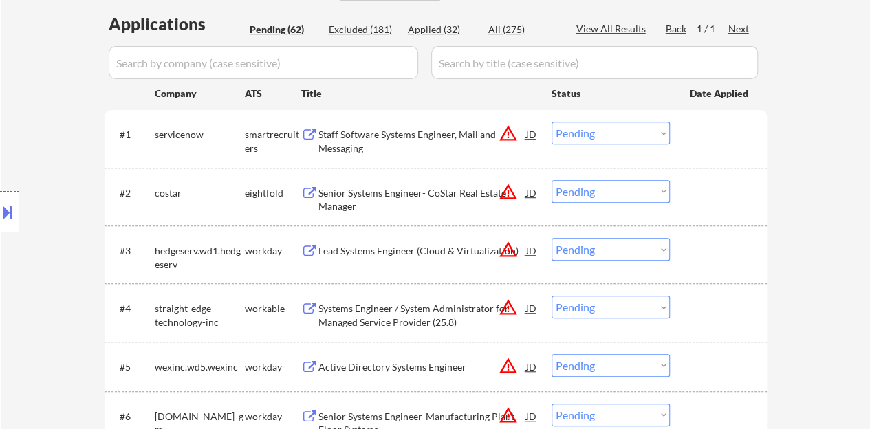
scroll to position [550, 0]
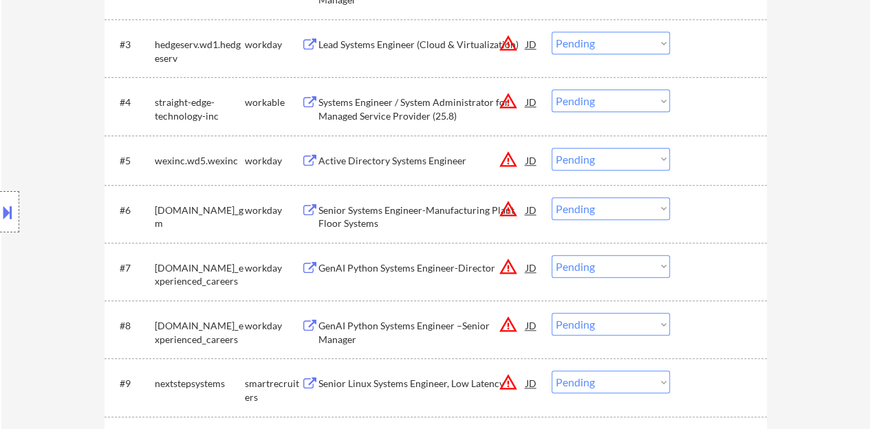
click at [381, 162] on div "Active Directory Systems Engineer" at bounding box center [422, 161] width 208 height 14
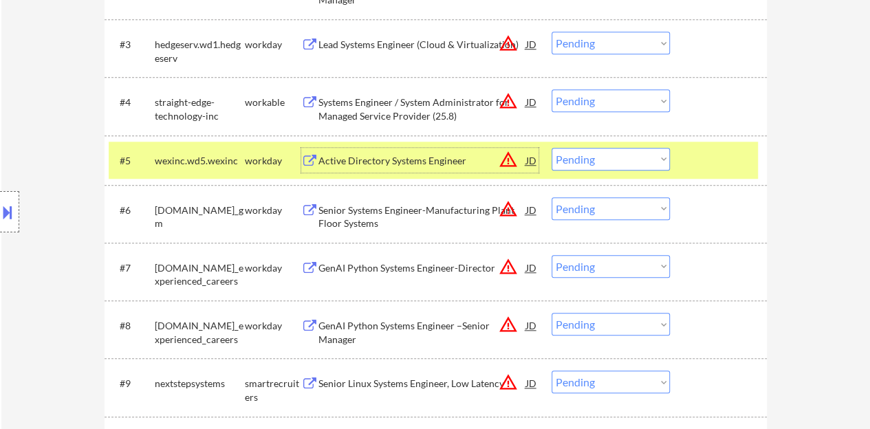
click at [582, 161] on select "Choose an option... Pending Applied Excluded (Questions) Excluded (Expired) Exc…" at bounding box center [610, 159] width 118 height 23
click at [551, 148] on select "Choose an option... Pending Applied Excluded (Questions) Excluded (Expired) Exc…" at bounding box center [610, 159] width 118 height 23
select select ""pending""
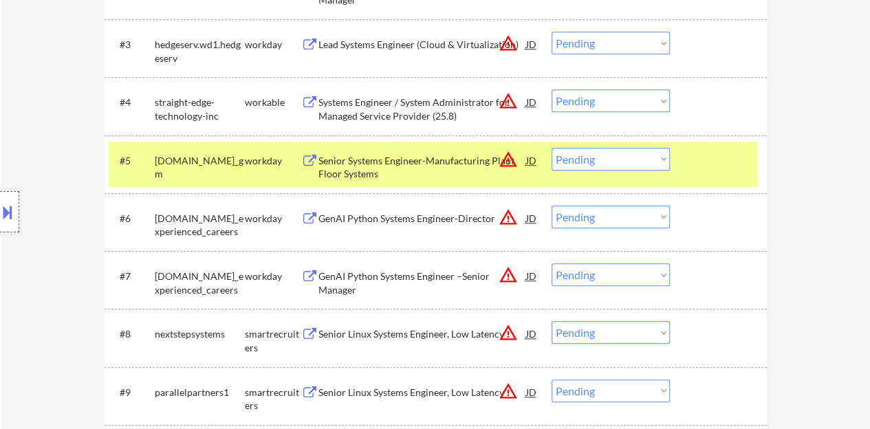
click at [747, 164] on div at bounding box center [720, 160] width 61 height 25
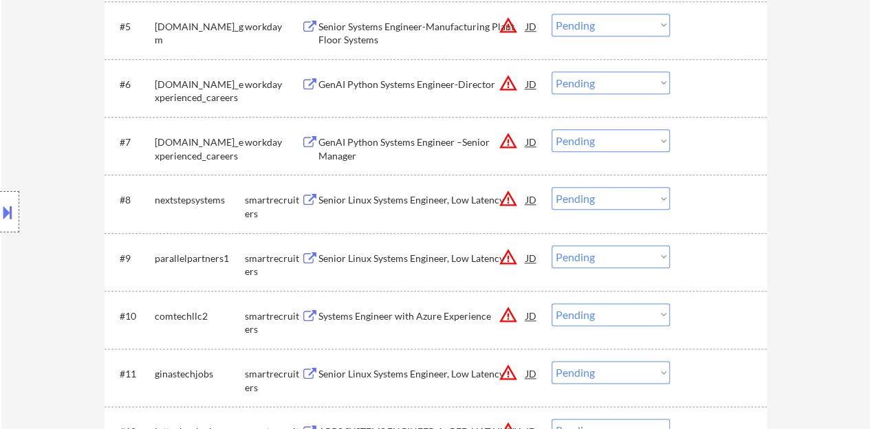
scroll to position [688, 0]
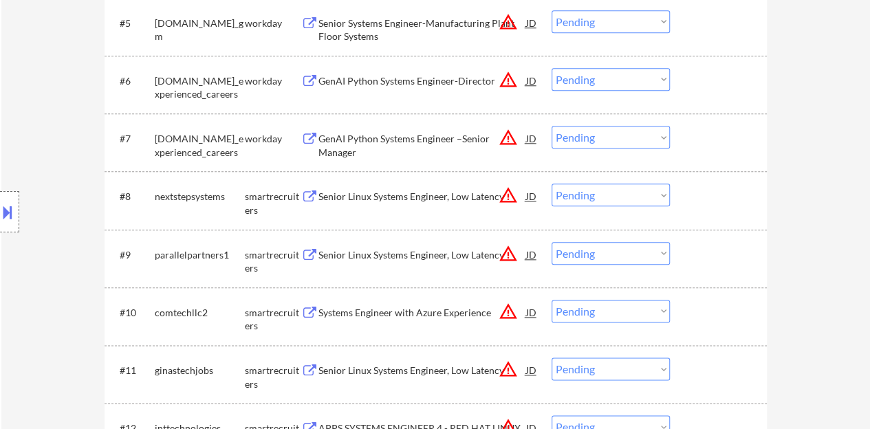
click at [380, 199] on div "Senior Linux Systems Engineer, Low Latency" at bounding box center [422, 197] width 208 height 14
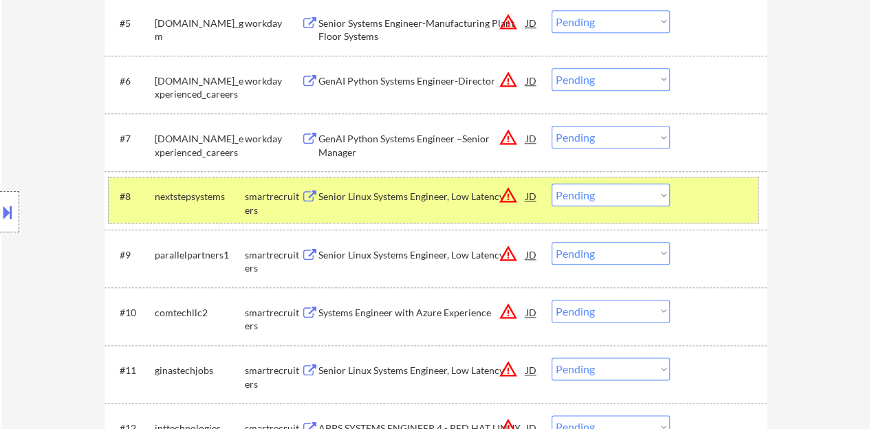
click at [734, 197] on div at bounding box center [720, 196] width 61 height 25
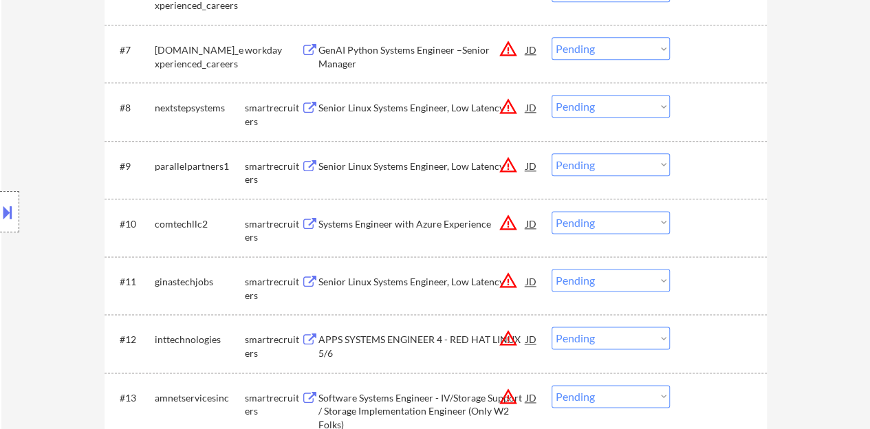
scroll to position [756, 0]
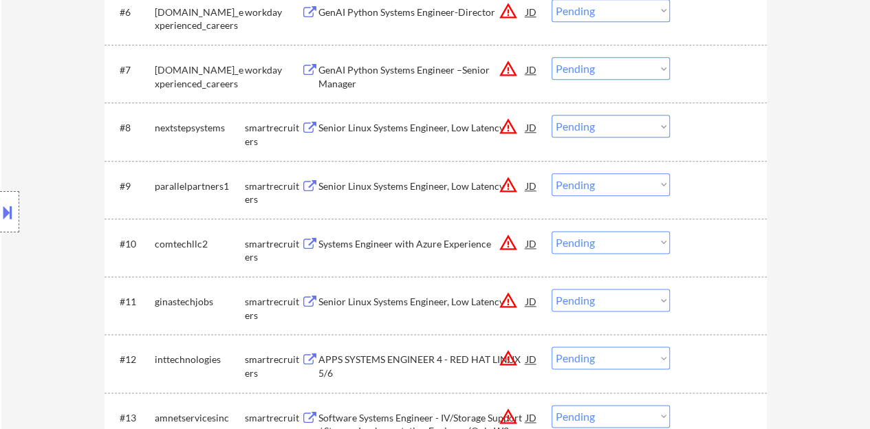
click at [523, 188] on div "Senior Linux Systems Engineer, Low Latency" at bounding box center [422, 186] width 208 height 14
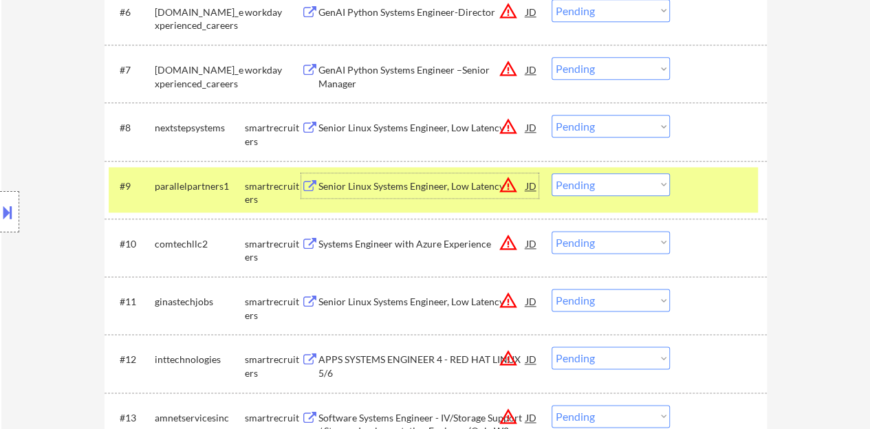
click at [709, 187] on div at bounding box center [720, 185] width 61 height 25
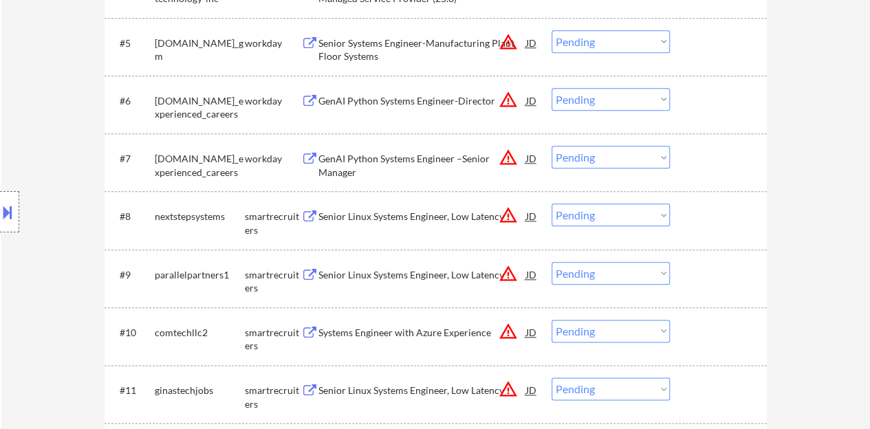
scroll to position [688, 0]
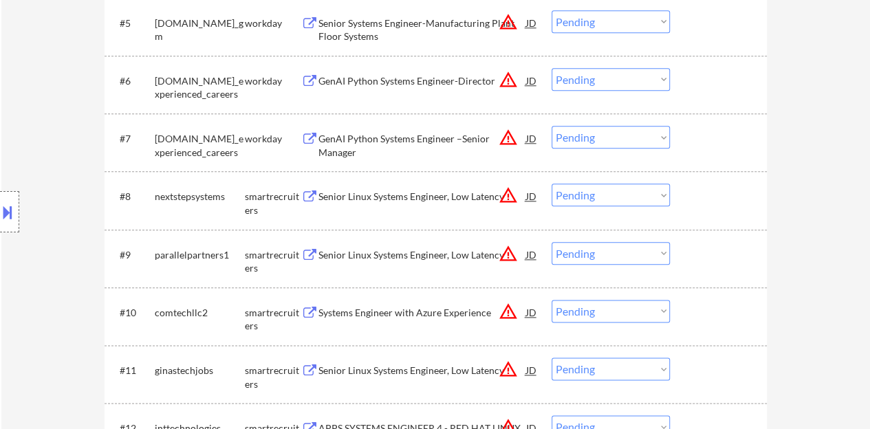
click at [430, 135] on div "GenAI Python Systems Engineer –Senior Manager" at bounding box center [422, 145] width 208 height 27
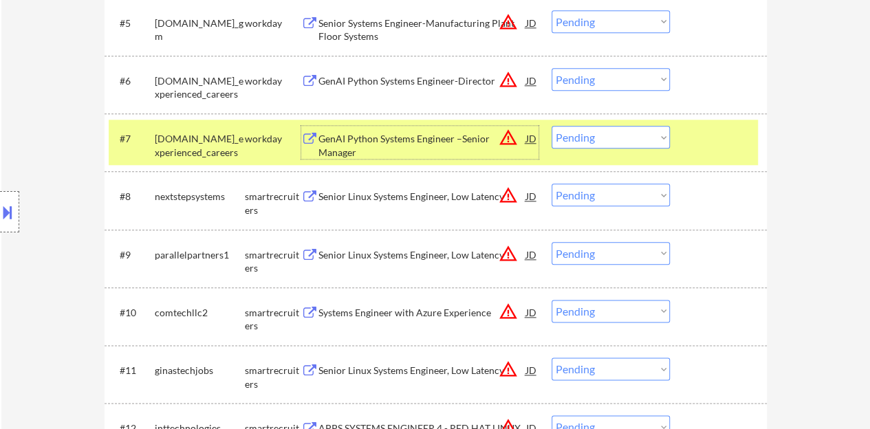
click at [621, 138] on select "Choose an option... Pending Applied Excluded (Questions) Excluded (Expired) Exc…" at bounding box center [610, 137] width 118 height 23
click at [551, 126] on select "Choose an option... Pending Applied Excluded (Questions) Excluded (Expired) Exc…" at bounding box center [610, 137] width 118 height 23
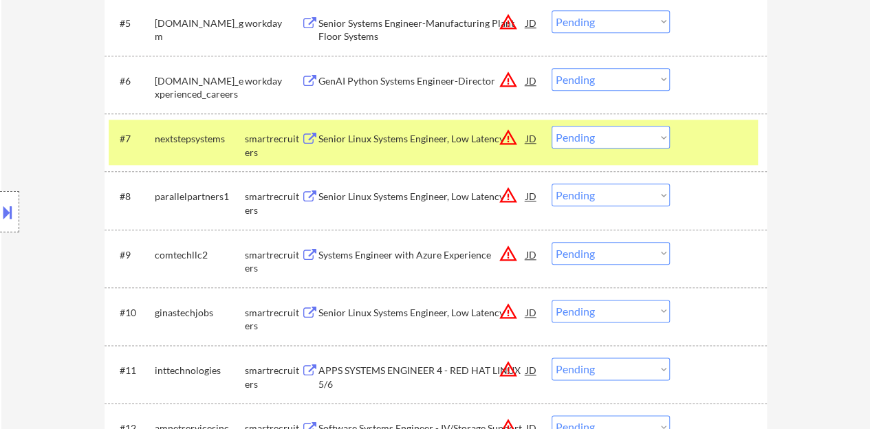
click at [450, 135] on div "Senior Linux Systems Engineer, Low Latency" at bounding box center [422, 139] width 208 height 14
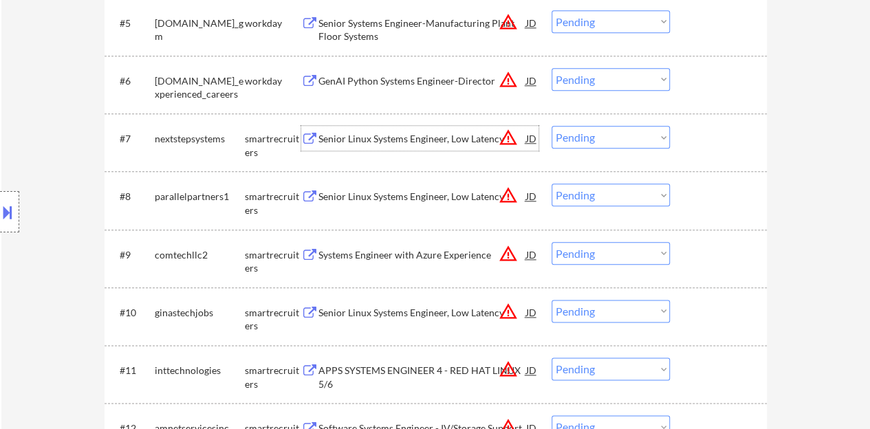
click at [729, 144] on div at bounding box center [720, 138] width 61 height 25
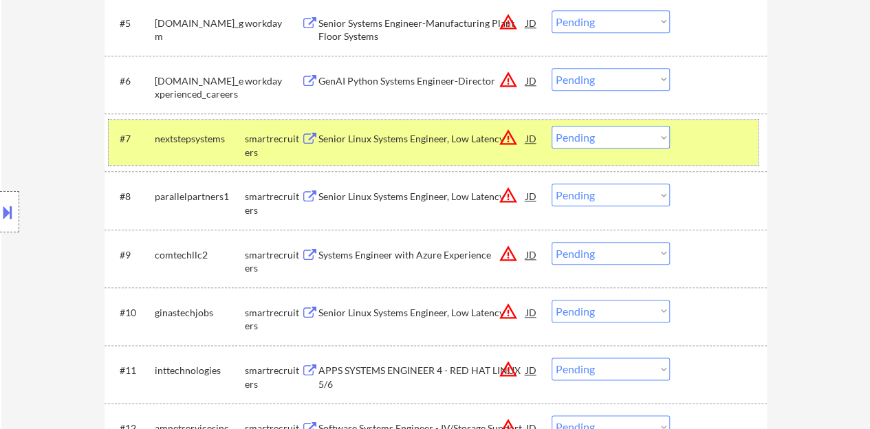
click at [564, 142] on select "Choose an option... Pending Applied Excluded (Questions) Excluded (Expired) Exc…" at bounding box center [610, 137] width 118 height 23
click at [551, 126] on select "Choose an option... Pending Applied Excluded (Questions) Excluded (Expired) Exc…" at bounding box center [610, 137] width 118 height 23
select select ""pending""
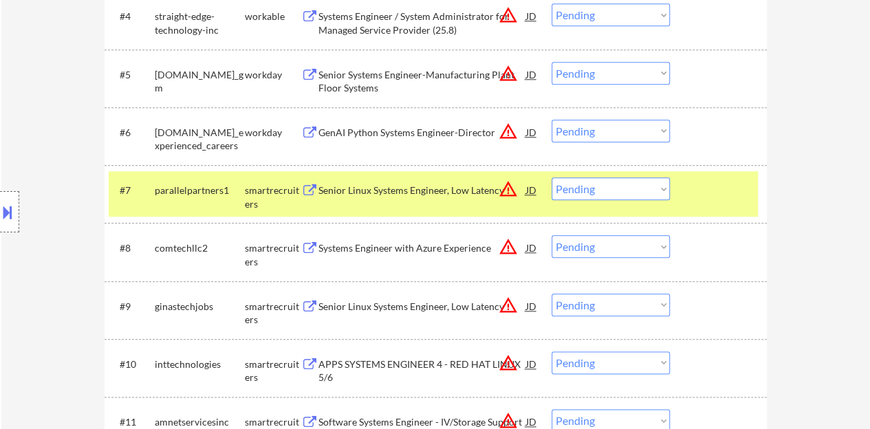
scroll to position [619, 0]
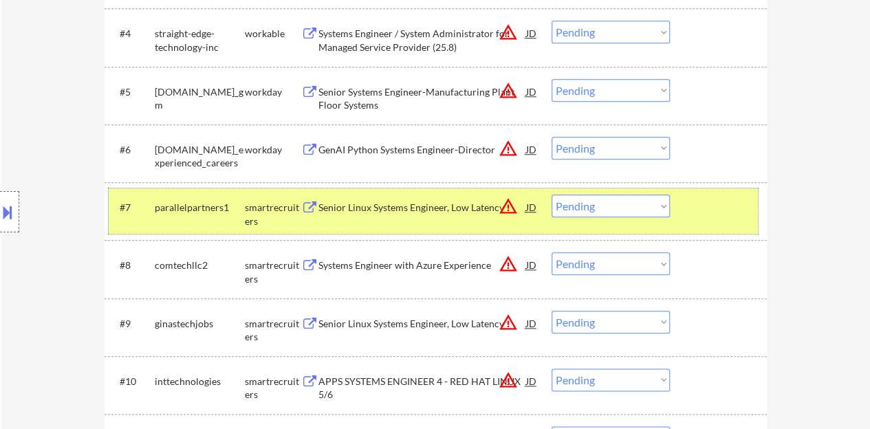
click at [708, 197] on div at bounding box center [720, 207] width 61 height 25
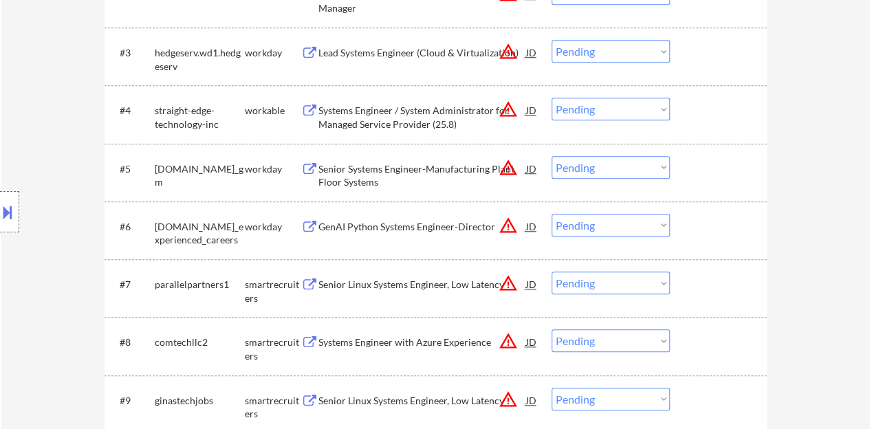
scroll to position [481, 0]
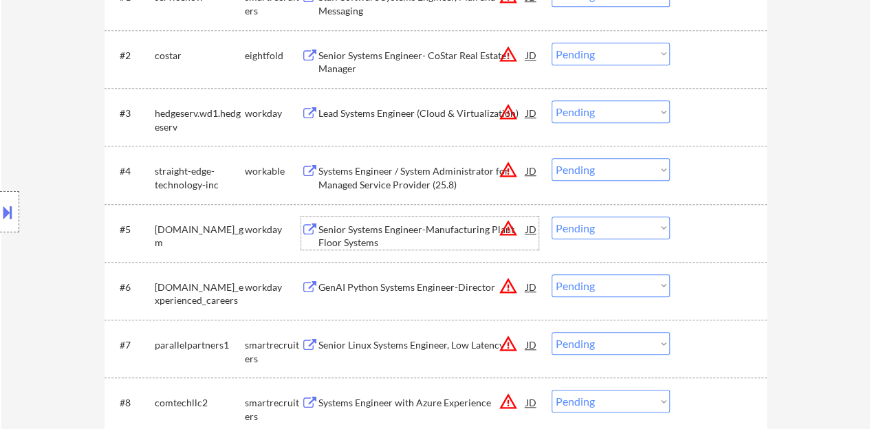
click at [347, 237] on div "Senior Systems Engineer-Manufacturing Plant Floor Systems" at bounding box center [422, 236] width 208 height 27
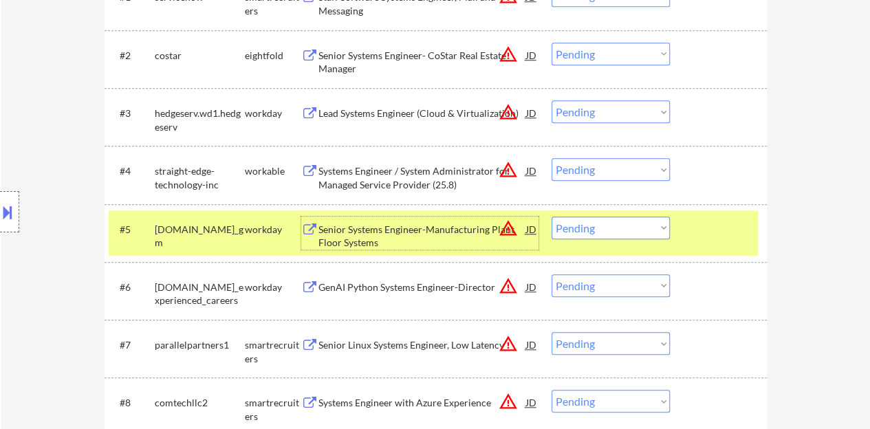
click at [576, 226] on select "Choose an option... Pending Applied Excluded (Questions) Excluded (Expired) Exc…" at bounding box center [610, 228] width 118 height 23
click at [551, 217] on select "Choose an option... Pending Applied Excluded (Questions) Excluded (Expired) Exc…" at bounding box center [610, 228] width 118 height 23
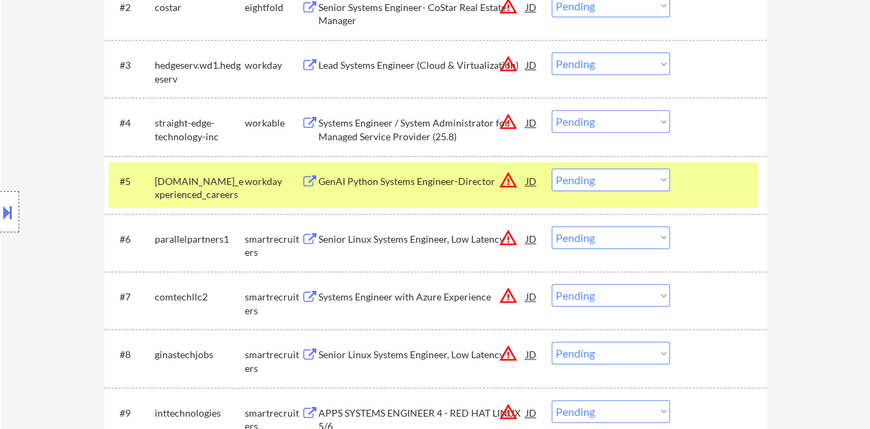
scroll to position [550, 0]
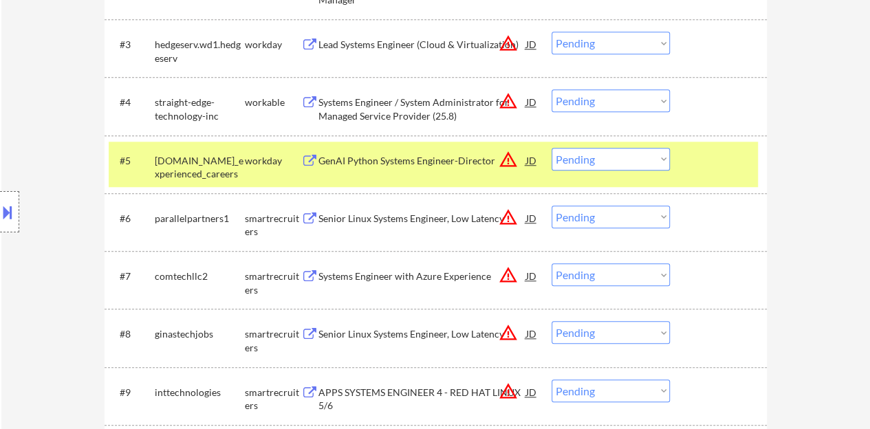
click at [384, 163] on div "GenAI Python Systems Engineer-Director" at bounding box center [422, 161] width 208 height 14
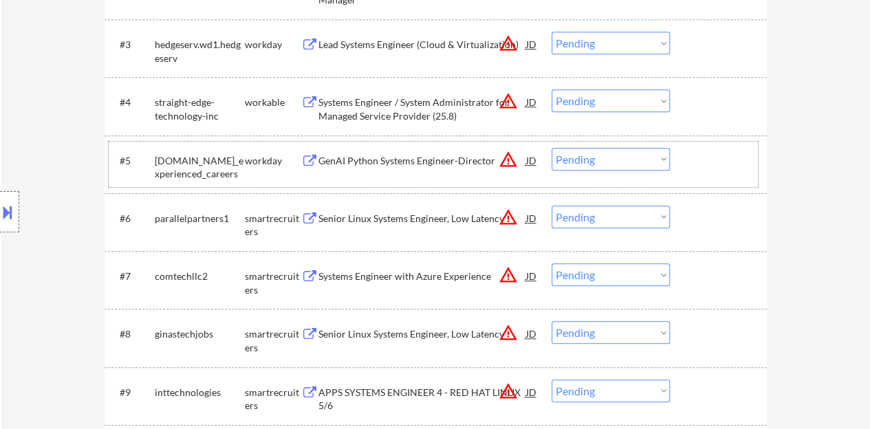
click at [707, 166] on div at bounding box center [720, 160] width 61 height 25
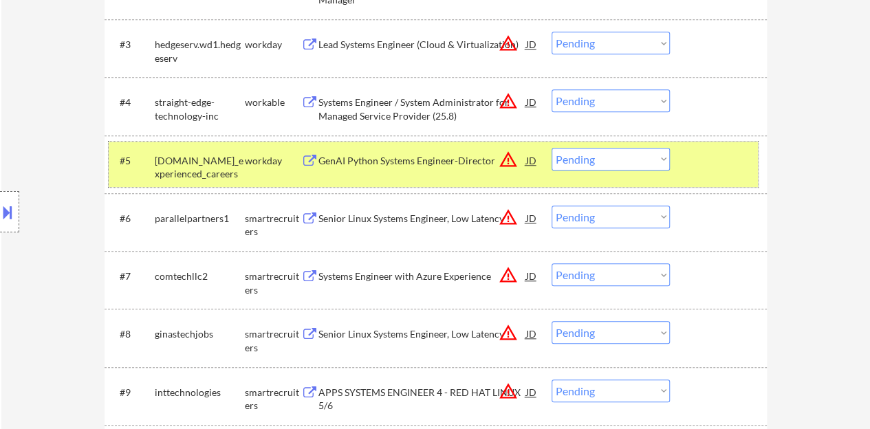
click at [604, 162] on select "Choose an option... Pending Applied Excluded (Questions) Excluded (Expired) Exc…" at bounding box center [610, 159] width 118 height 23
click at [551, 148] on select "Choose an option... Pending Applied Excluded (Questions) Excluded (Expired) Exc…" at bounding box center [610, 159] width 118 height 23
select select ""pending""
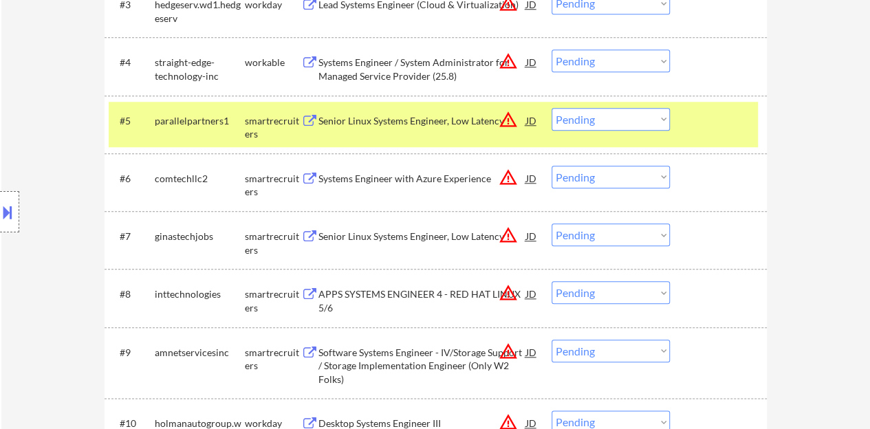
scroll to position [619, 0]
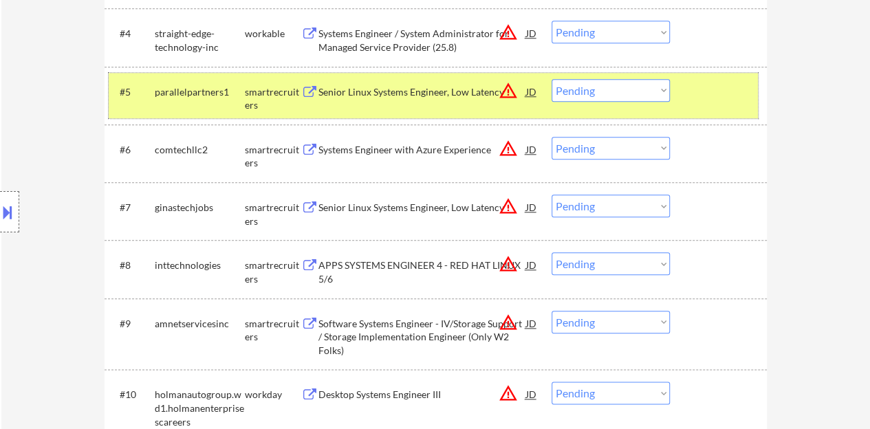
click at [741, 110] on div "#5 parallelpartners1 smartrecruiters Senior Linux Systems Engineer, Low Latency…" at bounding box center [433, 95] width 649 height 45
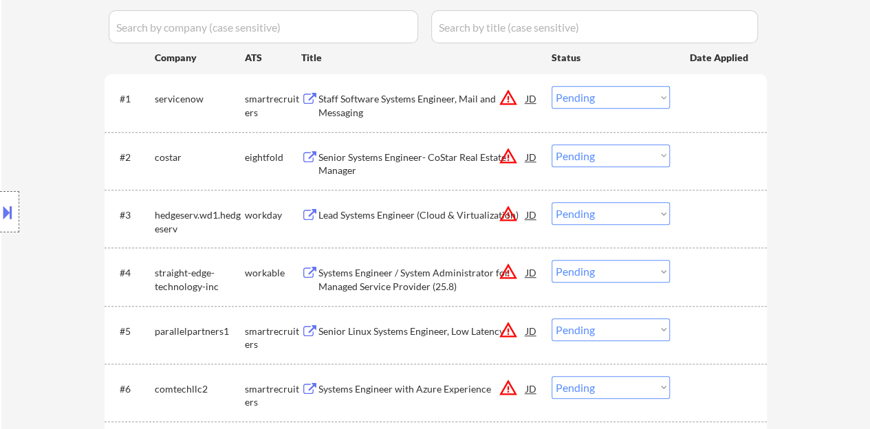
scroll to position [344, 0]
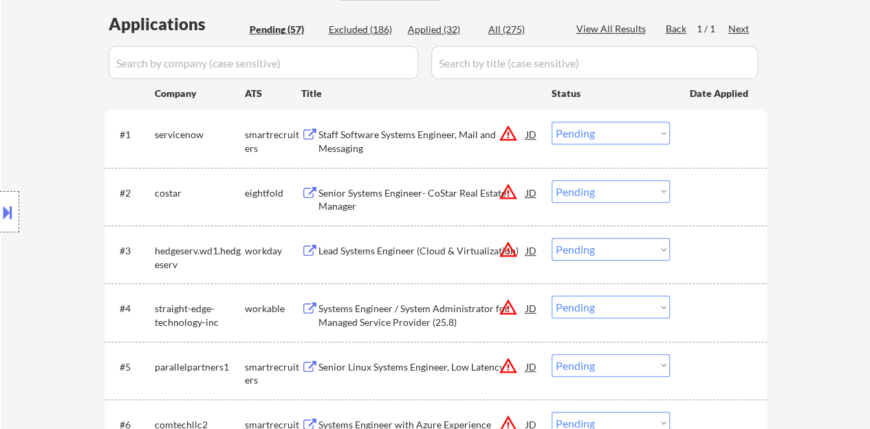
click at [356, 138] on div "Staff Software Systems Engineer, Mail and Messaging" at bounding box center [422, 141] width 208 height 27
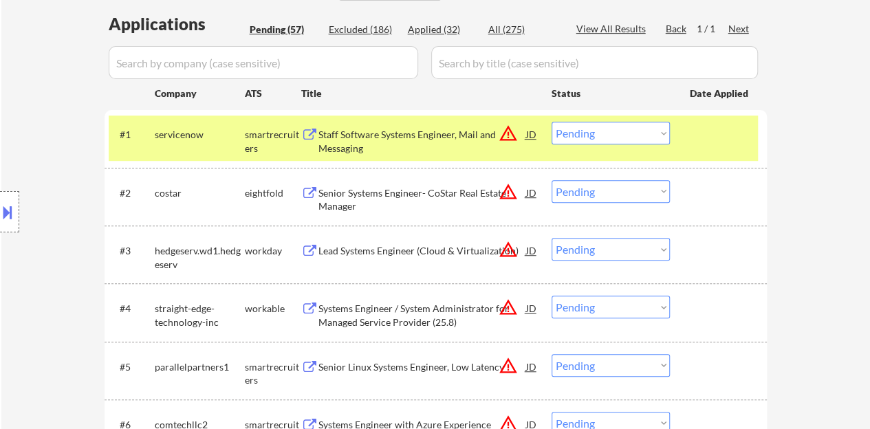
click at [0, 210] on button at bounding box center [7, 212] width 15 height 23
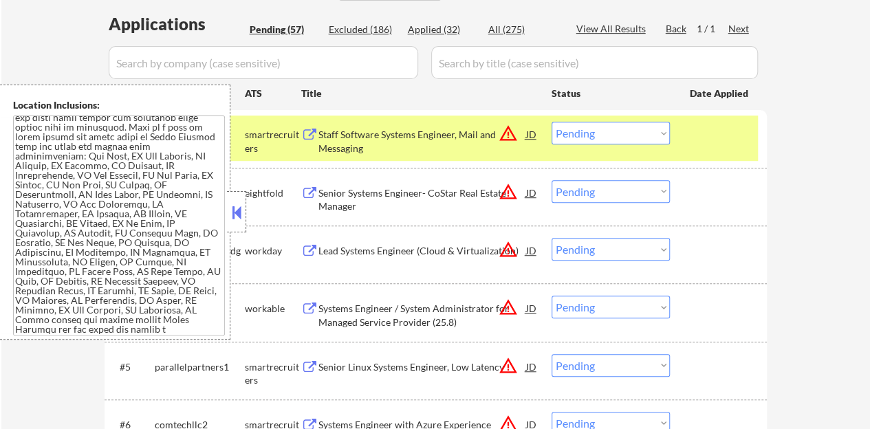
click at [233, 213] on button at bounding box center [236, 212] width 15 height 21
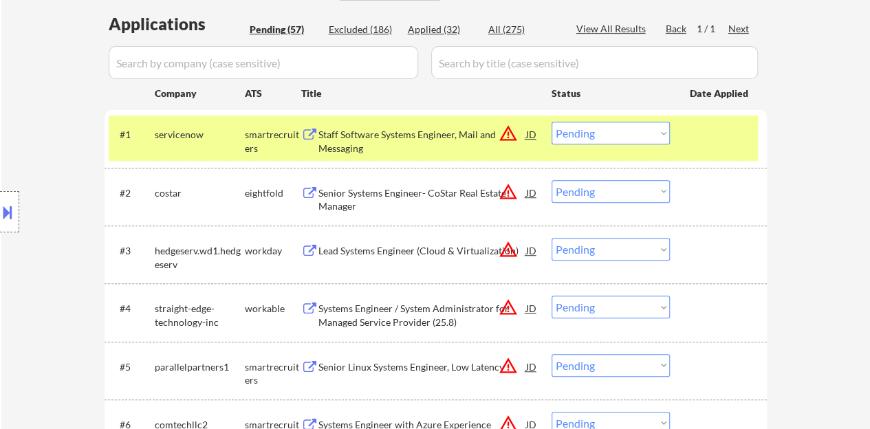
click at [661, 134] on select "Choose an option... Pending Applied Excluded (Questions) Excluded (Expired) Exc…" at bounding box center [610, 133] width 118 height 23
click at [551, 122] on select "Choose an option... Pending Applied Excluded (Questions) Excluded (Expired) Exc…" at bounding box center [610, 133] width 118 height 23
select select ""pending""
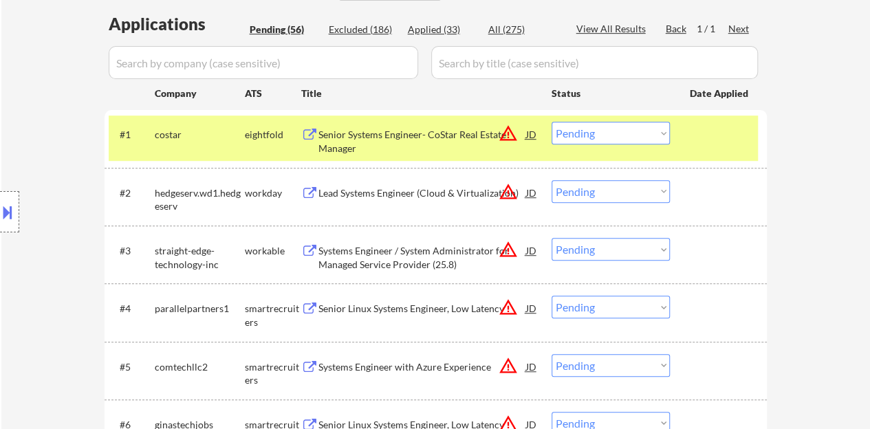
drag, startPoint x: 644, startPoint y: 167, endPoint x: 28, endPoint y: 120, distance: 617.9
click at [28, 120] on div "Location Inclusions:" at bounding box center [123, 212] width 246 height 255
click at [741, 141] on div at bounding box center [720, 134] width 61 height 25
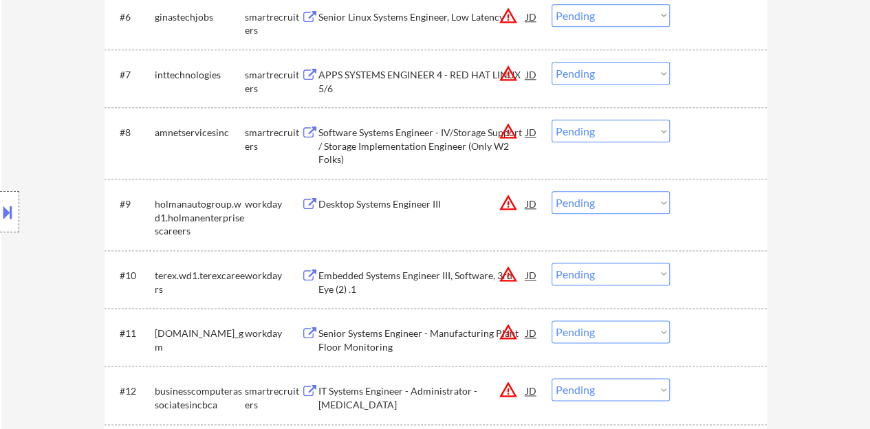
scroll to position [756, 0]
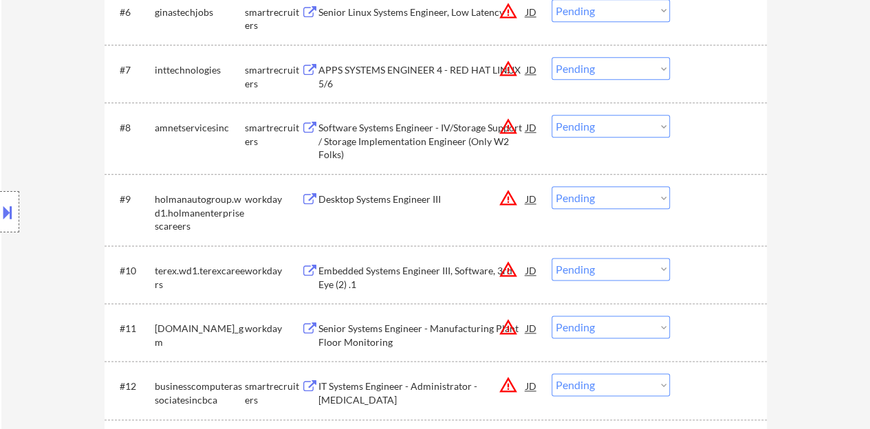
click at [407, 200] on div "Desktop Systems Engineer III" at bounding box center [422, 200] width 208 height 14
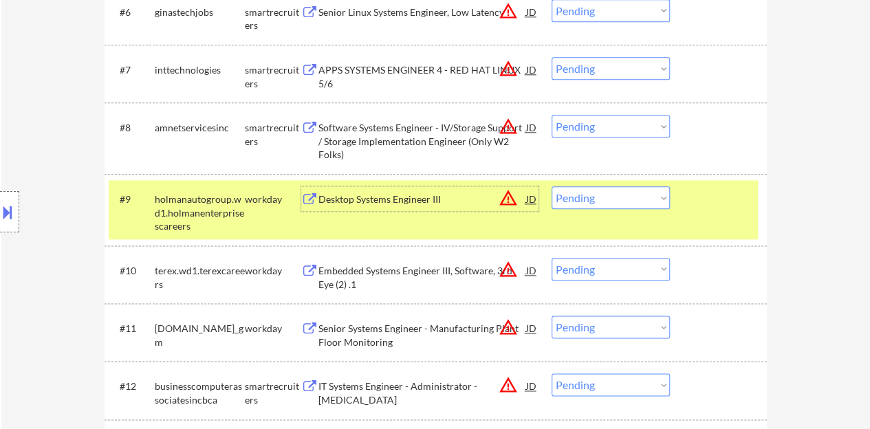
click at [615, 204] on select "Choose an option... Pending Applied Excluded (Questions) Excluded (Expired) Exc…" at bounding box center [610, 197] width 118 height 23
click at [551, 186] on select "Choose an option... Pending Applied Excluded (Questions) Excluded (Expired) Exc…" at bounding box center [610, 197] width 118 height 23
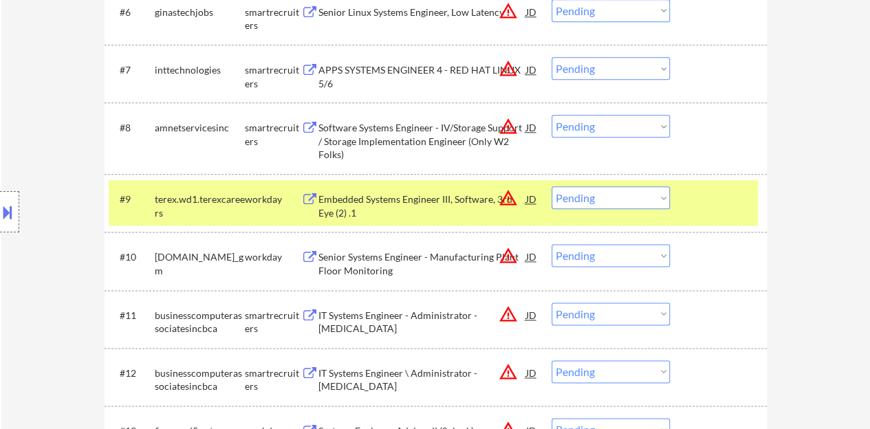
click at [431, 201] on div "Embedded Systems Engineer III, Software, 3rd Eye (2) .1" at bounding box center [422, 206] width 208 height 27
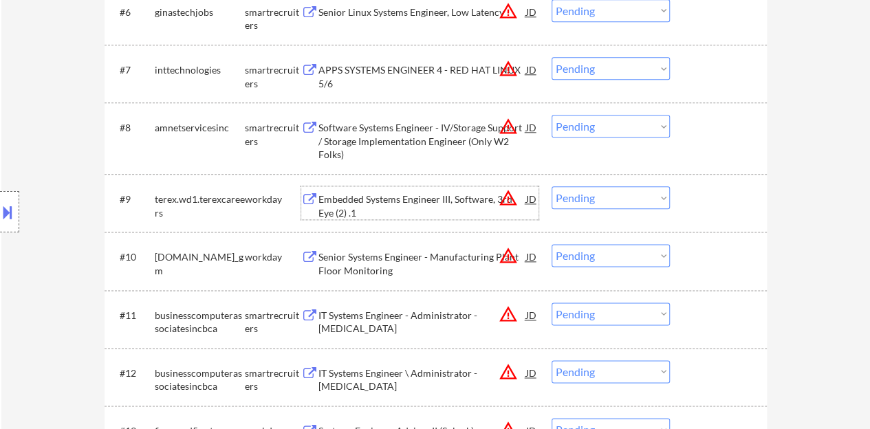
click at [762, 208] on div "#9 terex.wd1.terexcareers workday Embedded Systems Engineer III, Software, 3rd …" at bounding box center [436, 203] width 662 height 58
click at [714, 199] on div at bounding box center [720, 198] width 61 height 25
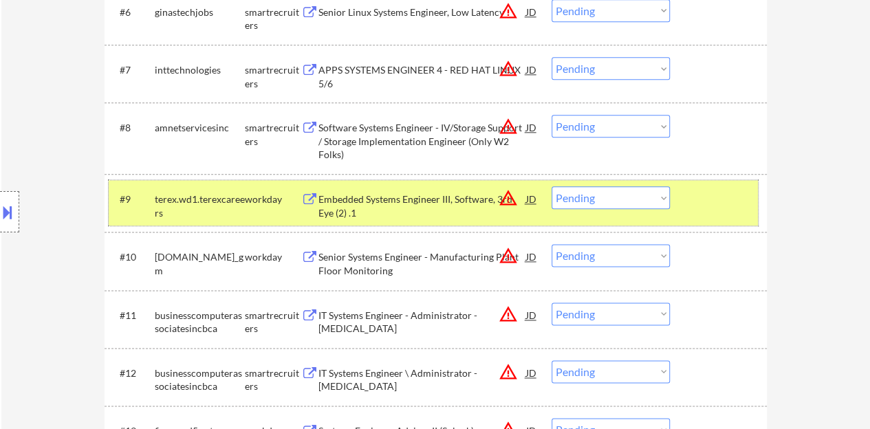
click at [595, 203] on select "Choose an option... Pending Applied Excluded (Questions) Excluded (Expired) Exc…" at bounding box center [610, 197] width 118 height 23
click at [551, 186] on select "Choose an option... Pending Applied Excluded (Questions) Excluded (Expired) Exc…" at bounding box center [610, 197] width 118 height 23
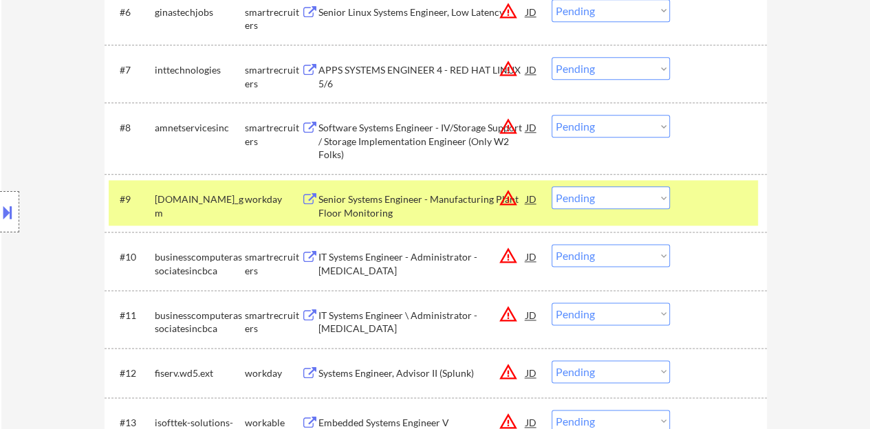
click at [664, 201] on select "Choose an option... Pending Applied Excluded (Questions) Excluded (Expired) Exc…" at bounding box center [610, 197] width 118 height 23
click at [709, 207] on div at bounding box center [720, 198] width 61 height 25
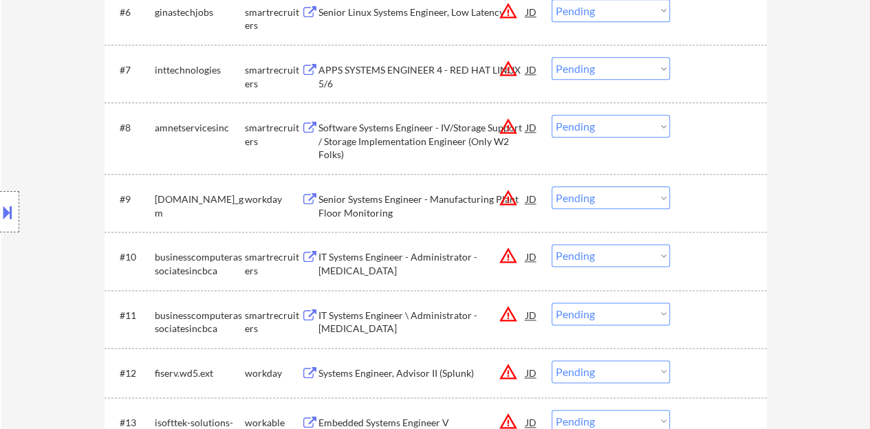
click at [408, 197] on div "Senior Systems Engineer - Manufacturing Plant Floor Monitoring" at bounding box center [422, 206] width 208 height 27
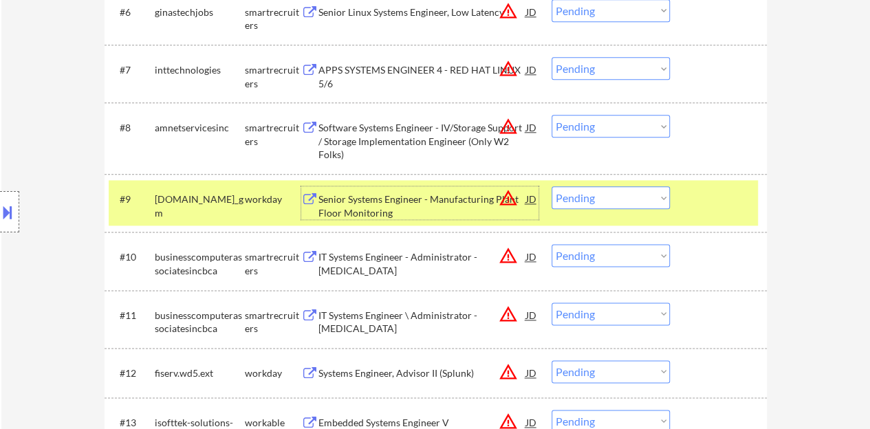
click at [601, 197] on select "Choose an option... Pending Applied Excluded (Questions) Excluded (Expired) Exc…" at bounding box center [610, 197] width 118 height 23
click at [551, 186] on select "Choose an option... Pending Applied Excluded (Questions) Excluded (Expired) Exc…" at bounding box center [610, 197] width 118 height 23
select select ""pending""
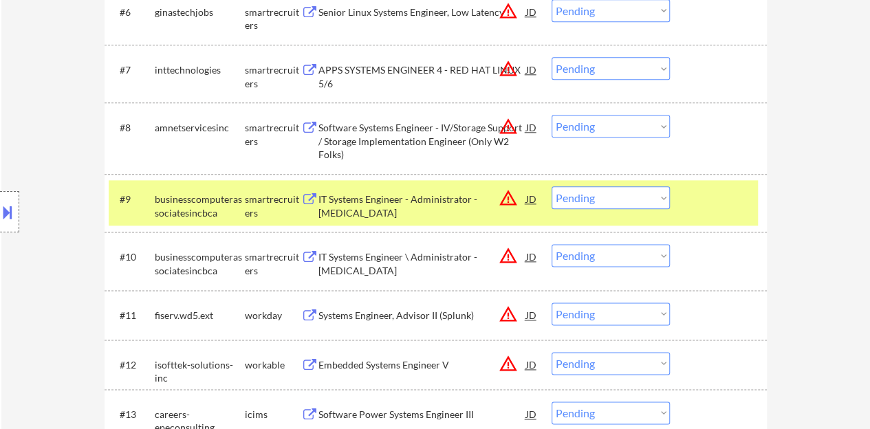
click at [692, 195] on div at bounding box center [720, 198] width 61 height 25
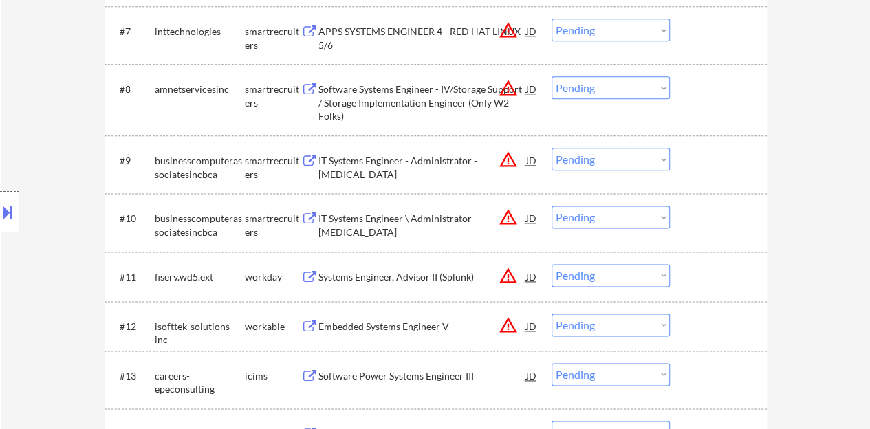
scroll to position [825, 0]
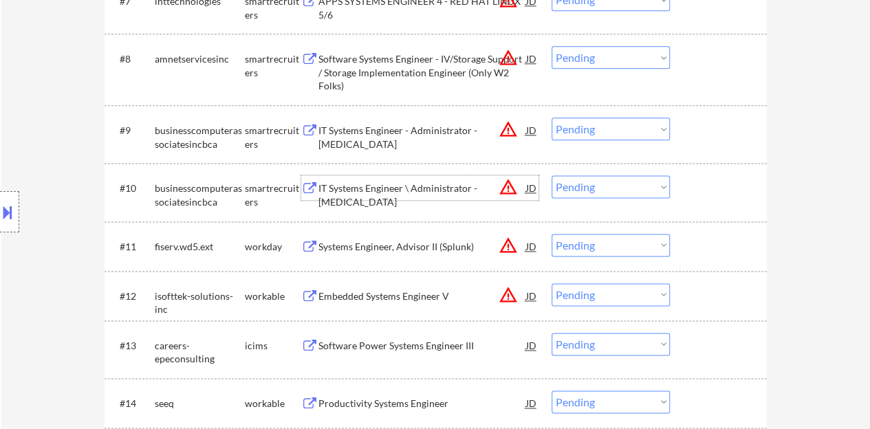
click at [402, 186] on div "IT Systems Engineer \ Administrator - [MEDICAL_DATA]" at bounding box center [422, 195] width 208 height 27
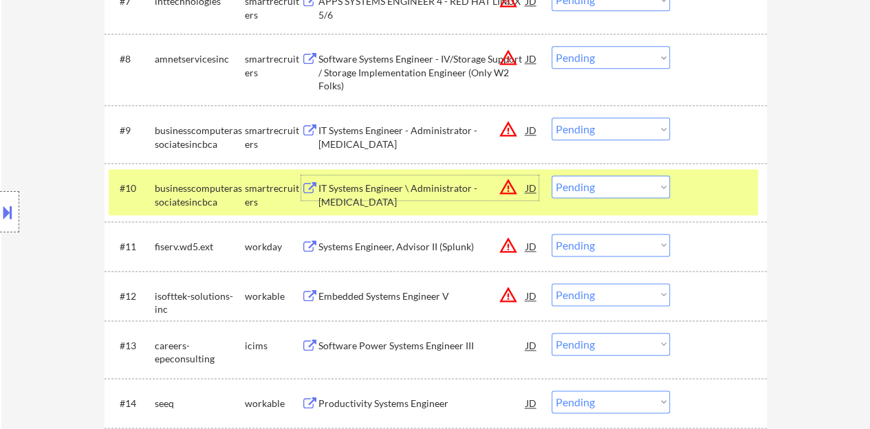
click at [586, 194] on select "Choose an option... Pending Applied Excluded (Questions) Excluded (Expired) Exc…" at bounding box center [610, 186] width 118 height 23
click at [551, 175] on select "Choose an option... Pending Applied Excluded (Questions) Excluded (Expired) Exc…" at bounding box center [610, 186] width 118 height 23
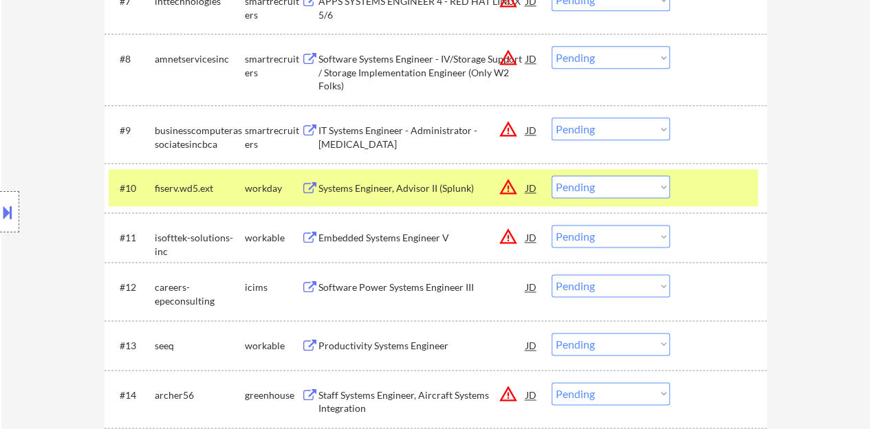
click at [632, 188] on select "Choose an option... Pending Applied Excluded (Questions) Excluded (Expired) Exc…" at bounding box center [610, 186] width 118 height 23
click at [551, 175] on select "Choose an option... Pending Applied Excluded (Questions) Excluded (Expired) Exc…" at bounding box center [610, 186] width 118 height 23
select select ""pending""
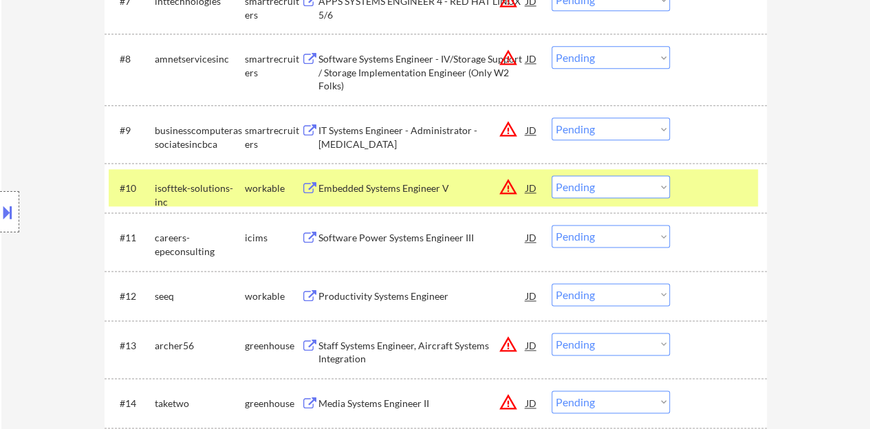
click at [704, 202] on div "#10 isofttek-solutions-inc workable Embedded Systems Engineer V JD warning_ambe…" at bounding box center [433, 187] width 649 height 37
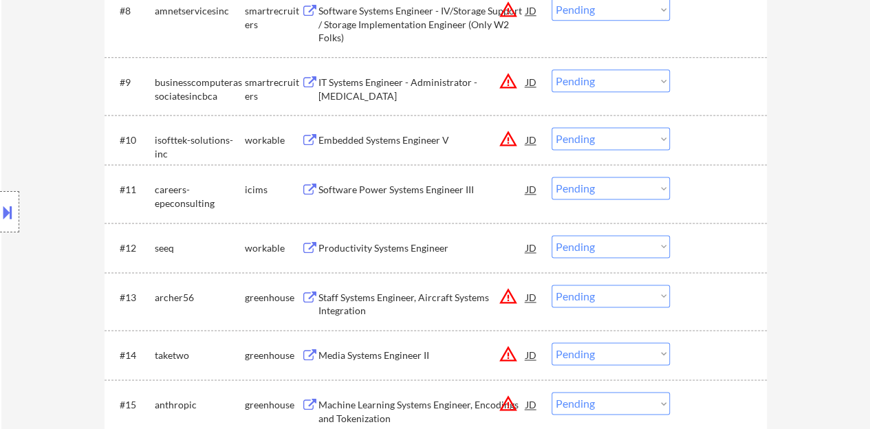
scroll to position [894, 0]
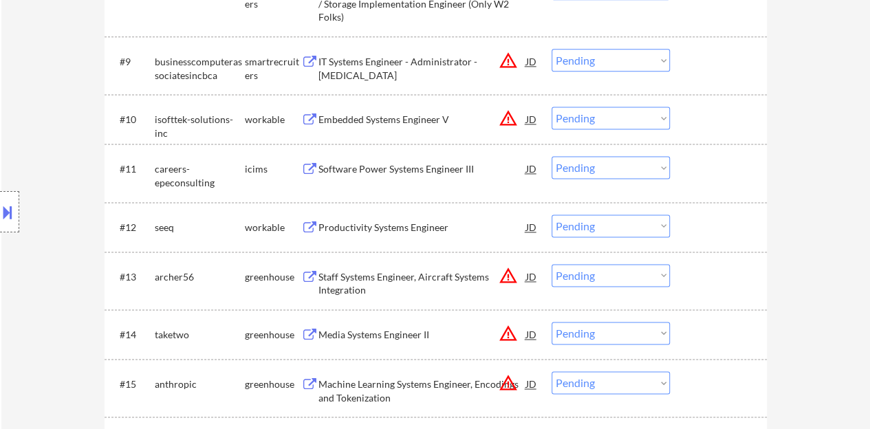
click at [352, 223] on div "Productivity Systems Engineer" at bounding box center [422, 228] width 208 height 14
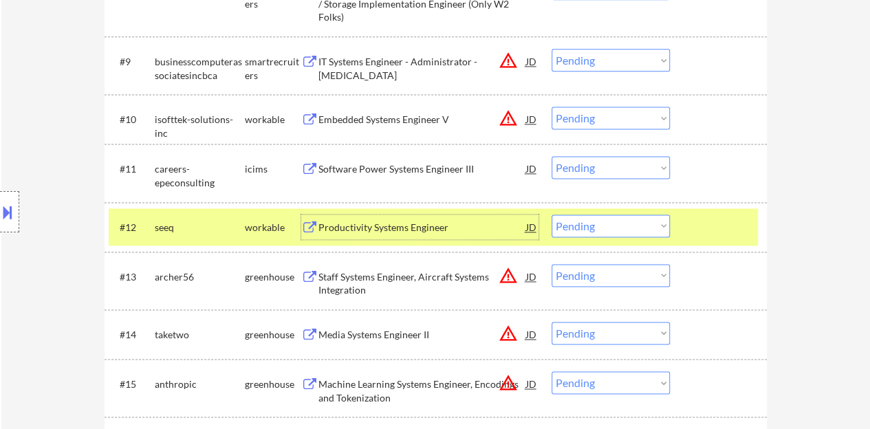
click at [636, 218] on select "Choose an option... Pending Applied Excluded (Questions) Excluded (Expired) Exc…" at bounding box center [610, 226] width 118 height 23
click at [551, 215] on select "Choose an option... Pending Applied Excluded (Questions) Excluded (Expired) Exc…" at bounding box center [610, 226] width 118 height 23
select select ""pending""
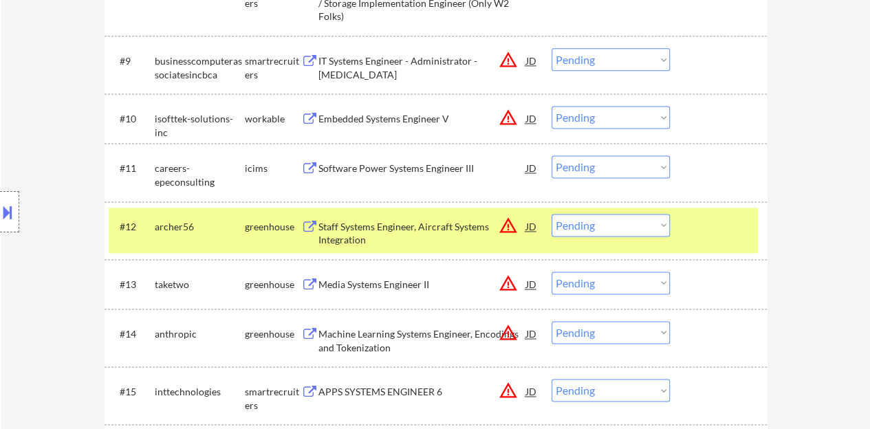
scroll to position [963, 0]
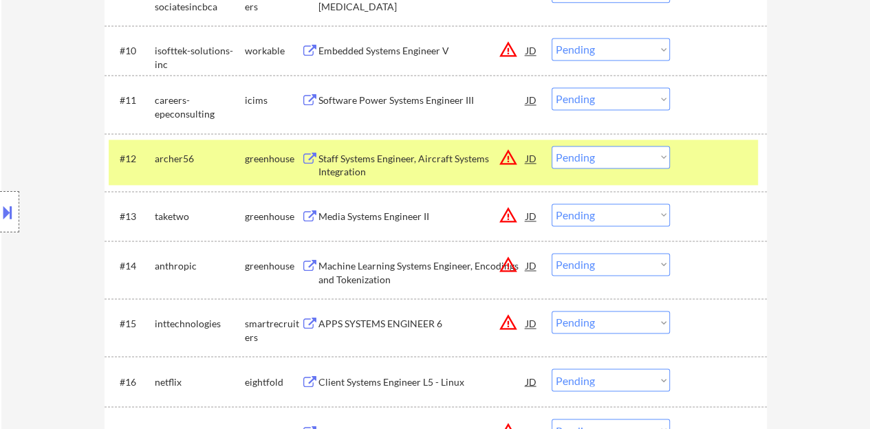
click at [737, 159] on div at bounding box center [720, 158] width 61 height 25
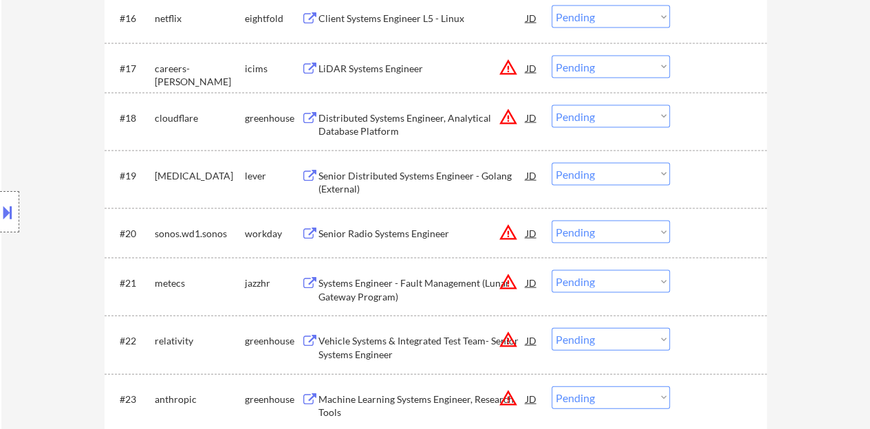
scroll to position [1306, 0]
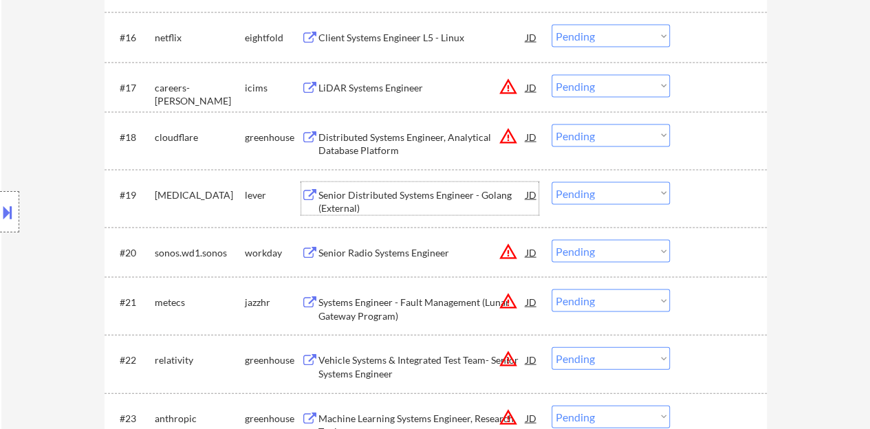
click at [455, 197] on div "Senior Distributed Systems Engineer - Golang (External)" at bounding box center [422, 201] width 208 height 27
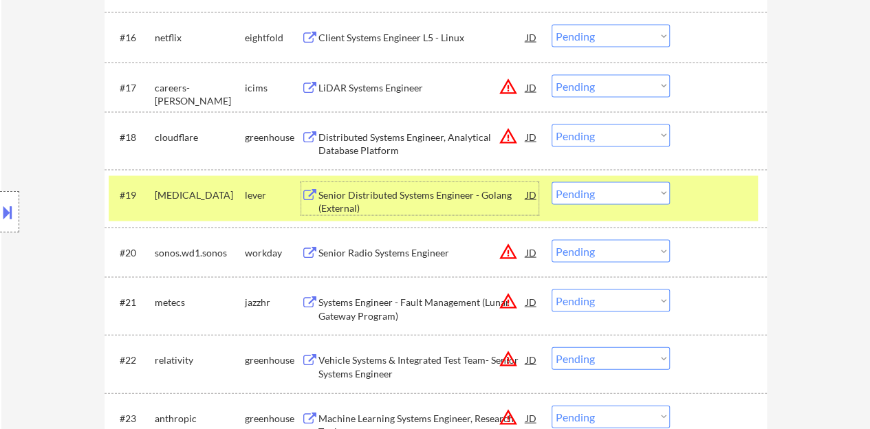
click at [609, 190] on select "Choose an option... Pending Applied Excluded (Questions) Excluded (Expired) Exc…" at bounding box center [610, 193] width 118 height 23
click at [551, 182] on select "Choose an option... Pending Applied Excluded (Questions) Excluded (Expired) Exc…" at bounding box center [610, 193] width 118 height 23
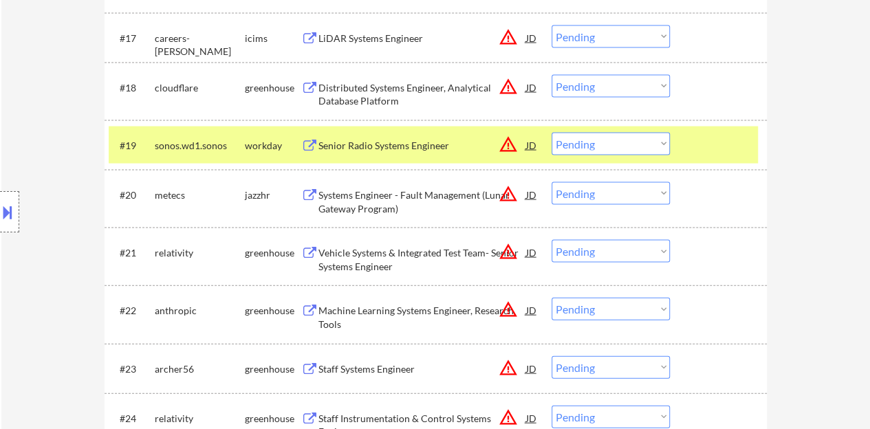
scroll to position [1375, 0]
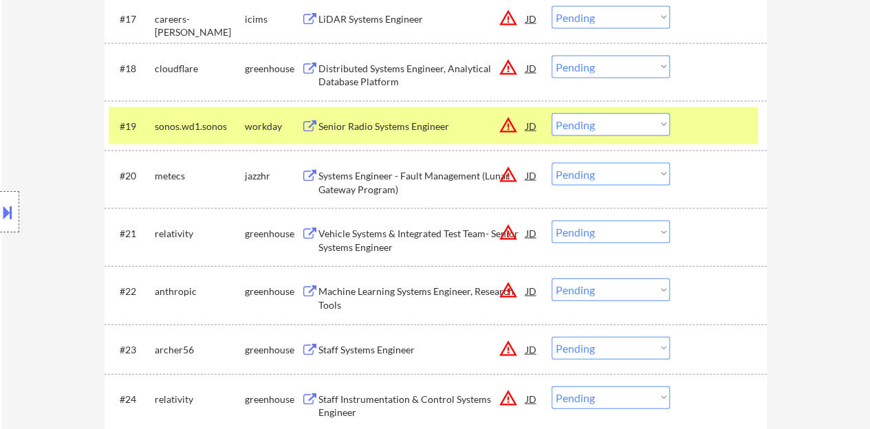
click at [426, 121] on div "Senior Radio Systems Engineer" at bounding box center [422, 127] width 208 height 14
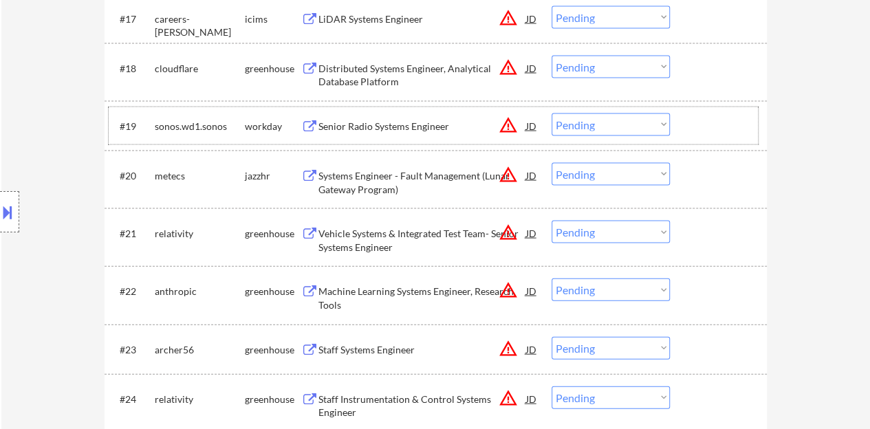
click at [723, 131] on div at bounding box center [720, 125] width 61 height 25
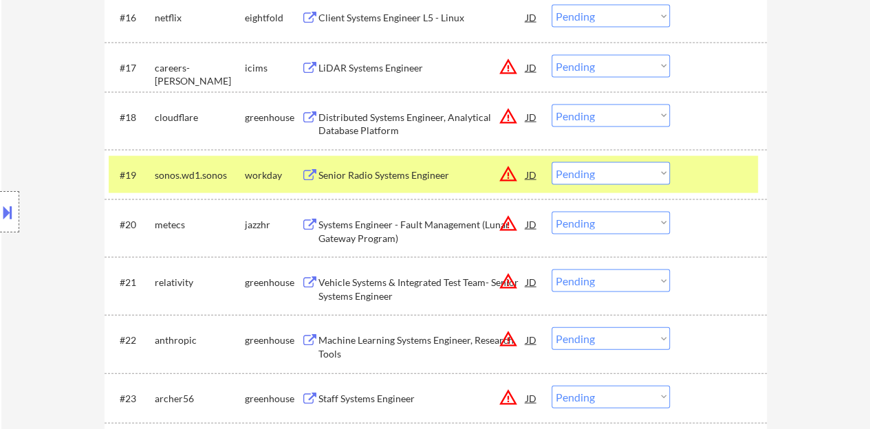
scroll to position [1306, 0]
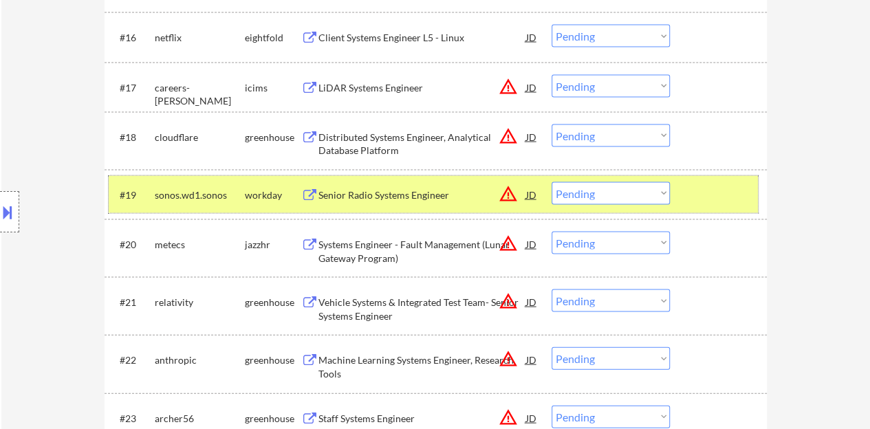
click at [628, 187] on select "Choose an option... Pending Applied Excluded (Questions) Excluded (Expired) Exc…" at bounding box center [610, 193] width 118 height 23
click at [551, 182] on select "Choose an option... Pending Applied Excluded (Questions) Excluded (Expired) Exc…" at bounding box center [610, 193] width 118 height 23
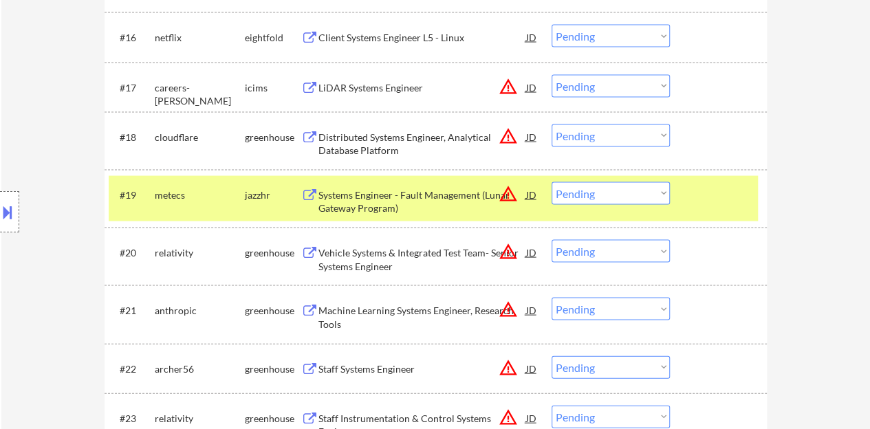
click at [428, 185] on div "Systems Engineer - Fault Management (Lunar Gateway Program)" at bounding box center [422, 198] width 208 height 33
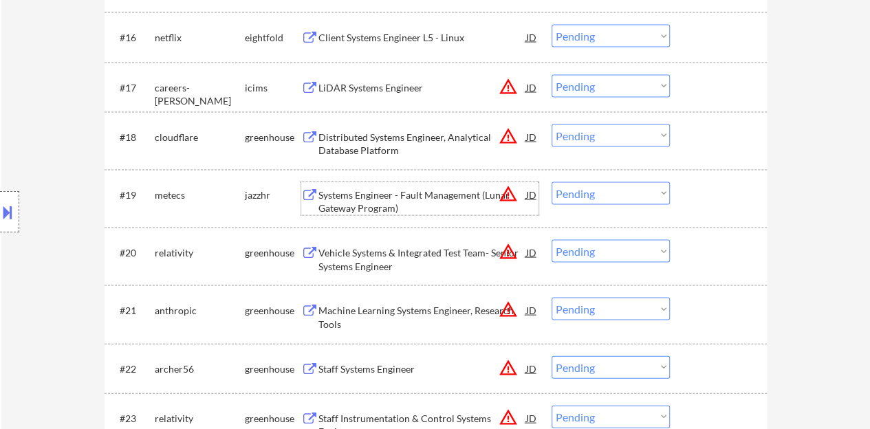
click at [714, 195] on div at bounding box center [720, 194] width 61 height 25
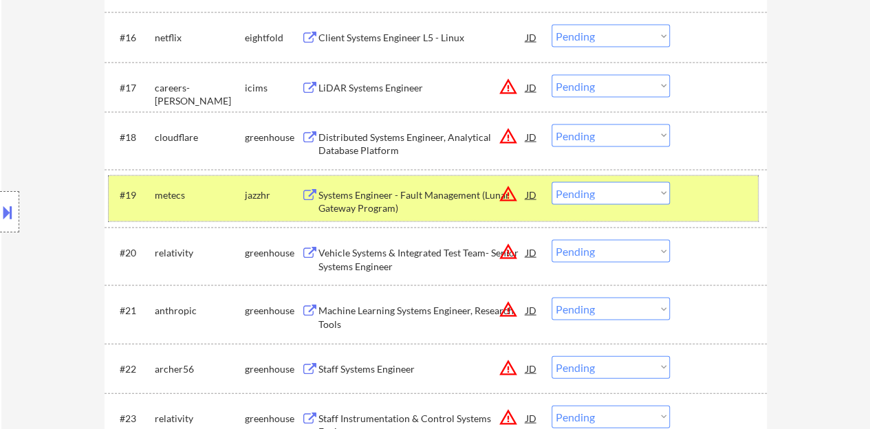
click at [602, 179] on div "#19 metecs jazzhr Systems Engineer - Fault Management (Lunar Gateway Program) J…" at bounding box center [433, 198] width 649 height 45
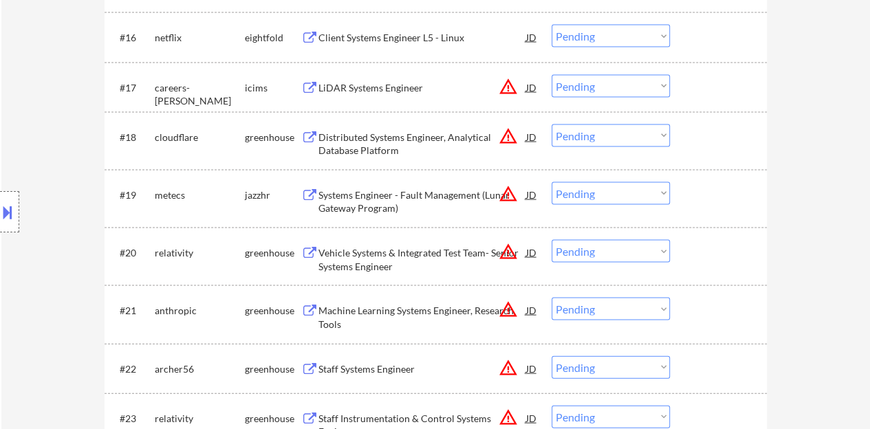
click at [609, 184] on select "Choose an option... Pending Applied Excluded (Questions) Excluded (Expired) Exc…" at bounding box center [610, 193] width 118 height 23
click at [551, 182] on select "Choose an option... Pending Applied Excluded (Questions) Excluded (Expired) Exc…" at bounding box center [610, 193] width 118 height 23
select select ""pending""
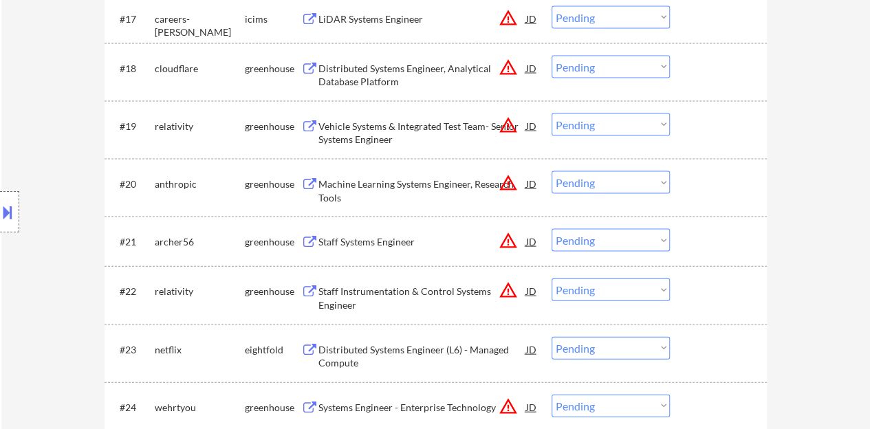
scroll to position [1444, 0]
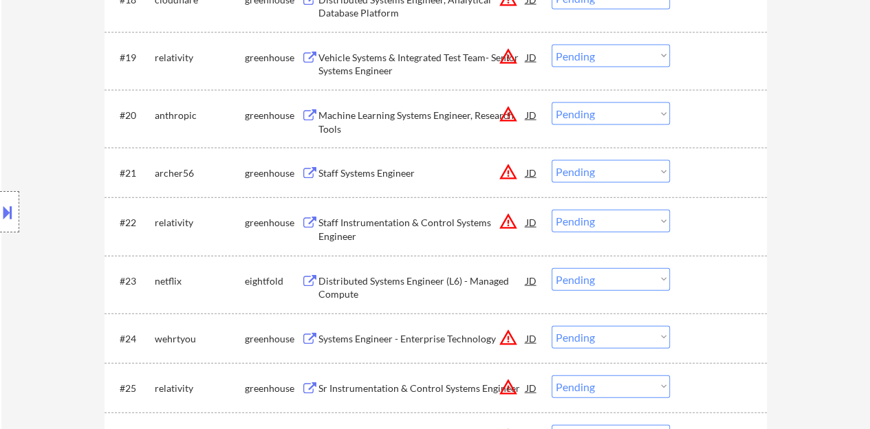
click at [533, 173] on div "JD" at bounding box center [532, 172] width 14 height 25
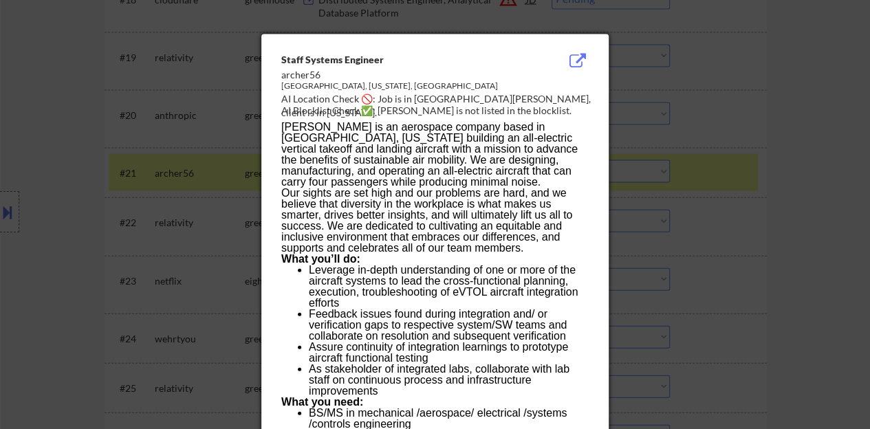
click at [167, 177] on div at bounding box center [435, 214] width 870 height 429
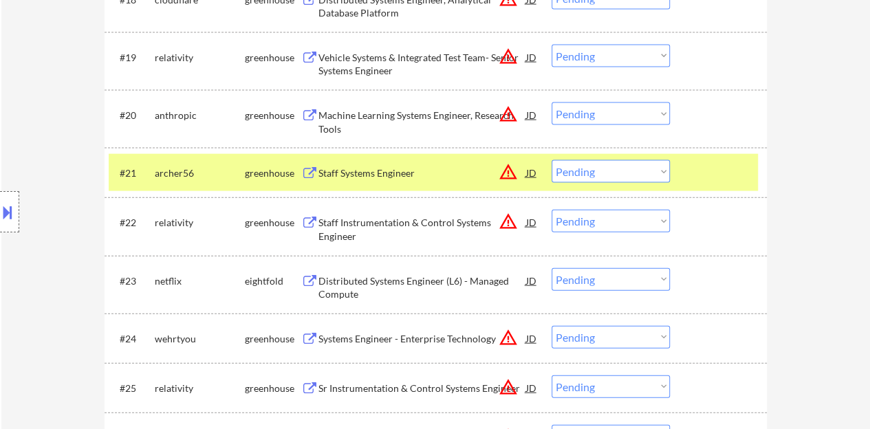
click at [0, 208] on button at bounding box center [7, 212] width 15 height 23
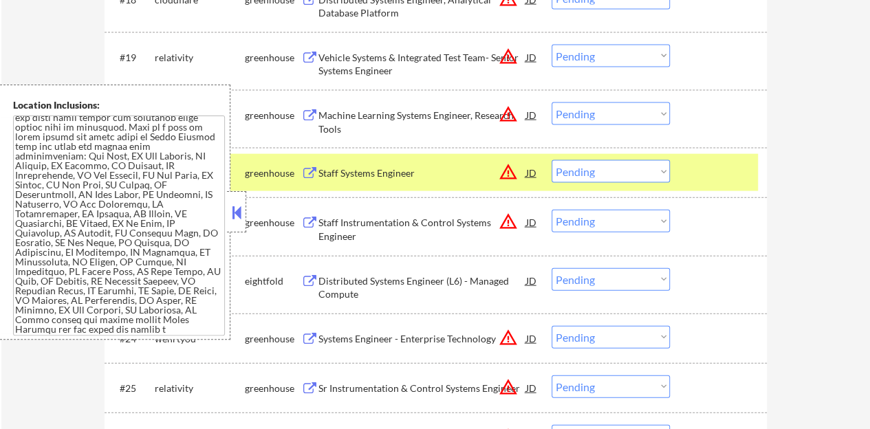
click at [248, 215] on div "greenhouse" at bounding box center [273, 222] width 56 height 25
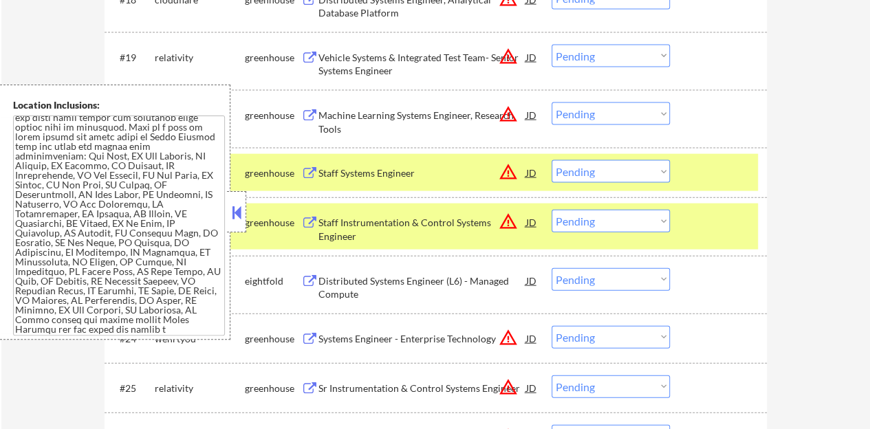
click at [719, 236] on div "#22 relativity greenhouse Staff Instrumentation & Control Systems Engineer JD w…" at bounding box center [433, 226] width 649 height 45
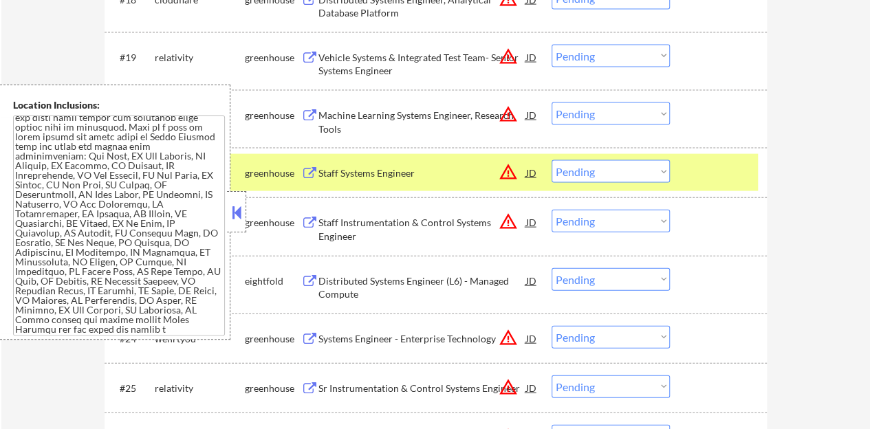
click at [238, 215] on button at bounding box center [236, 212] width 15 height 21
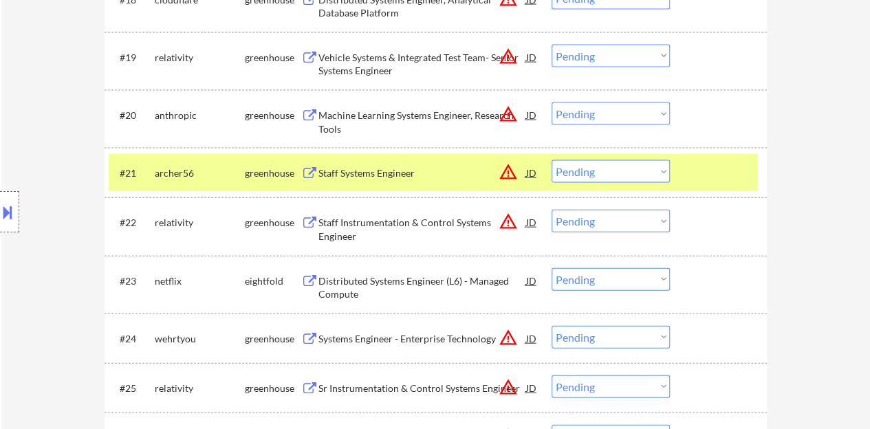
click at [363, 177] on div "Staff Systems Engineer" at bounding box center [422, 173] width 208 height 14
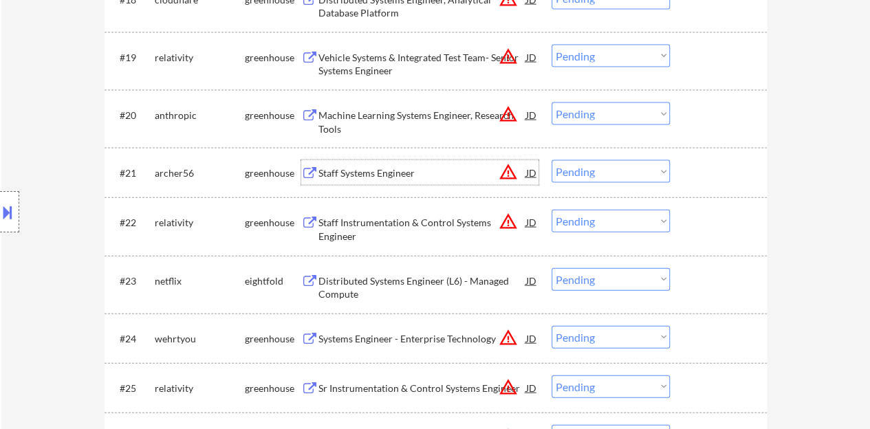
click at [735, 174] on div at bounding box center [720, 172] width 61 height 25
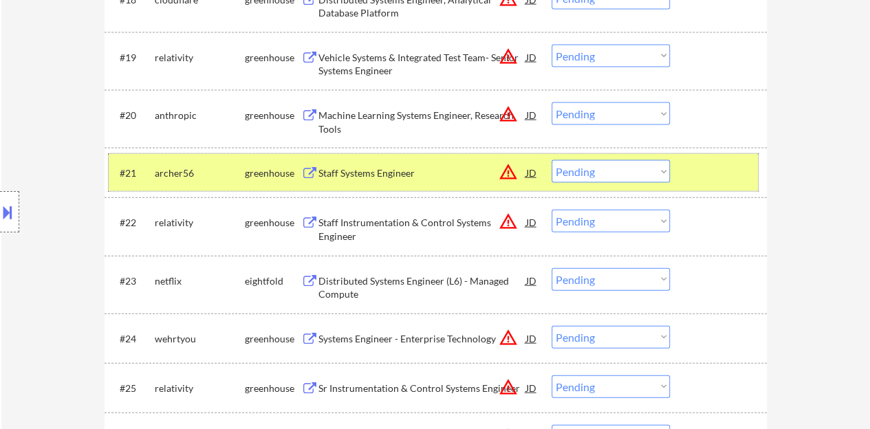
click at [637, 164] on select "Choose an option... Pending Applied Excluded (Questions) Excluded (Expired) Exc…" at bounding box center [610, 171] width 118 height 23
click at [551, 160] on select "Choose an option... Pending Applied Excluded (Questions) Excluded (Expired) Exc…" at bounding box center [610, 171] width 118 height 23
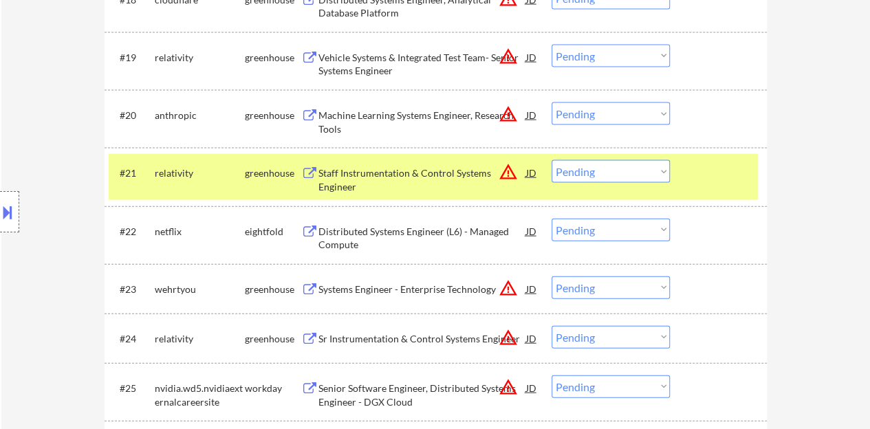
click at [374, 173] on div "Staff Instrumentation & Control Systems Engineer" at bounding box center [422, 179] width 208 height 27
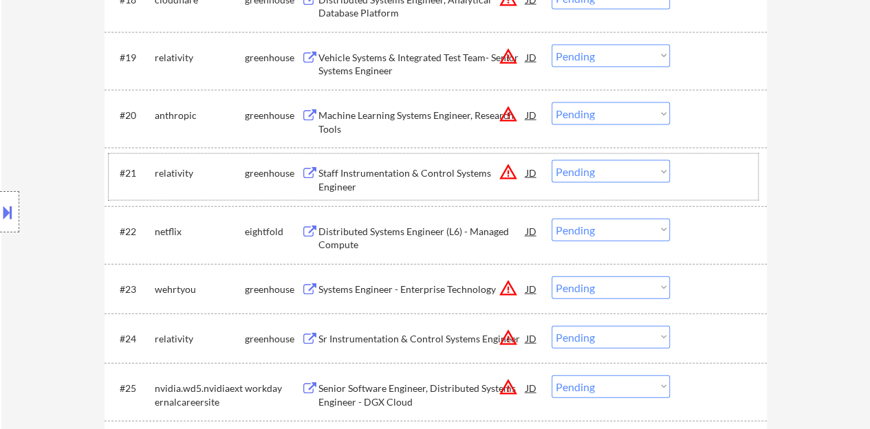
click at [704, 171] on div at bounding box center [720, 172] width 61 height 25
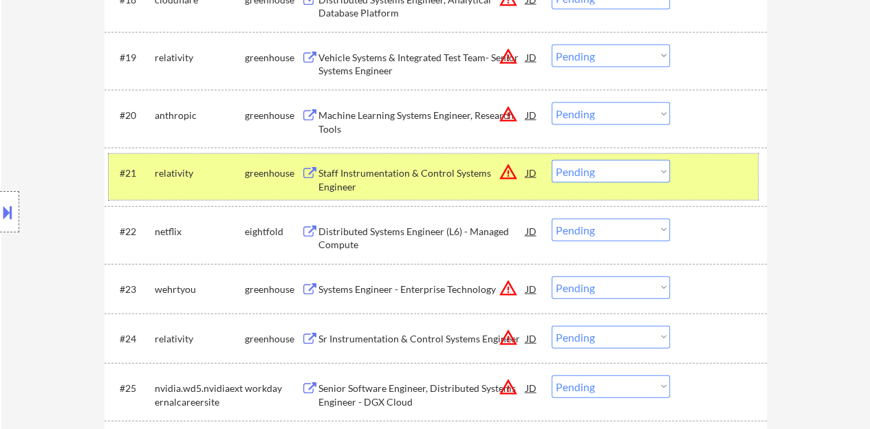
click at [575, 167] on select "Choose an option... Pending Applied Excluded (Questions) Excluded (Expired) Exc…" at bounding box center [610, 171] width 118 height 23
click at [551, 160] on select "Choose an option... Pending Applied Excluded (Questions) Excluded (Expired) Exc…" at bounding box center [610, 171] width 118 height 23
select select ""pending""
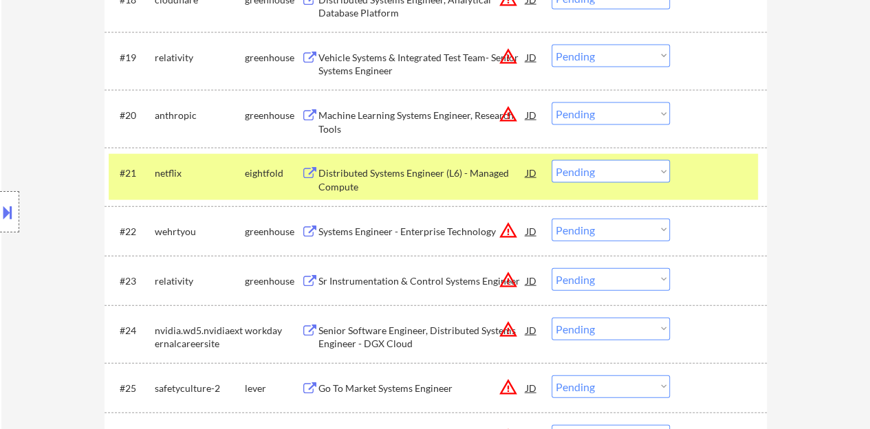
click at [715, 177] on div at bounding box center [720, 172] width 61 height 25
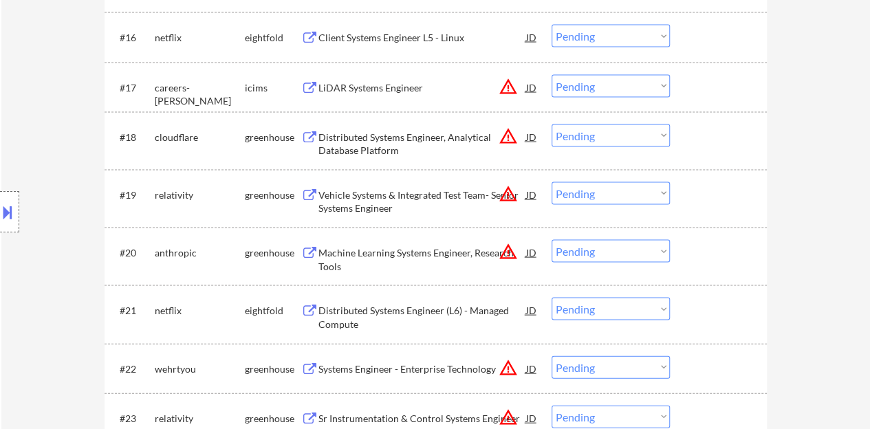
scroll to position [1238, 0]
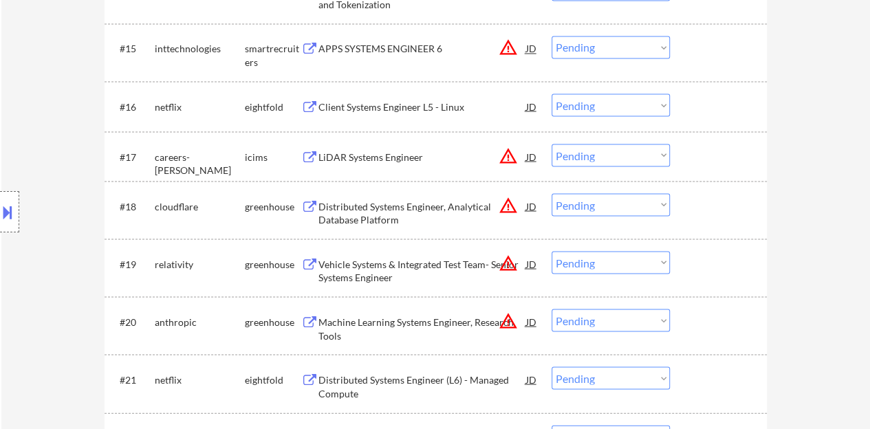
click at [399, 204] on div "Distributed Systems Engineer, Analytical Database Platform" at bounding box center [422, 212] width 208 height 27
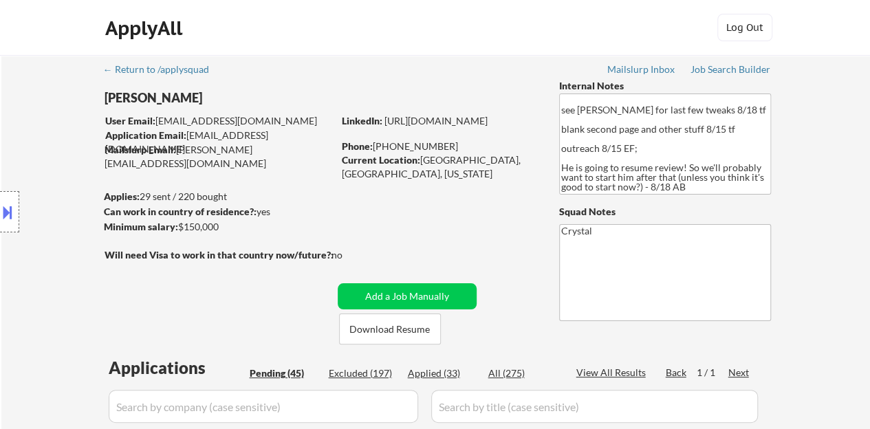
scroll to position [69, 0]
